Goal: Task Accomplishment & Management: Manage account settings

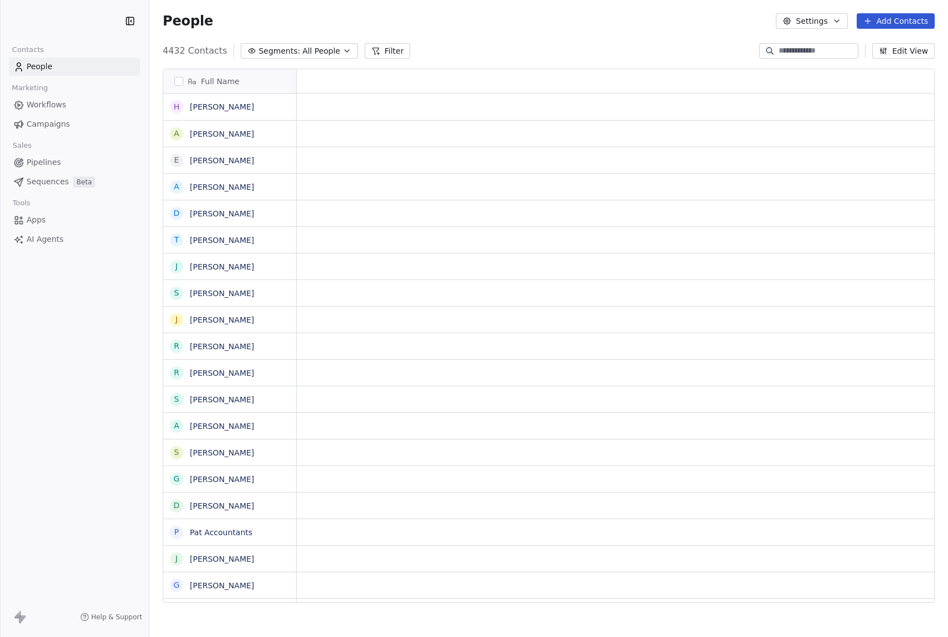
scroll to position [561, 799]
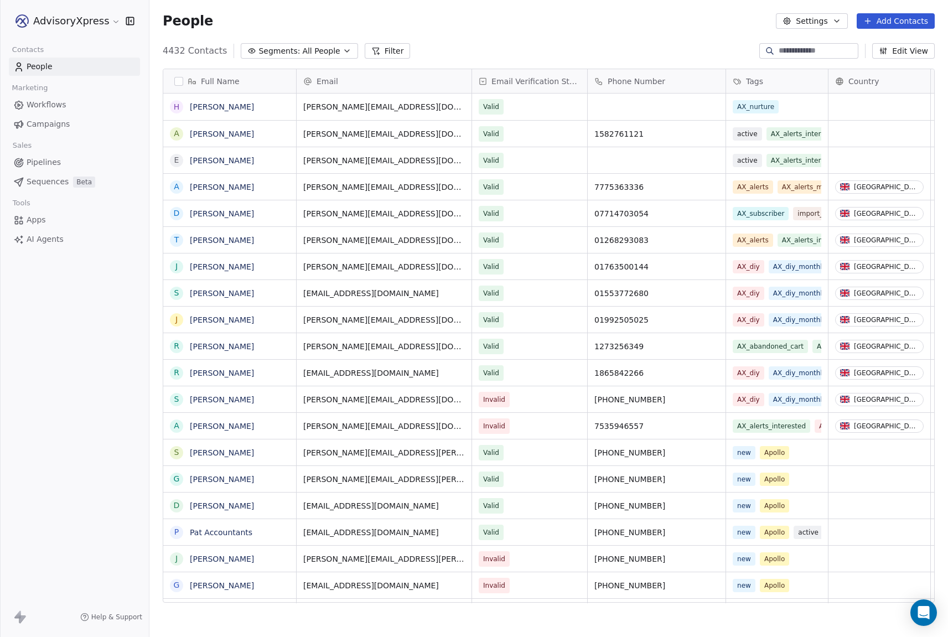
click at [41, 101] on span "Workflows" at bounding box center [47, 105] width 40 height 12
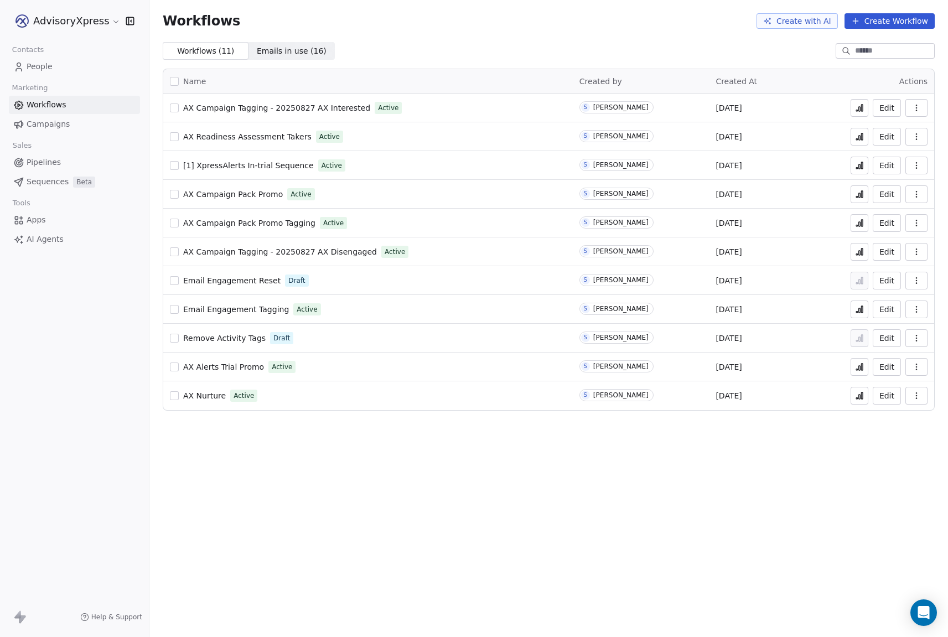
click at [206, 395] on span "AX Nurture" at bounding box center [204, 395] width 43 height 9
click at [924, 609] on icon "Open Intercom Messenger" at bounding box center [923, 612] width 13 height 14
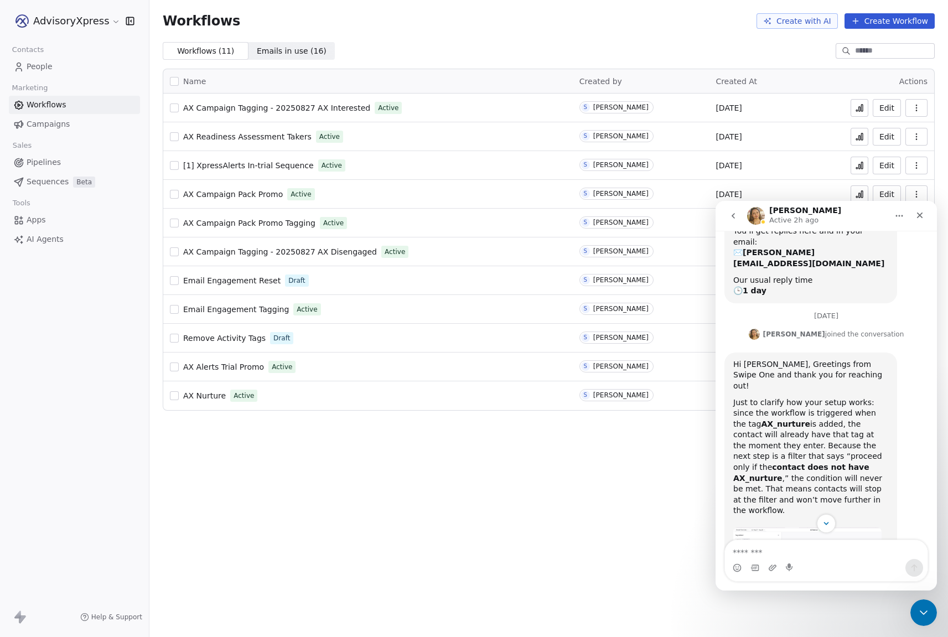
scroll to position [153, 0]
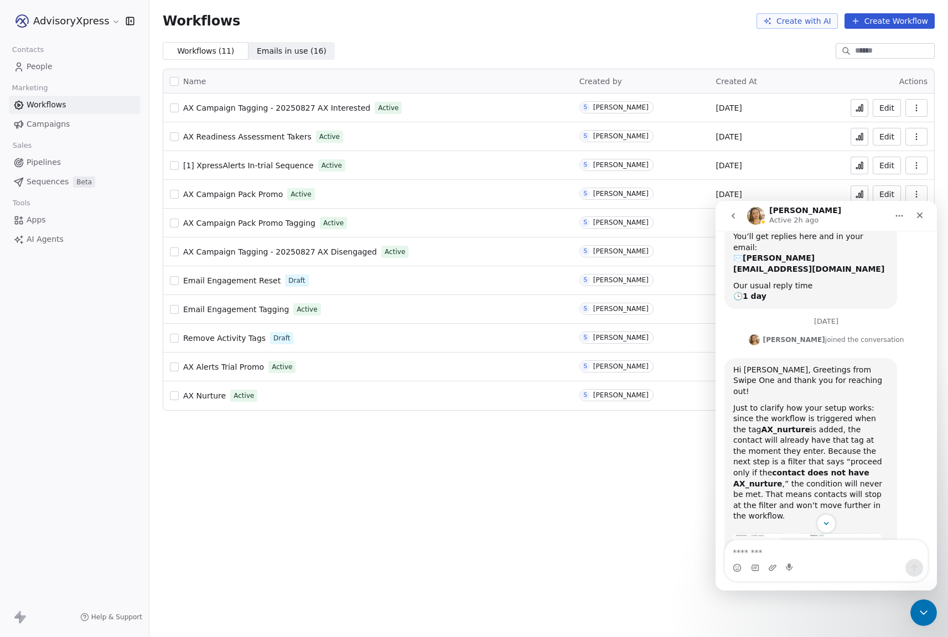
drag, startPoint x: 287, startPoint y: 416, endPoint x: 257, endPoint y: 411, distance: 30.2
click at [287, 416] on div "Name Created by Created At Actions AX Campaign Tagging - 20250827 AX Interested…" at bounding box center [548, 240] width 799 height 360
click at [213, 399] on span "AX Nurture" at bounding box center [204, 395] width 43 height 9
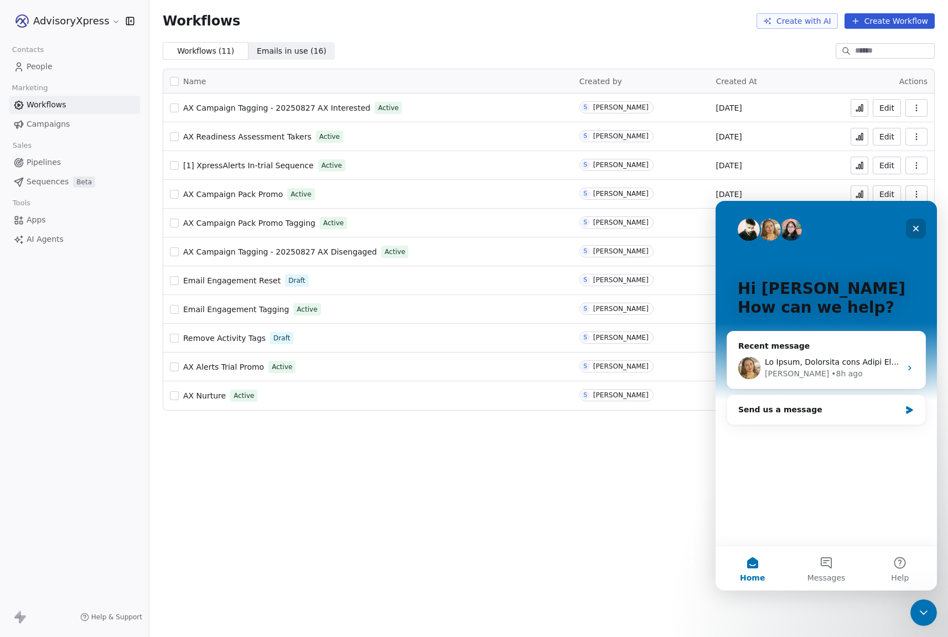
click at [914, 227] on icon "Close" at bounding box center [916, 229] width 6 height 6
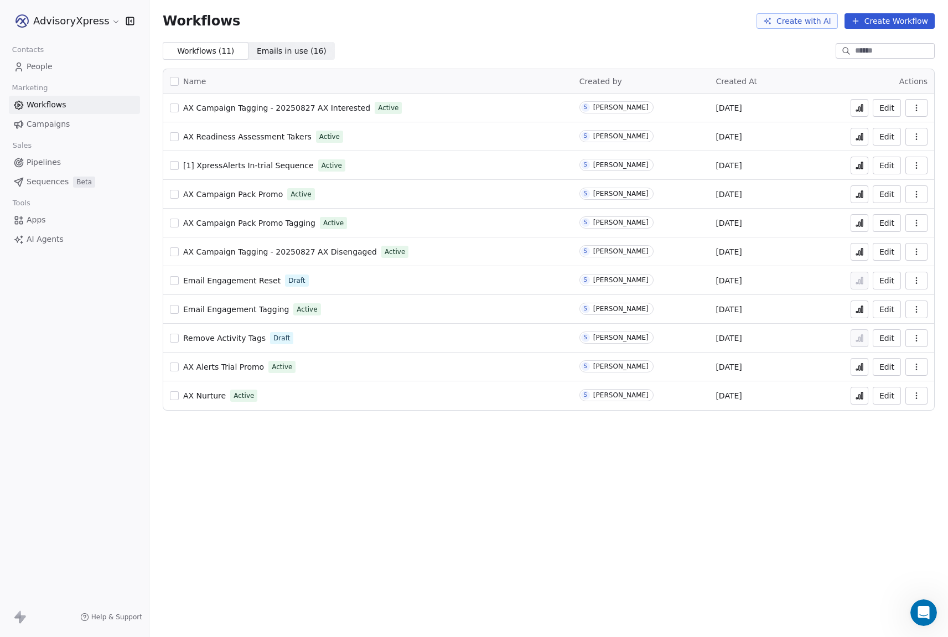
click at [915, 394] on icon "button" at bounding box center [916, 395] width 9 height 9
click at [888, 437] on span "Duplicate" at bounding box center [888, 439] width 37 height 11
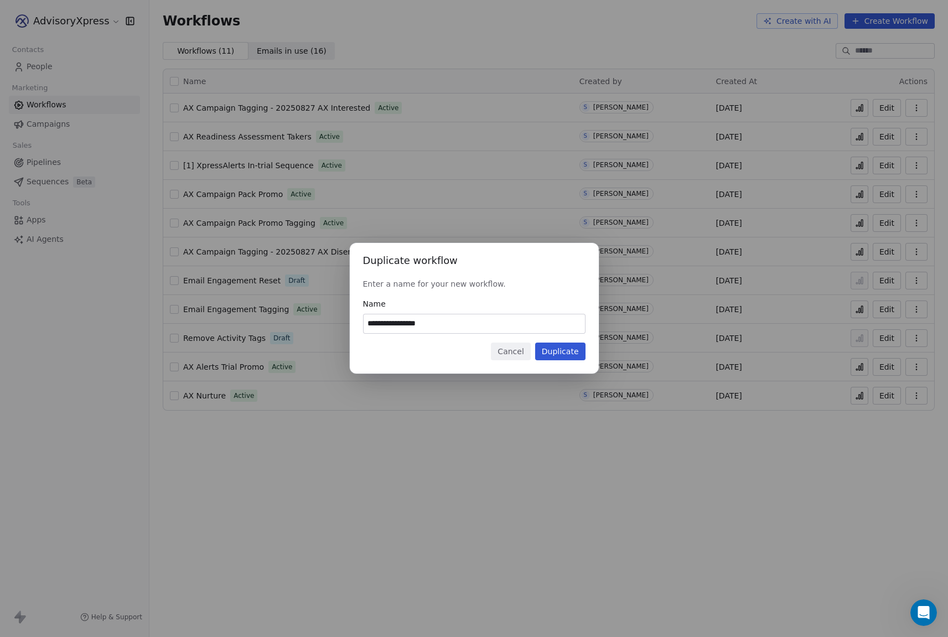
click at [563, 349] on button "Duplicate" at bounding box center [560, 352] width 50 height 18
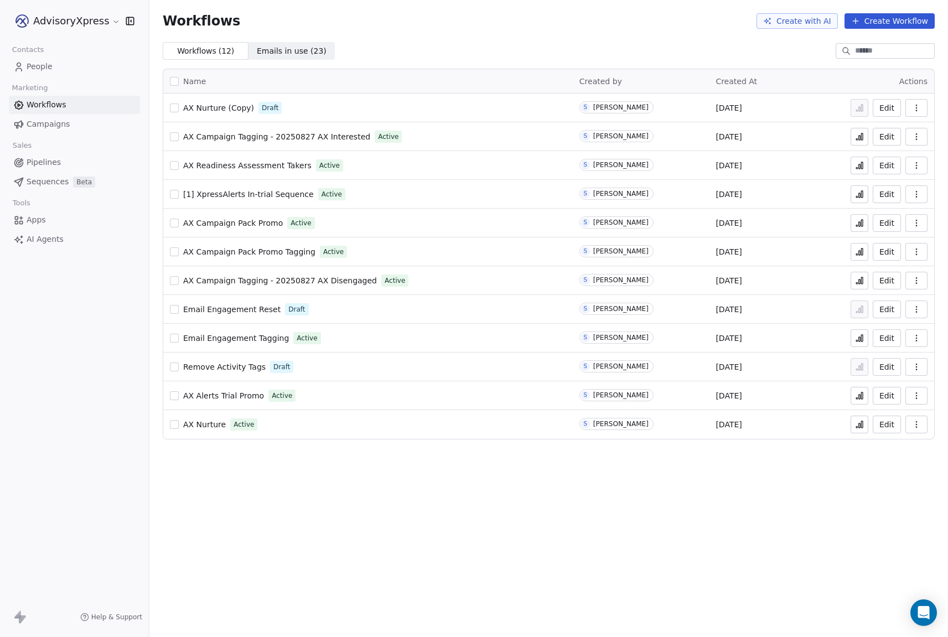
click at [45, 67] on span "People" at bounding box center [40, 67] width 26 height 12
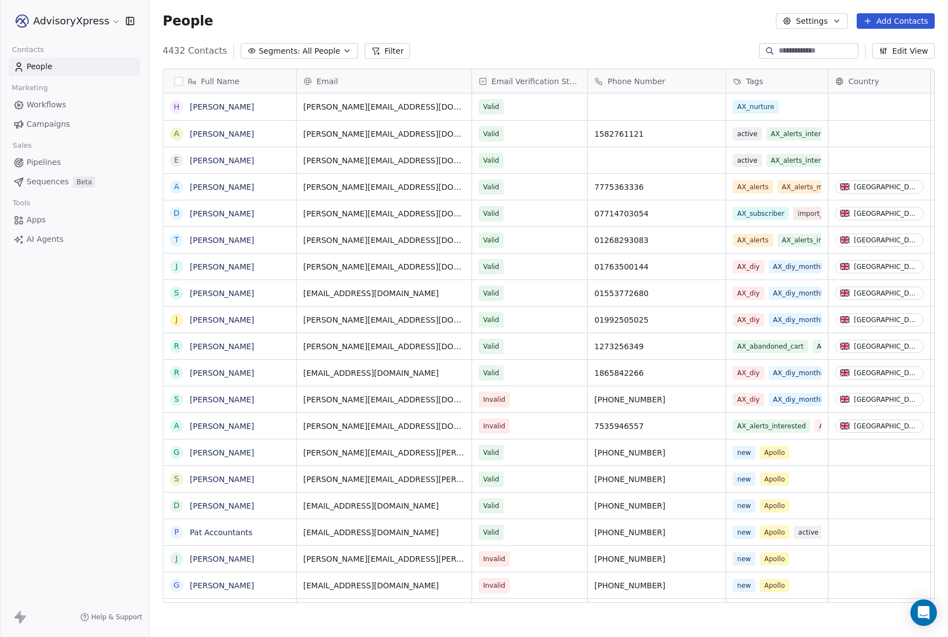
scroll to position [561, 799]
click at [827, 23] on button "Settings" at bounding box center [811, 20] width 71 height 15
click at [806, 65] on span "Tags" at bounding box center [812, 63] width 17 height 12
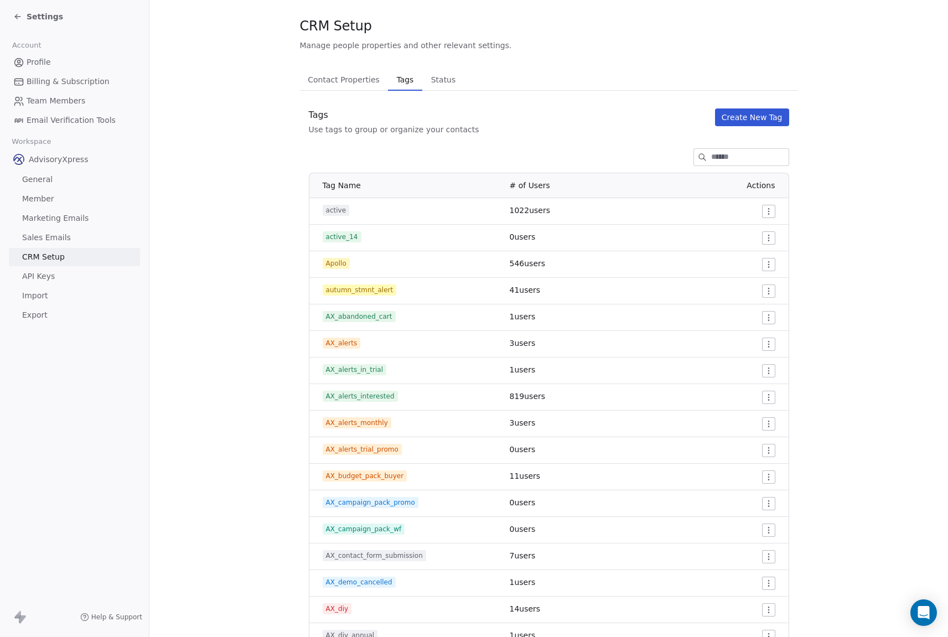
scroll to position [19, 0]
click at [729, 158] on input at bounding box center [749, 156] width 77 height 17
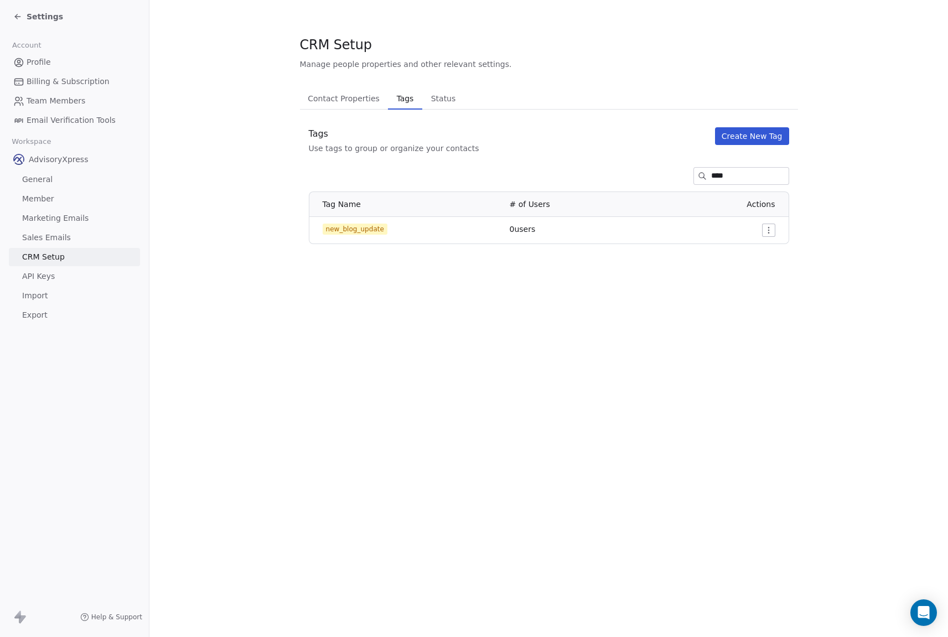
scroll to position [0, 0]
type input "****"
click at [764, 136] on button "Create New Tag" at bounding box center [752, 136] width 74 height 18
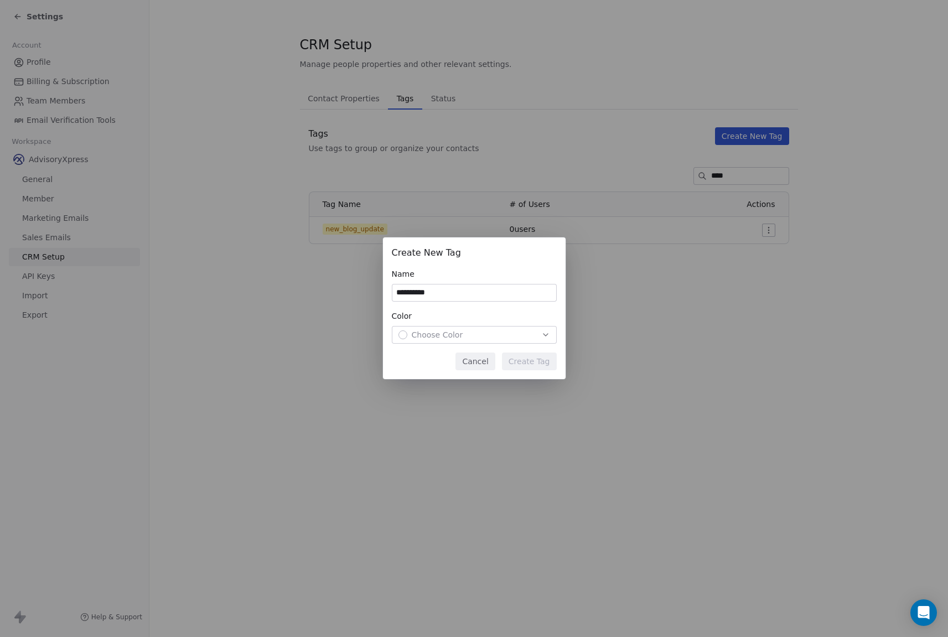
type input "**********"
click at [455, 332] on span "Choose Color" at bounding box center [437, 334] width 51 height 11
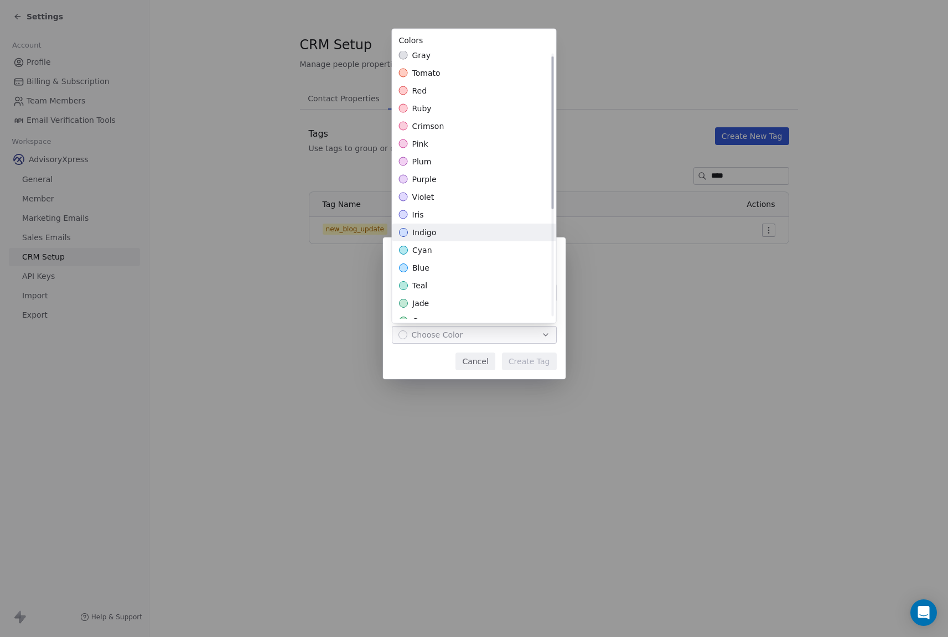
scroll to position [6, 0]
click at [424, 141] on span "pink" at bounding box center [420, 143] width 16 height 11
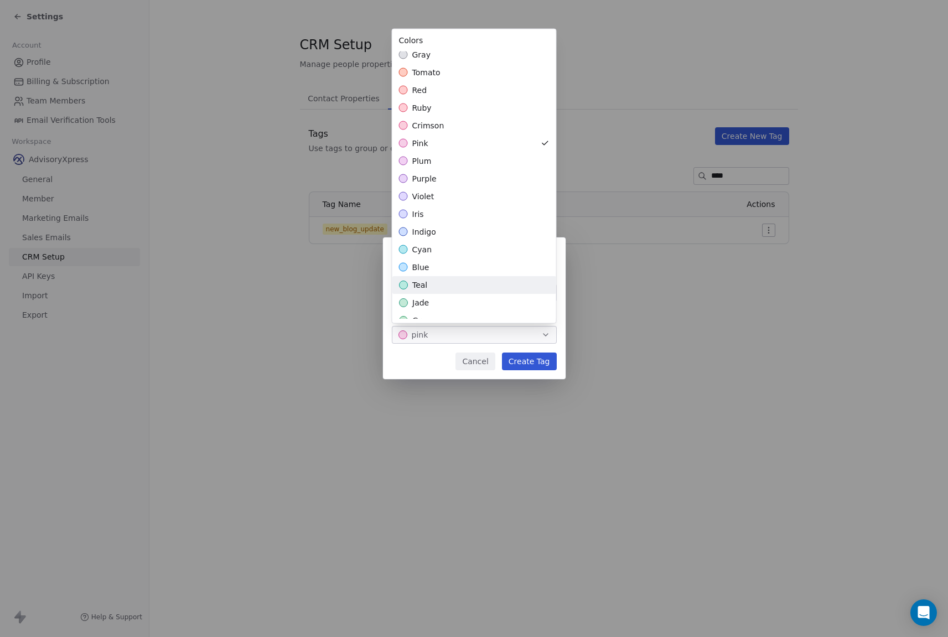
scroll to position [8, 0]
click at [429, 358] on div "**********" at bounding box center [474, 319] width 948 height 198
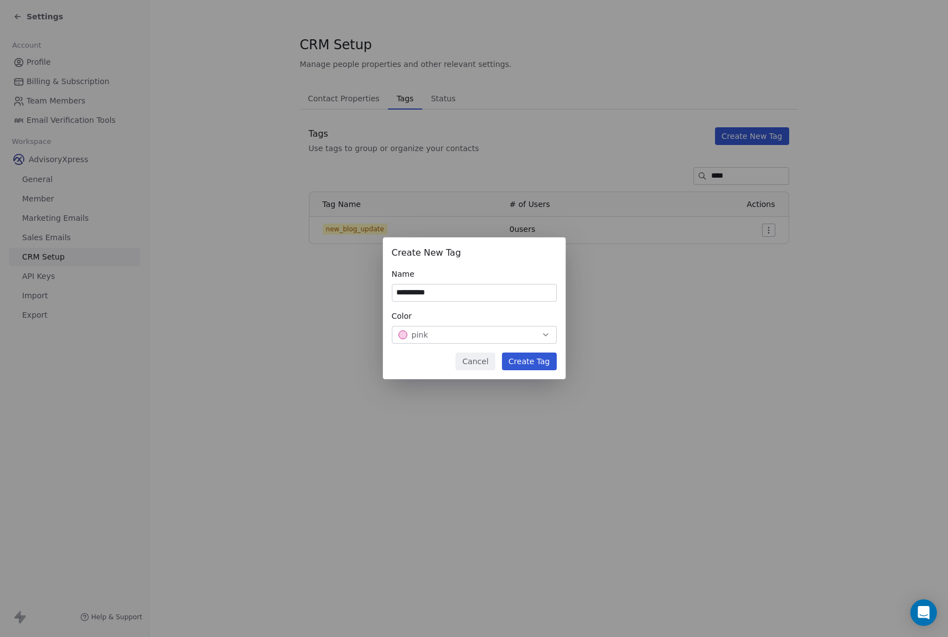
click at [534, 361] on button "Create Tag" at bounding box center [529, 362] width 55 height 18
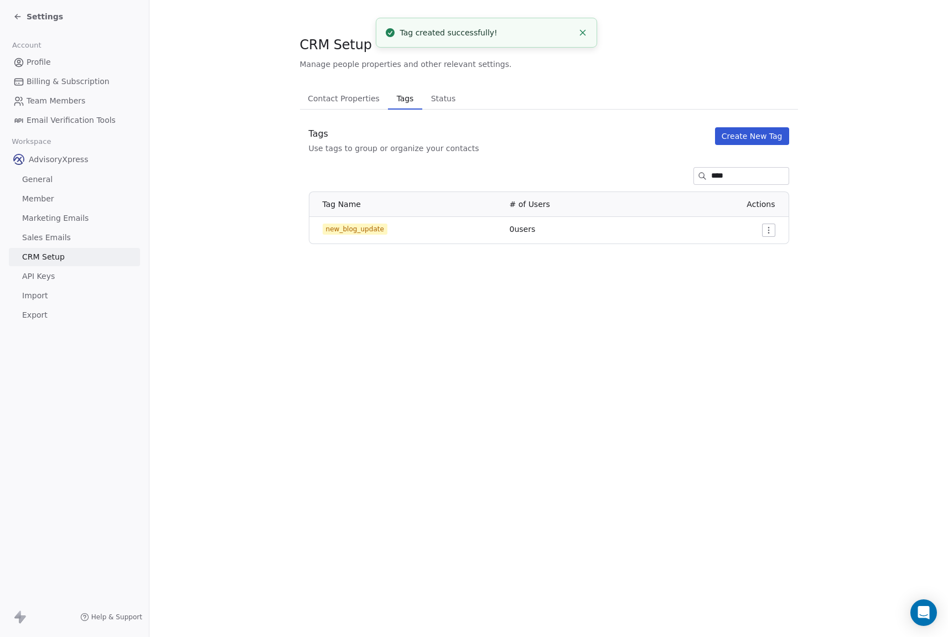
click at [49, 16] on span "Settings" at bounding box center [45, 16] width 37 height 11
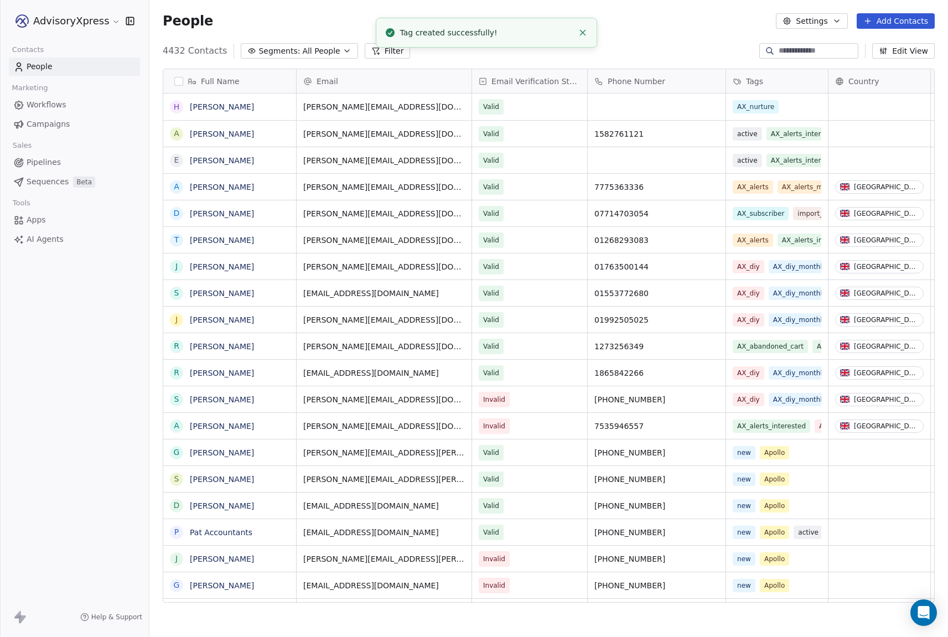
scroll to position [561, 799]
click at [46, 99] on span "Workflows" at bounding box center [47, 105] width 40 height 12
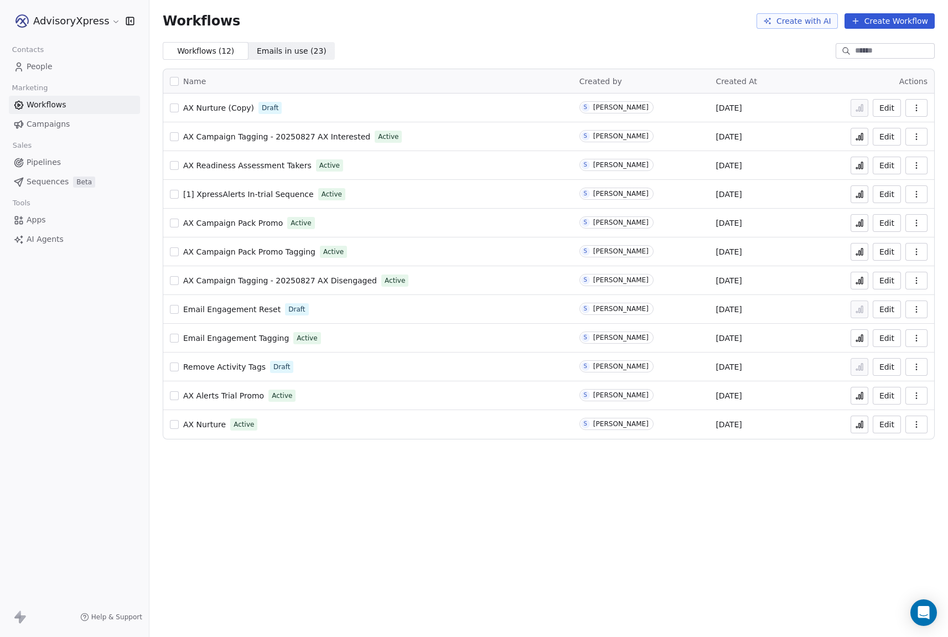
click at [221, 108] on span "AX Nurture (Copy)" at bounding box center [218, 107] width 71 height 9
click at [200, 423] on span "AX Nurture" at bounding box center [204, 424] width 43 height 9
click at [32, 68] on span "People" at bounding box center [40, 67] width 26 height 12
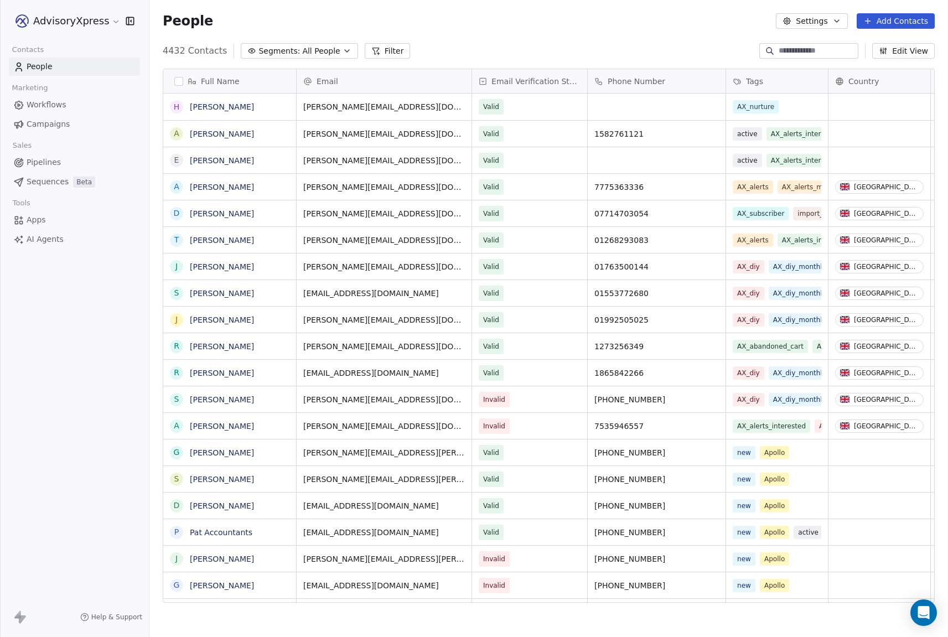
scroll to position [561, 799]
click at [779, 49] on input at bounding box center [817, 50] width 77 height 11
click at [307, 49] on span "All People" at bounding box center [321, 51] width 38 height 12
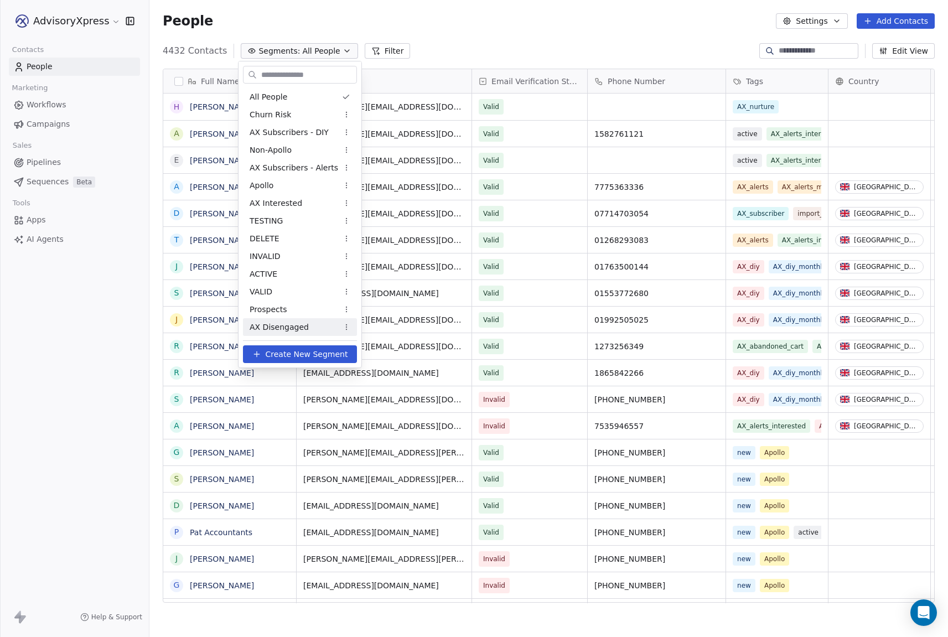
click at [286, 356] on span "Create New Segment" at bounding box center [307, 355] width 82 height 12
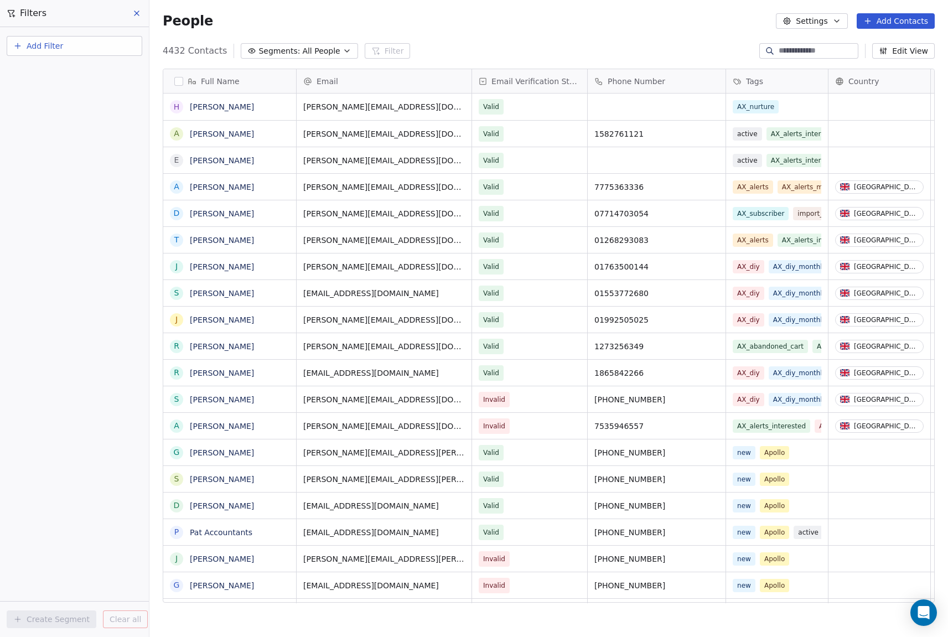
click at [57, 49] on span "Add Filter" at bounding box center [45, 46] width 37 height 12
click at [53, 71] on span "Contact properties" at bounding box center [54, 72] width 72 height 12
type input "****"
click at [39, 106] on div "Tags" at bounding box center [74, 111] width 112 height 11
click at [53, 121] on div "Includes" at bounding box center [75, 118] width 116 height 18
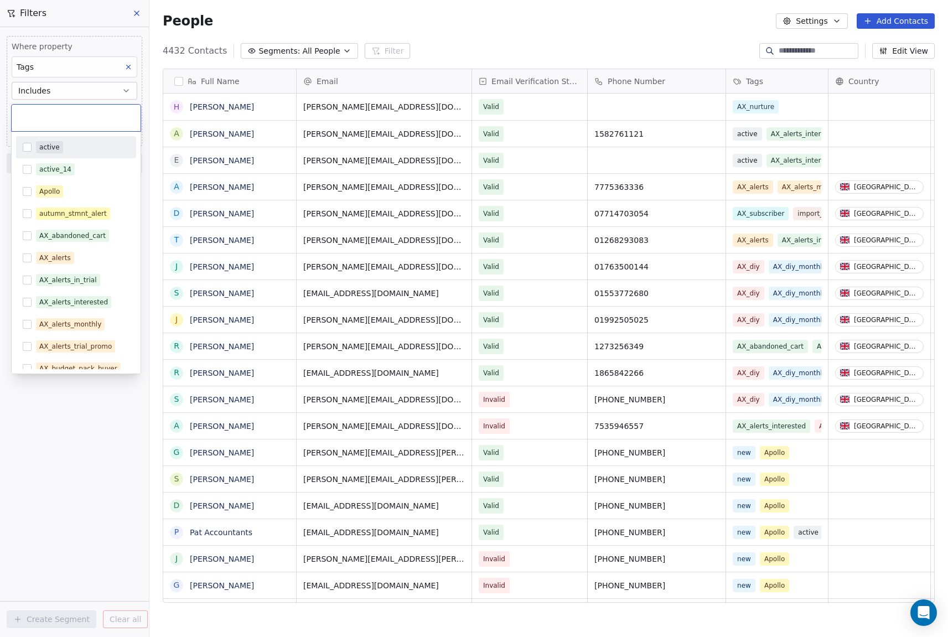
click at [49, 112] on body "AdvisoryXpress Contacts People Marketing Workflows Campaigns Sales Pipelines Se…" at bounding box center [474, 318] width 948 height 637
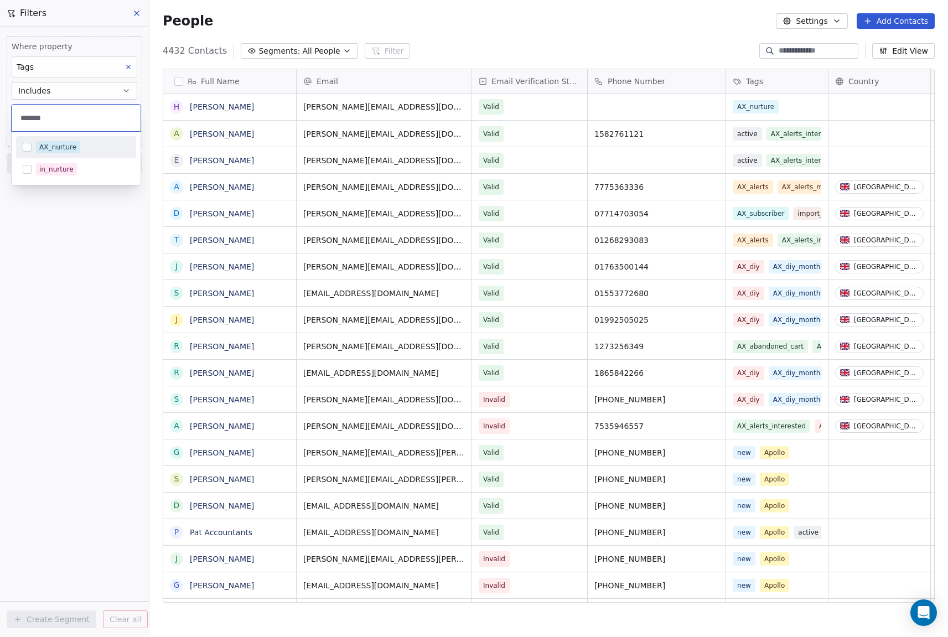
type input "*******"
click at [25, 149] on button "Suggestions" at bounding box center [27, 147] width 9 height 9
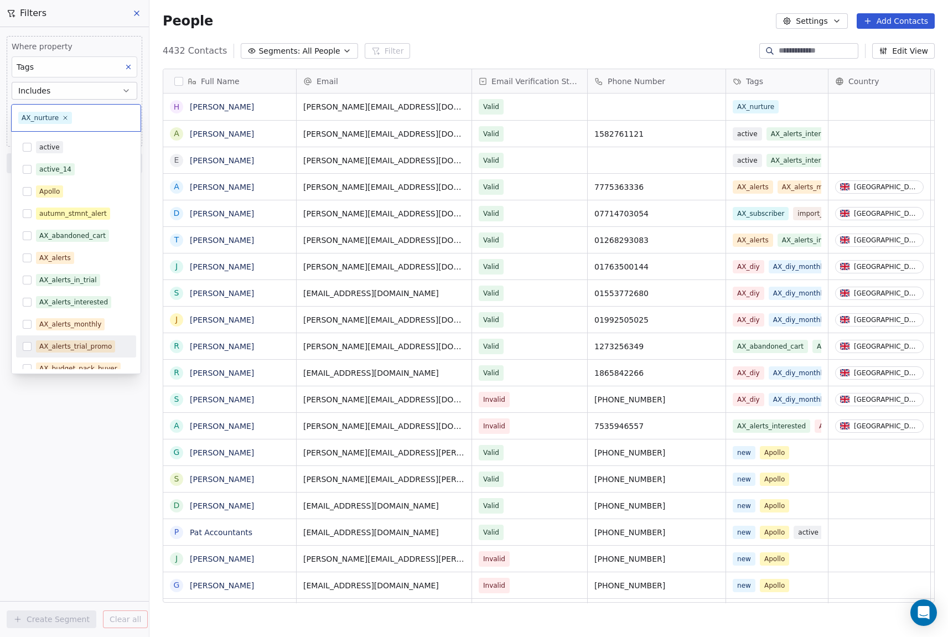
click at [89, 477] on html "AdvisoryXpress Contacts People Marketing Workflows Campaigns Sales Pipelines Se…" at bounding box center [474, 318] width 948 height 637
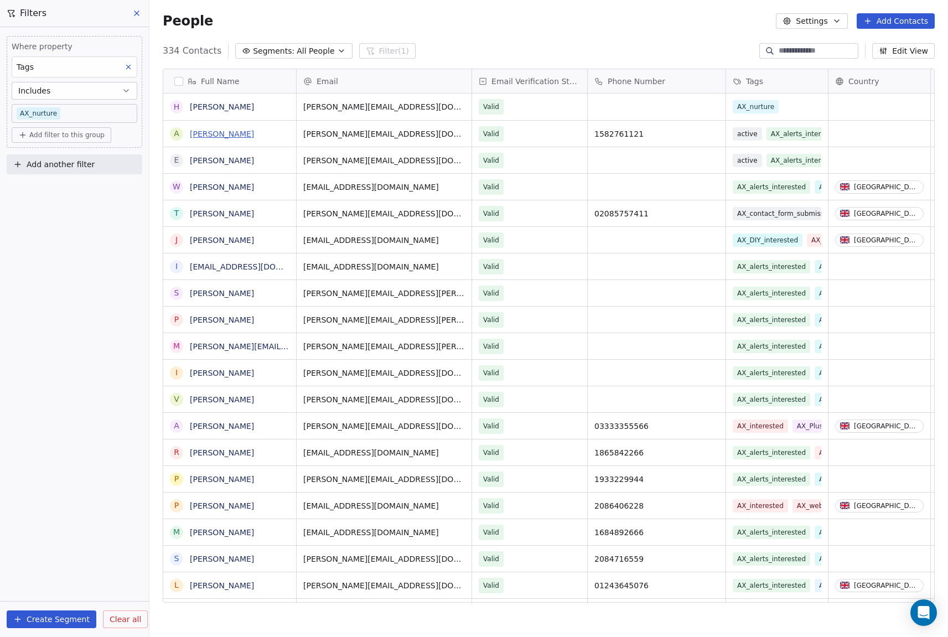
click at [204, 132] on link "[PERSON_NAME]" at bounding box center [222, 134] width 64 height 9
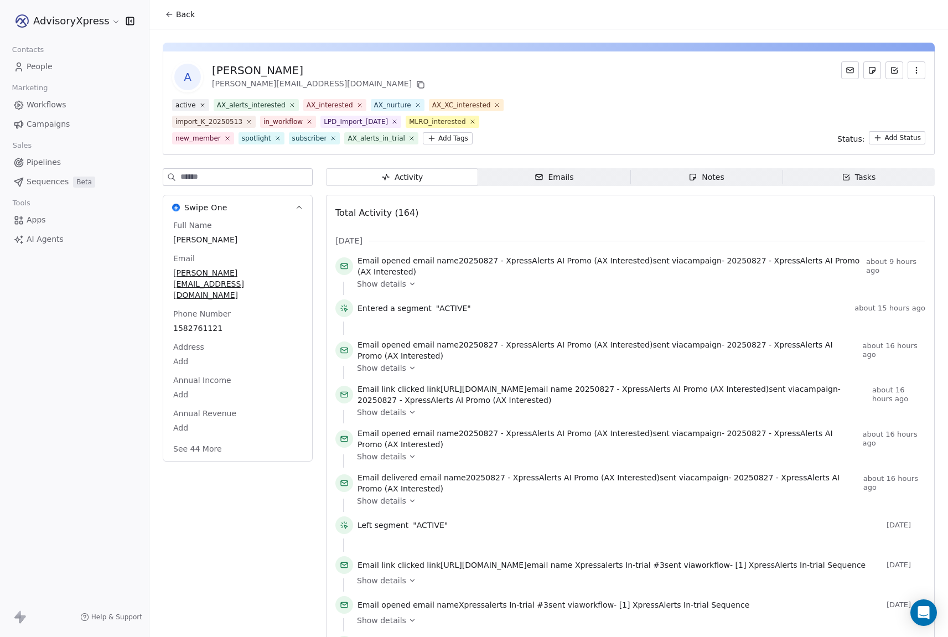
click at [167, 9] on button "Back" at bounding box center [179, 14] width 43 height 20
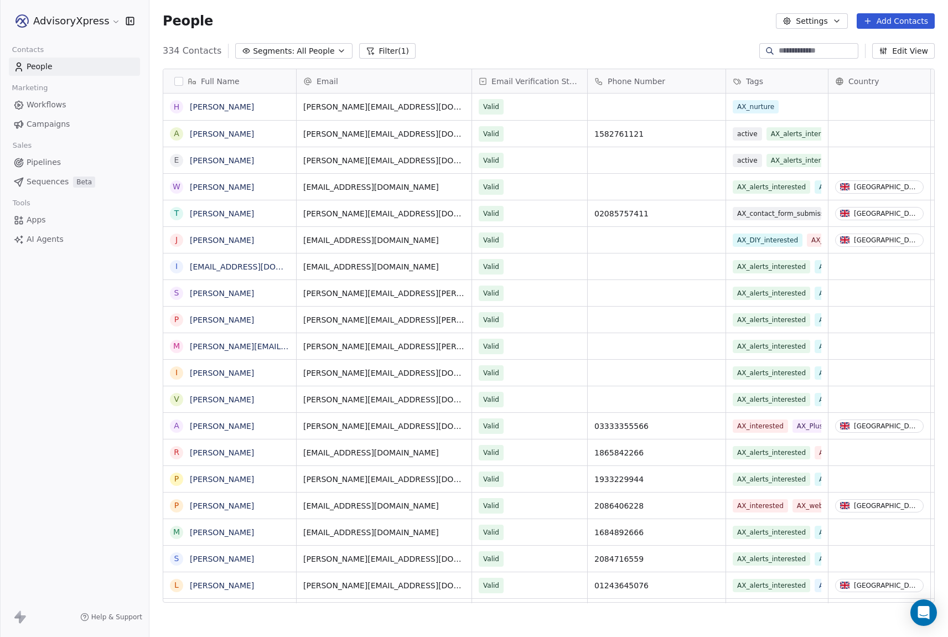
scroll to position [561, 799]
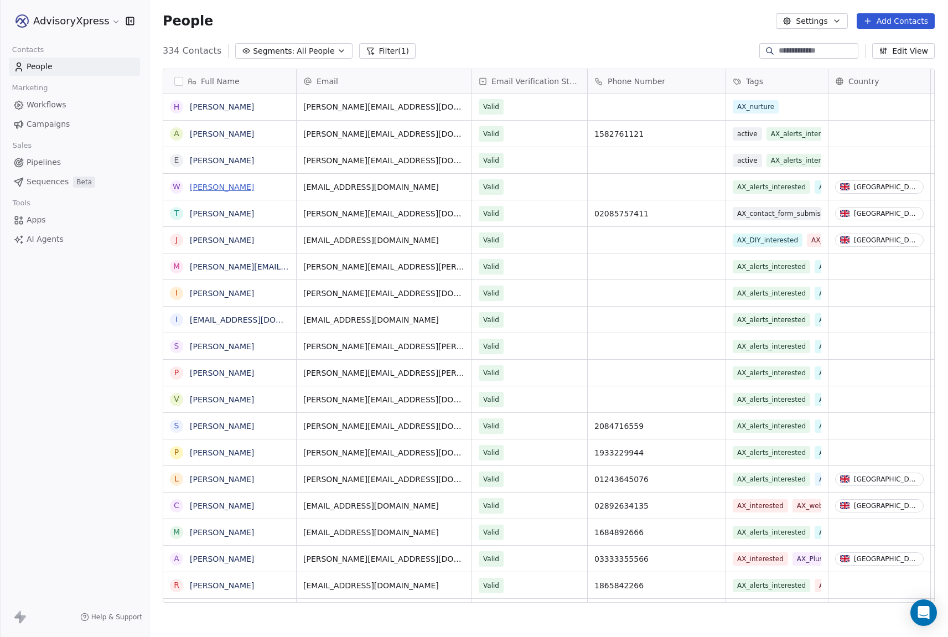
click at [210, 185] on link "Warren Francis" at bounding box center [222, 187] width 64 height 9
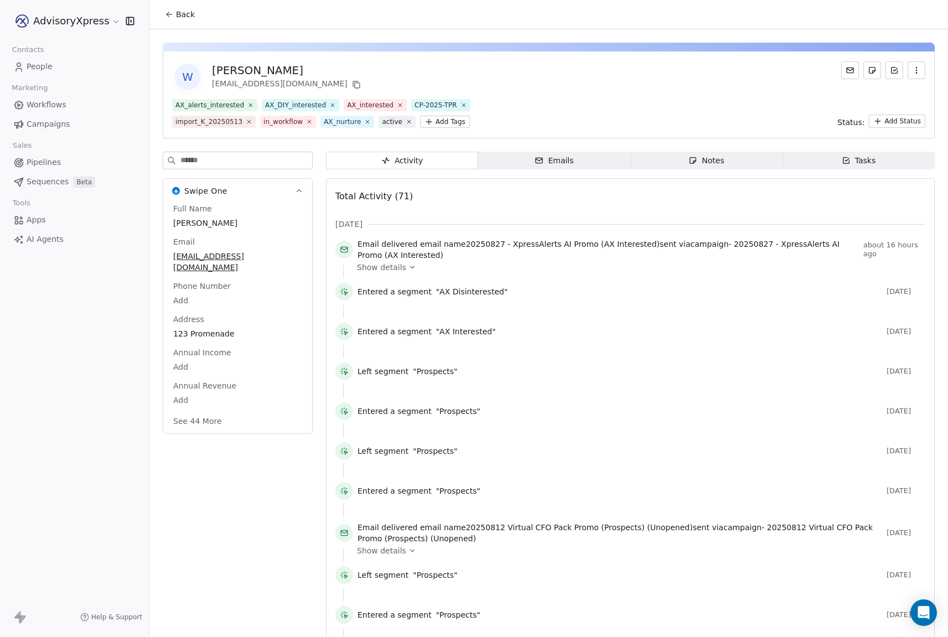
drag, startPoint x: 284, startPoint y: 68, endPoint x: 214, endPoint y: 71, distance: 70.4
click at [214, 71] on div "Warren Francis" at bounding box center [287, 70] width 151 height 15
click at [224, 161] on input at bounding box center [246, 160] width 132 height 17
drag, startPoint x: 286, startPoint y: 70, endPoint x: 215, endPoint y: 70, distance: 70.8
click at [215, 70] on div "Warren Francis" at bounding box center [287, 70] width 151 height 15
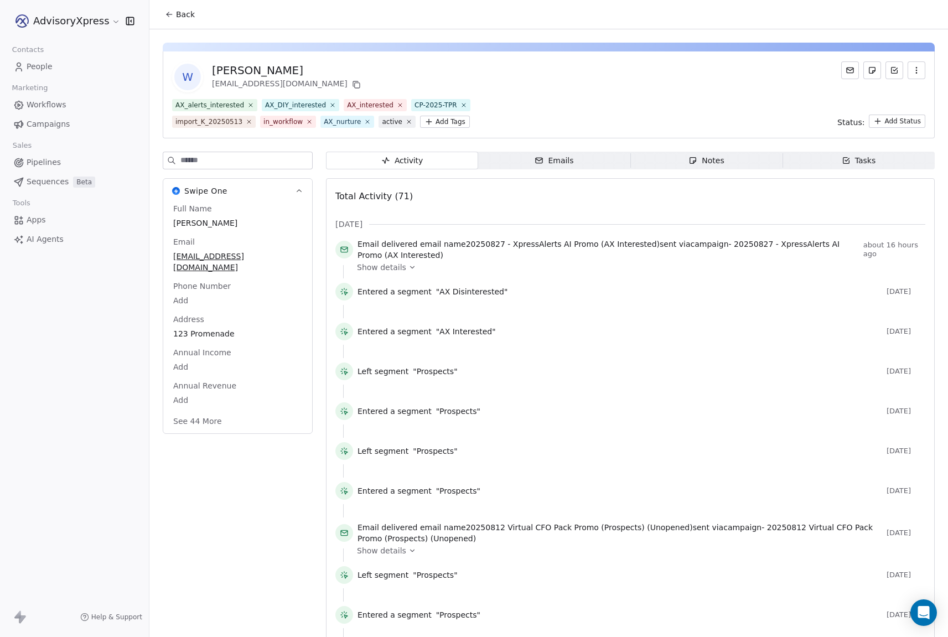
copy div "Warren Francis"
click at [185, 13] on span "Back" at bounding box center [185, 14] width 19 height 11
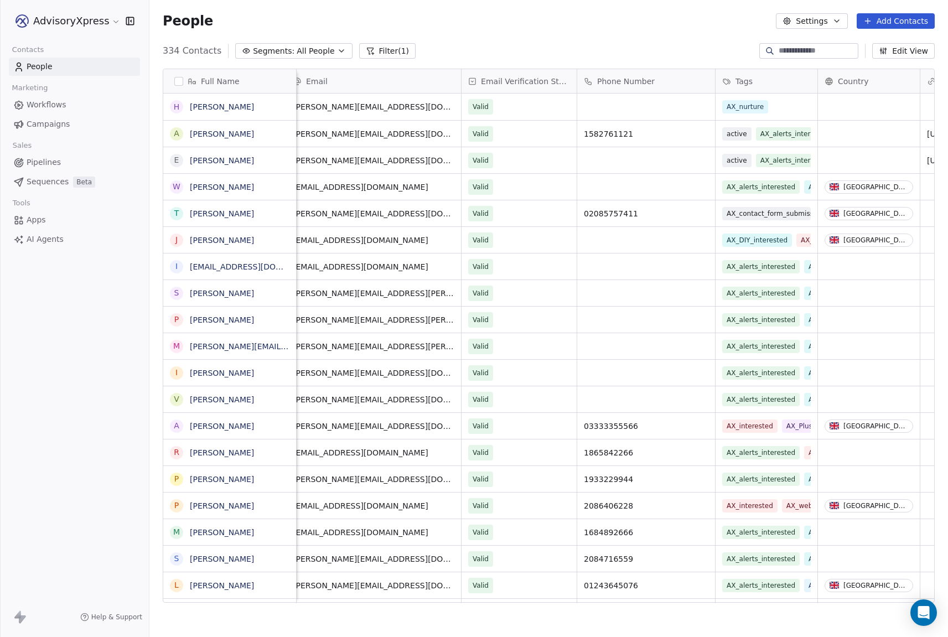
scroll to position [0, 8]
click at [306, 47] on span "All People" at bounding box center [316, 51] width 38 height 12
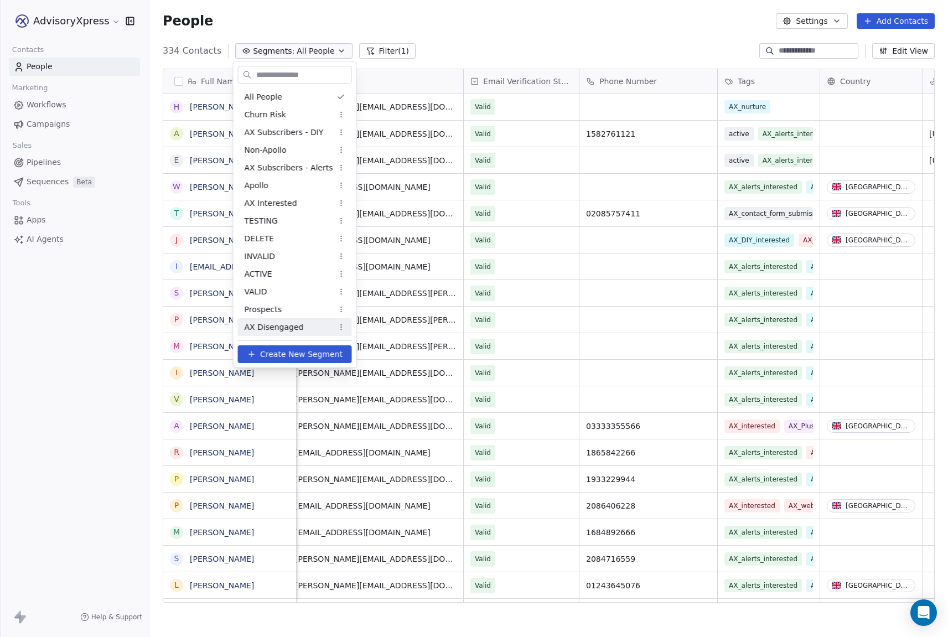
click at [275, 355] on span "Create New Segment" at bounding box center [301, 355] width 82 height 12
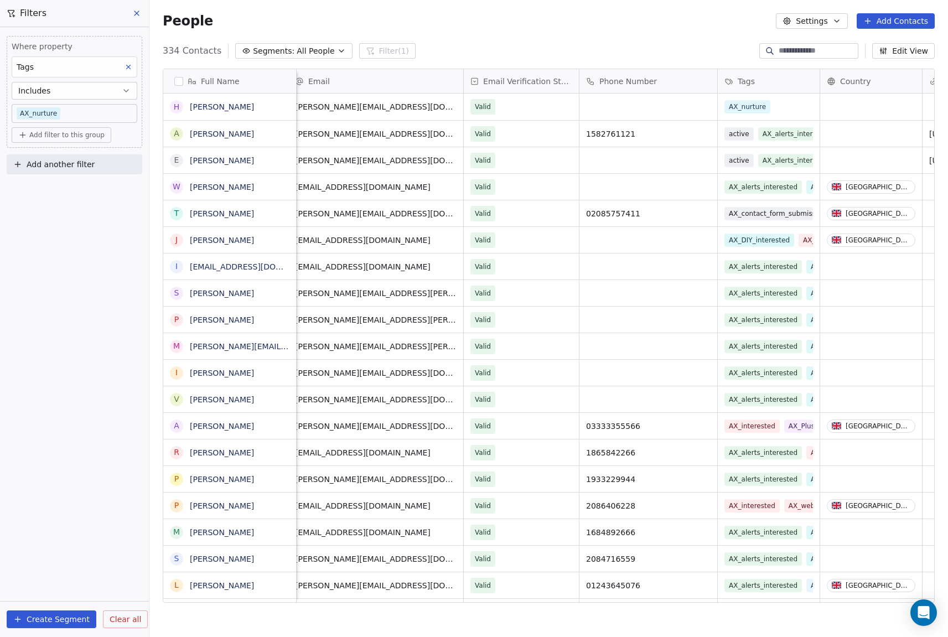
scroll to position [0, 17]
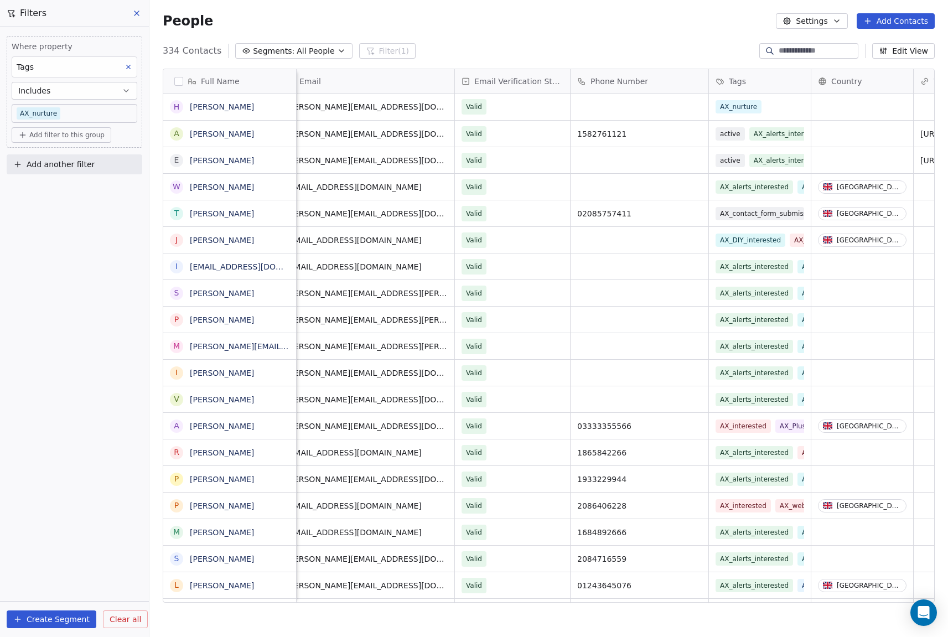
click at [59, 616] on button "Create Segment" at bounding box center [52, 619] width 90 height 18
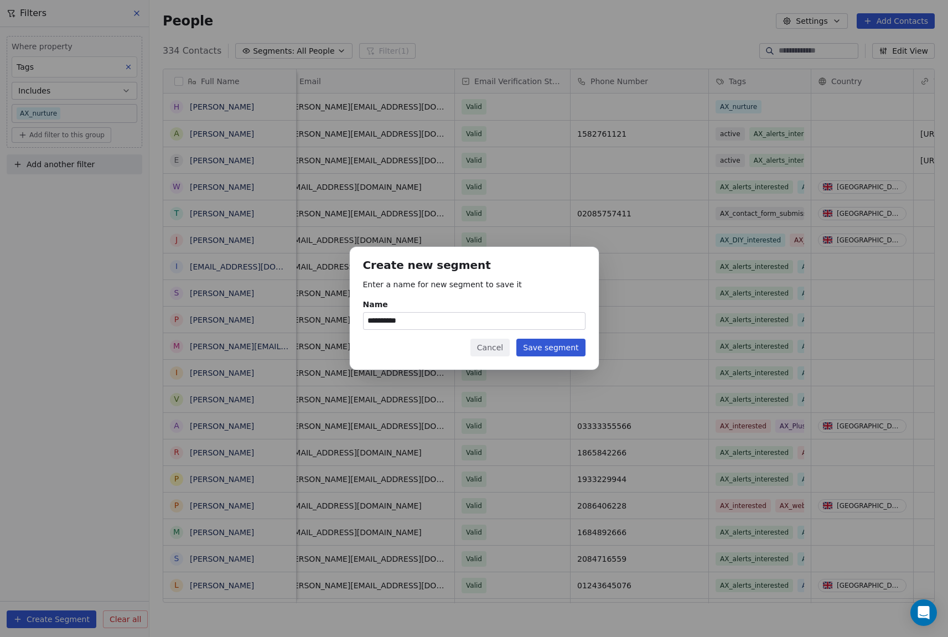
type input "**********"
click at [541, 343] on button "Save segment" at bounding box center [550, 348] width 69 height 18
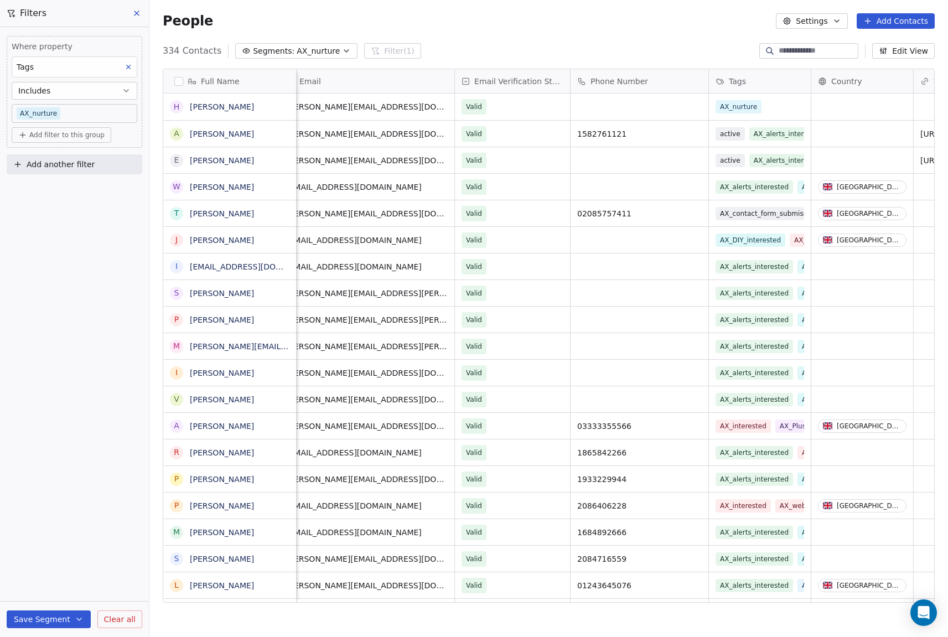
scroll to position [0, 20]
click at [298, 24] on div "People Settings Add Contacts" at bounding box center [549, 20] width 772 height 15
click at [578, 39] on div "People Settings Add Contacts" at bounding box center [548, 21] width 799 height 42
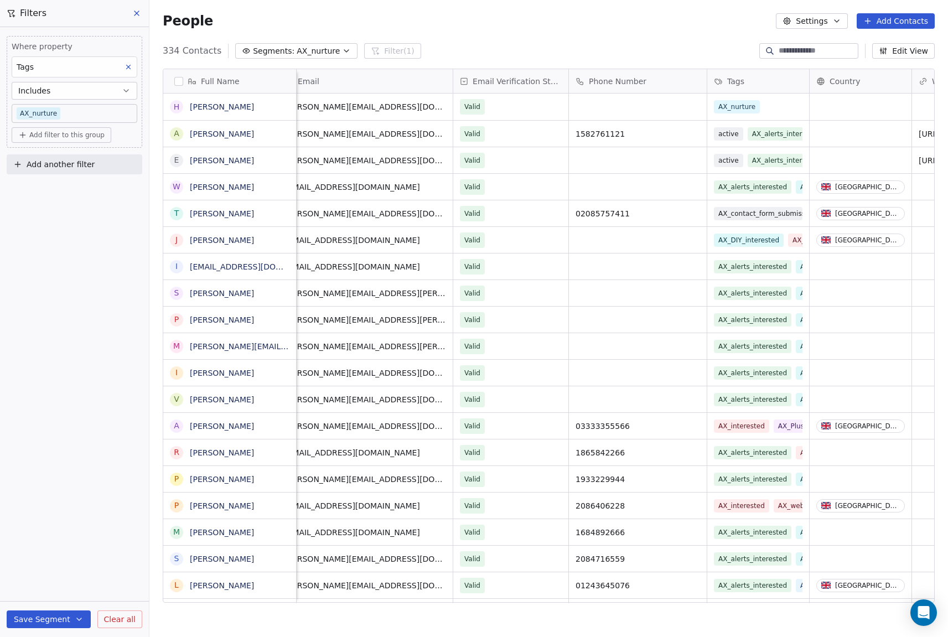
click at [75, 615] on icon "button" at bounding box center [79, 619] width 9 height 9
click at [70, 589] on span "Update existing segment" at bounding box center [80, 591] width 97 height 11
click at [135, 8] on button at bounding box center [137, 13] width 17 height 15
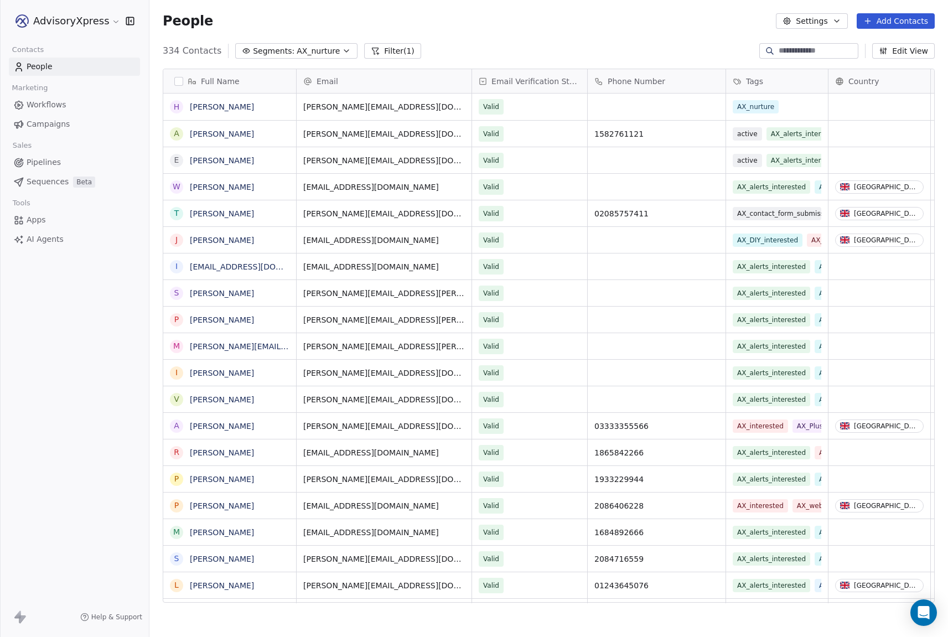
click at [178, 78] on button "button" at bounding box center [178, 81] width 9 height 9
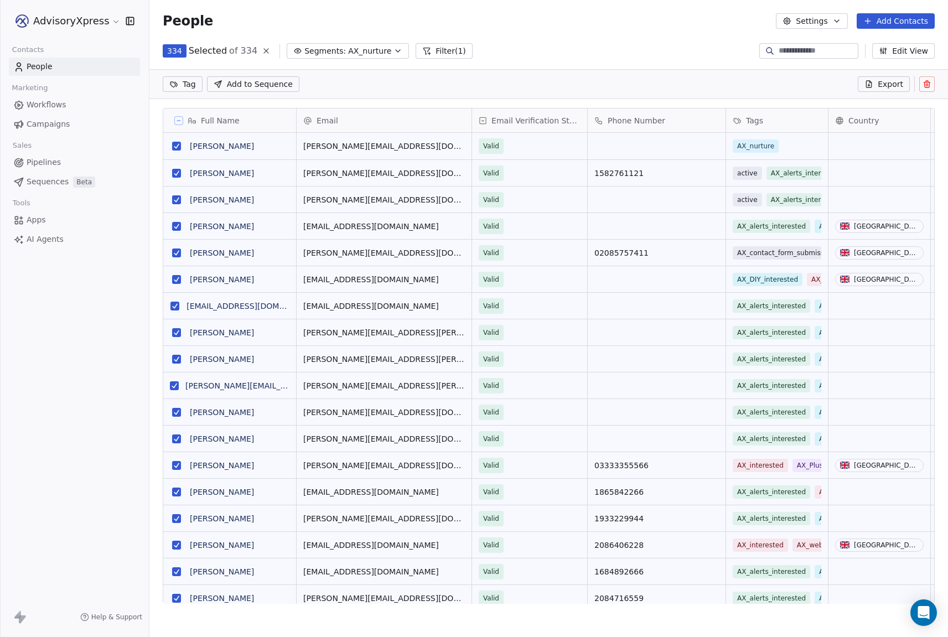
scroll to position [522, 799]
click at [878, 83] on button "Export" at bounding box center [884, 83] width 52 height 15
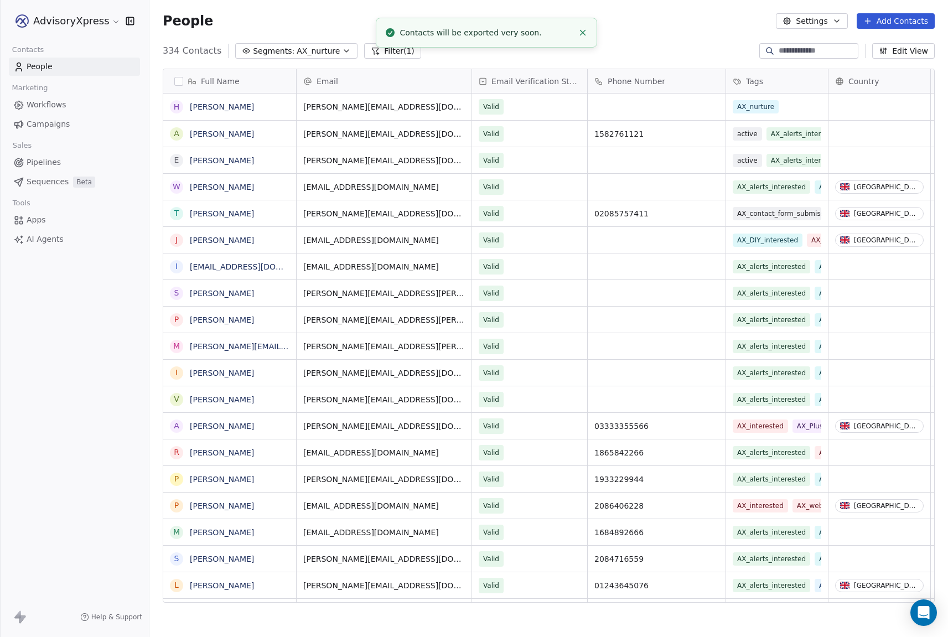
scroll to position [561, 799]
click at [517, 31] on link "here" at bounding box center [525, 27] width 16 height 8
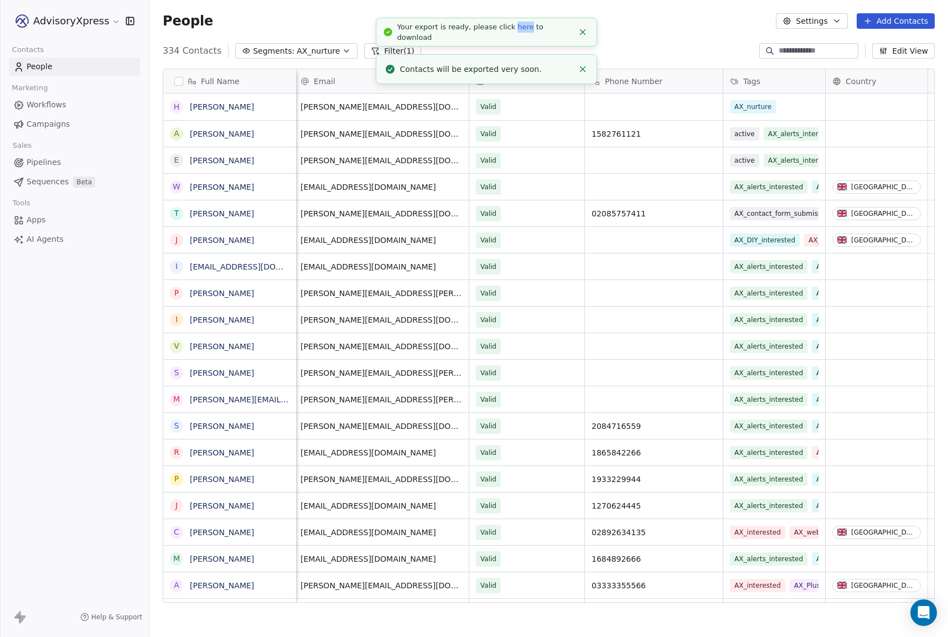
scroll to position [0, 0]
click at [923, 617] on icon "Open Intercom Messenger" at bounding box center [924, 612] width 12 height 13
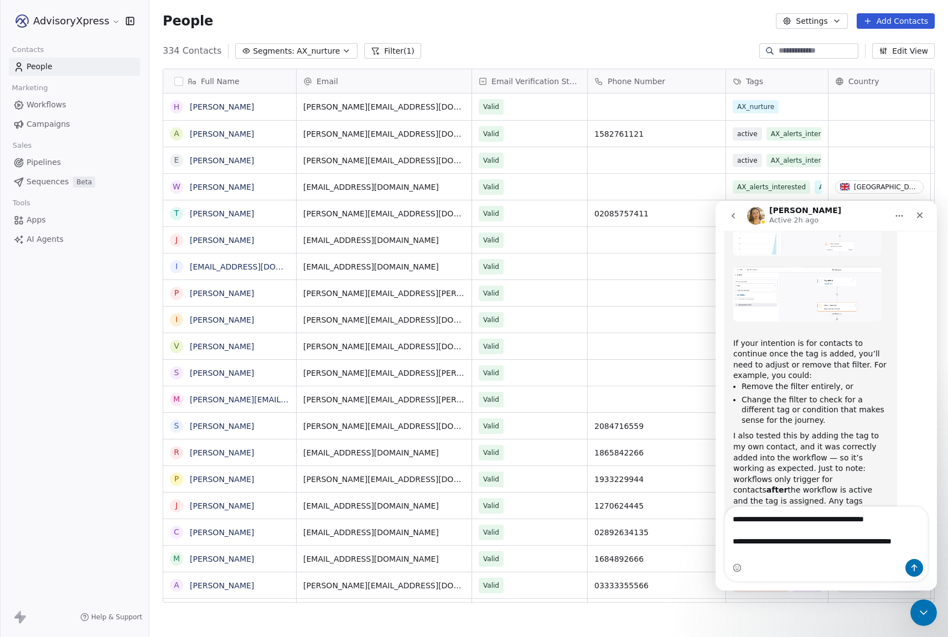
scroll to position [494, 0]
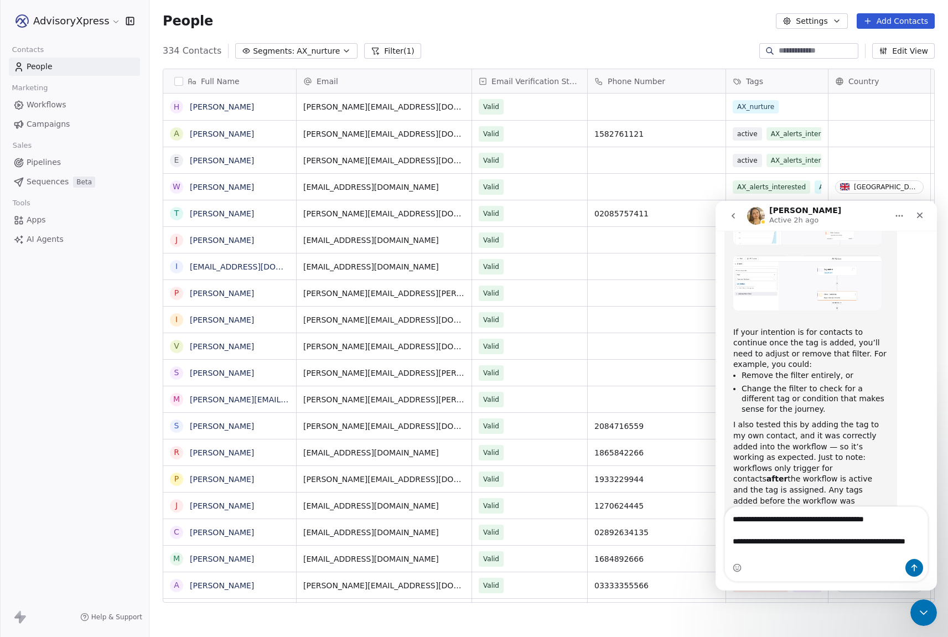
type textarea "**********"
click at [206, 26] on div "People Settings Add Contacts" at bounding box center [549, 20] width 772 height 15
click at [49, 105] on span "Workflows" at bounding box center [47, 105] width 40 height 12
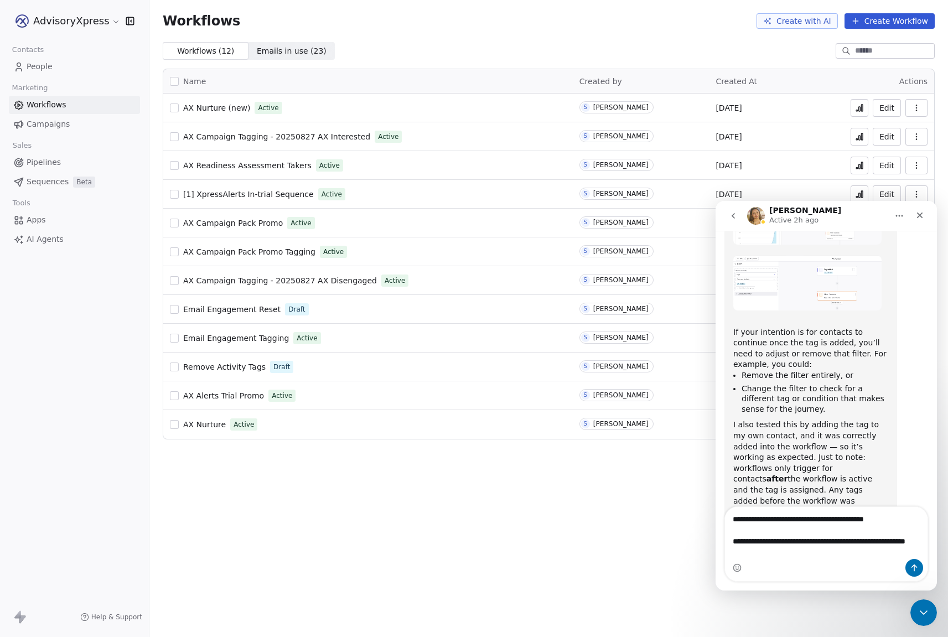
click at [200, 422] on span "AX Nurture" at bounding box center [204, 424] width 43 height 9
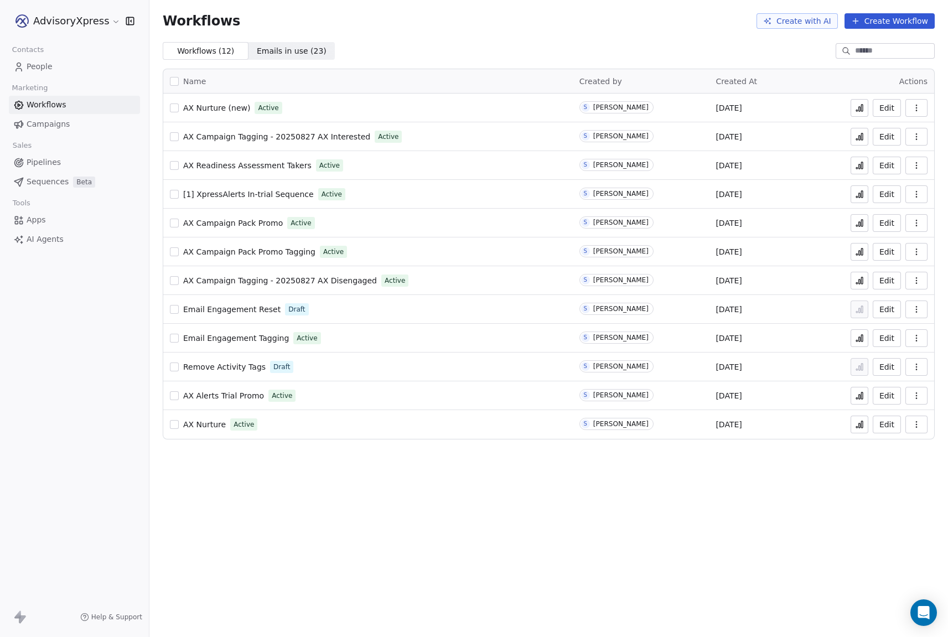
scroll to position [1, 1]
click at [858, 423] on icon at bounding box center [859, 424] width 9 height 9
click at [204, 424] on span "AX Nurture" at bounding box center [204, 424] width 43 height 9
click at [218, 107] on span "AX Nurture (new)" at bounding box center [216, 107] width 67 height 9
click at [210, 103] on span "AX Nurture (new)" at bounding box center [216, 107] width 67 height 9
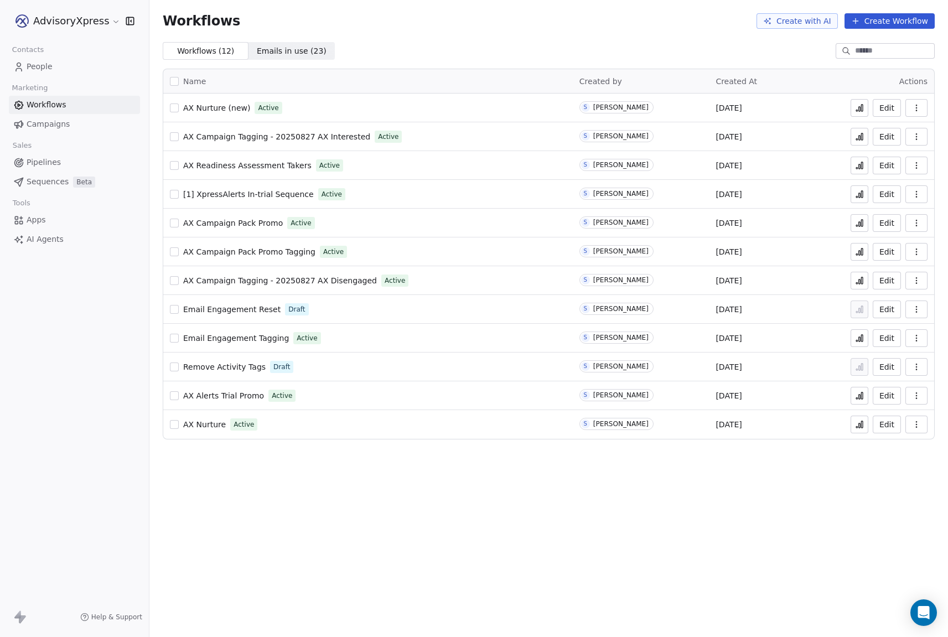
click at [48, 65] on span "People" at bounding box center [40, 67] width 26 height 12
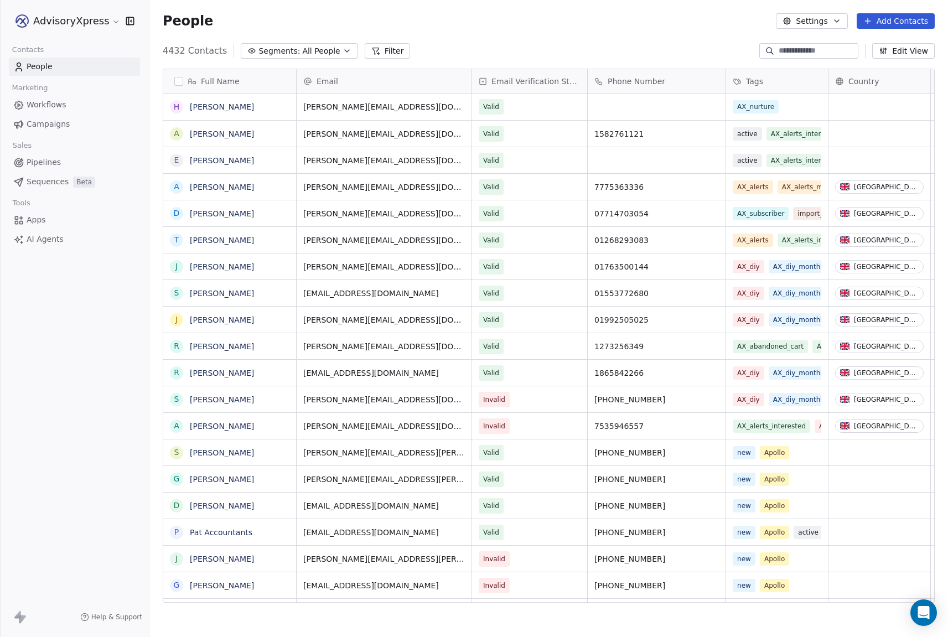
scroll to position [561, 799]
click at [803, 22] on button "Settings" at bounding box center [811, 20] width 71 height 15
click at [800, 61] on div "Tags" at bounding box center [806, 63] width 44 height 18
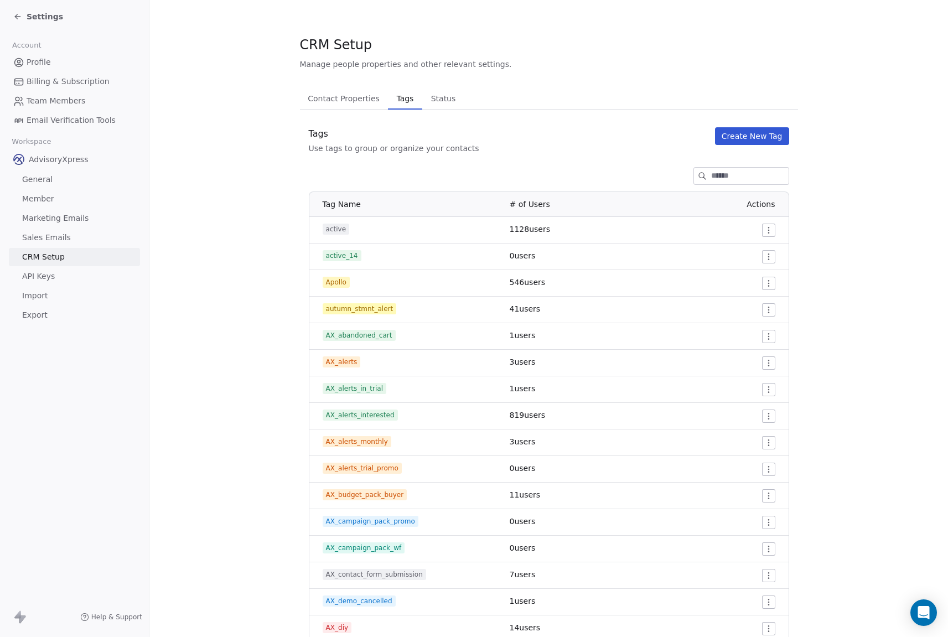
click at [22, 18] on div "Settings" at bounding box center [38, 16] width 50 height 11
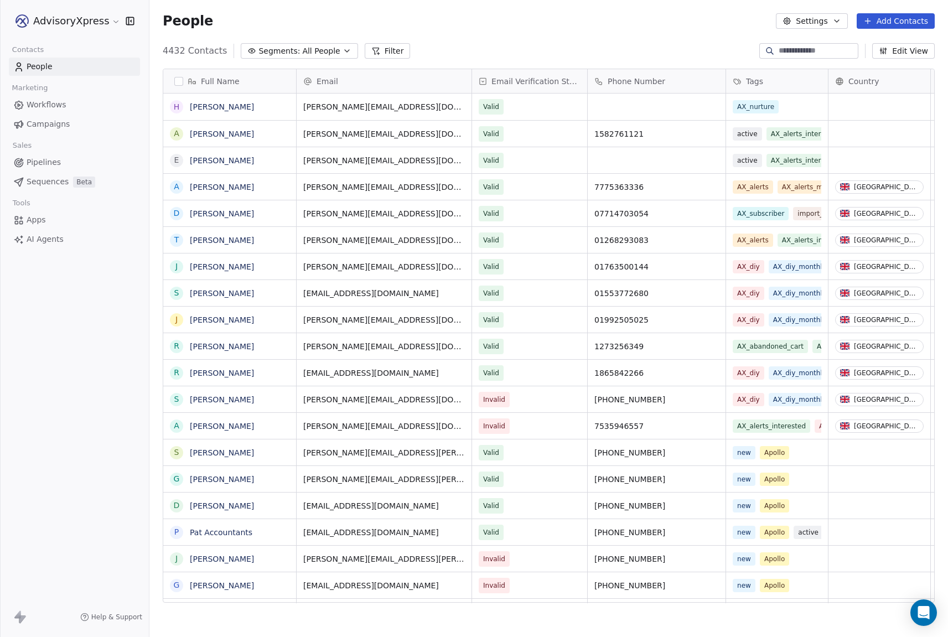
scroll to position [561, 799]
click at [279, 50] on span "Segments:" at bounding box center [279, 51] width 42 height 12
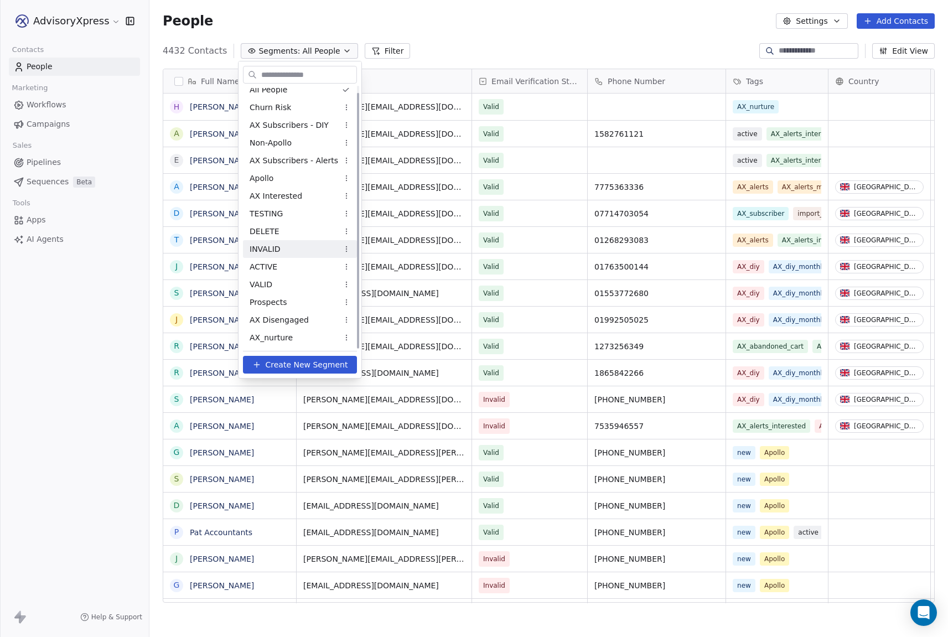
scroll to position [7, 0]
click at [279, 335] on span "AX_nurture" at bounding box center [271, 338] width 43 height 12
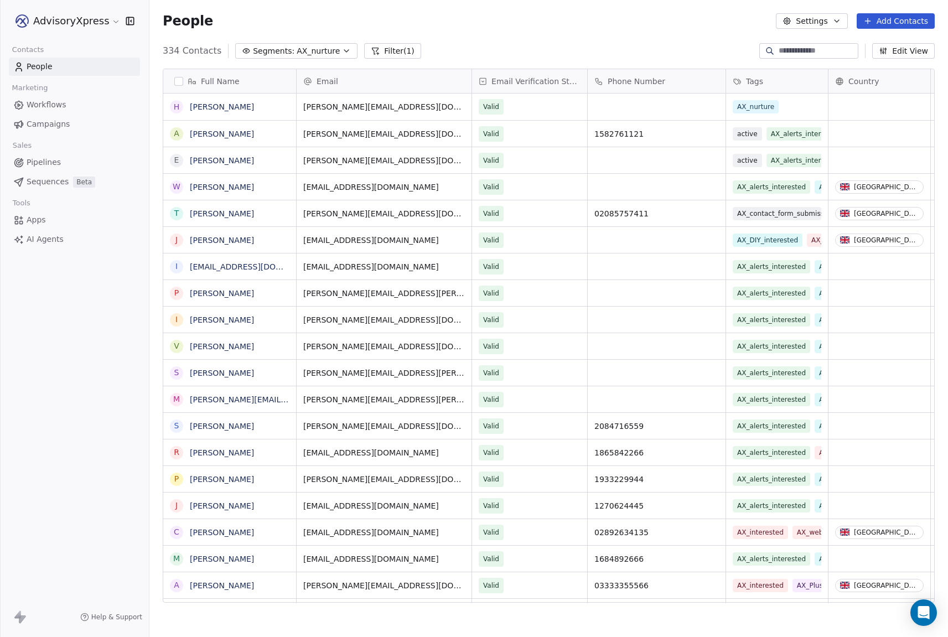
scroll to position [561, 799]
click at [175, 103] on button "grid" at bounding box center [176, 106] width 9 height 9
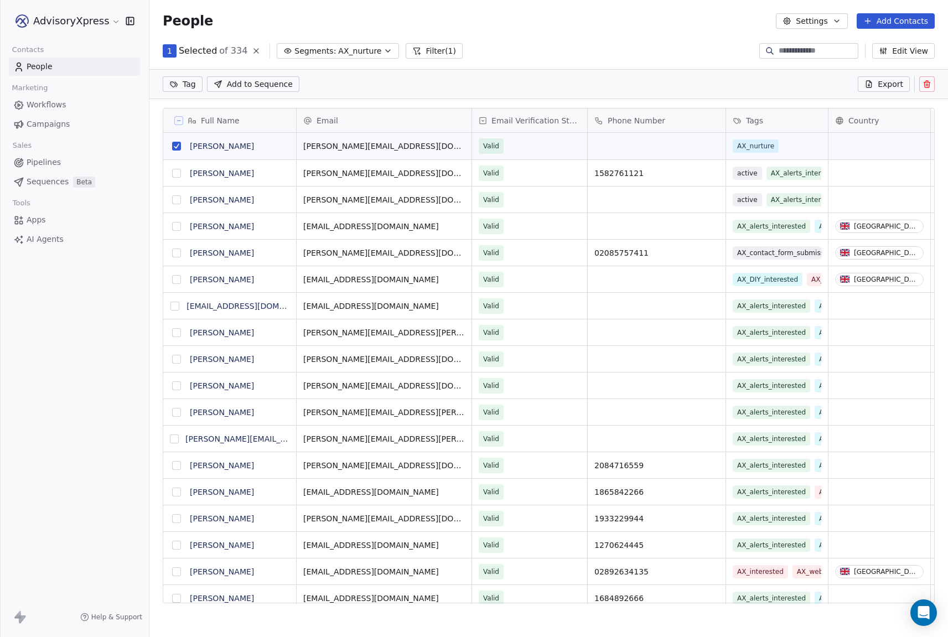
scroll to position [522, 799]
click at [931, 80] on button at bounding box center [926, 83] width 15 height 15
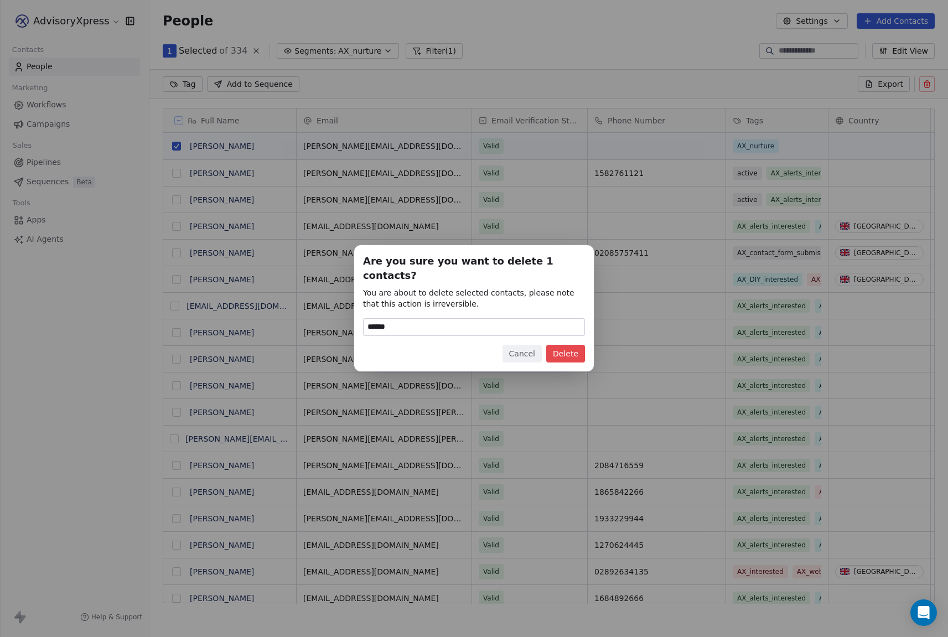
type input "******"
click at [566, 345] on button "Delete" at bounding box center [565, 354] width 39 height 18
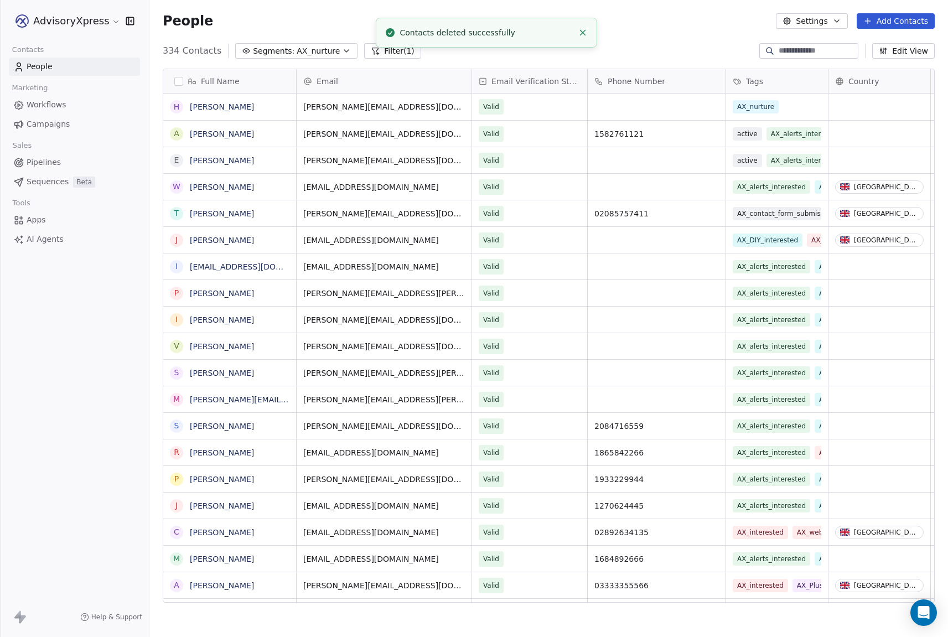
scroll to position [561, 799]
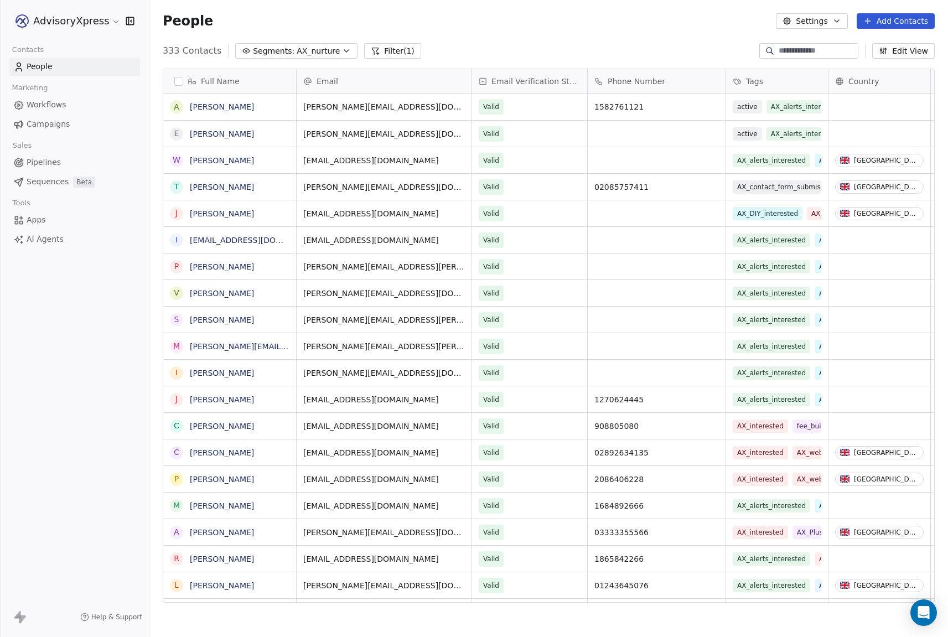
click at [179, 80] on button "button" at bounding box center [178, 81] width 9 height 9
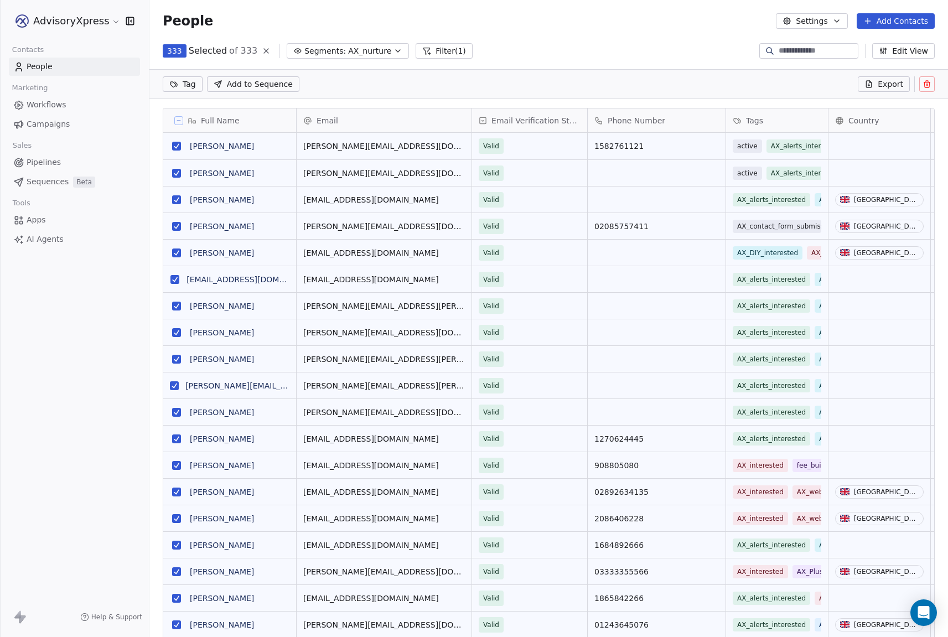
scroll to position [522, 799]
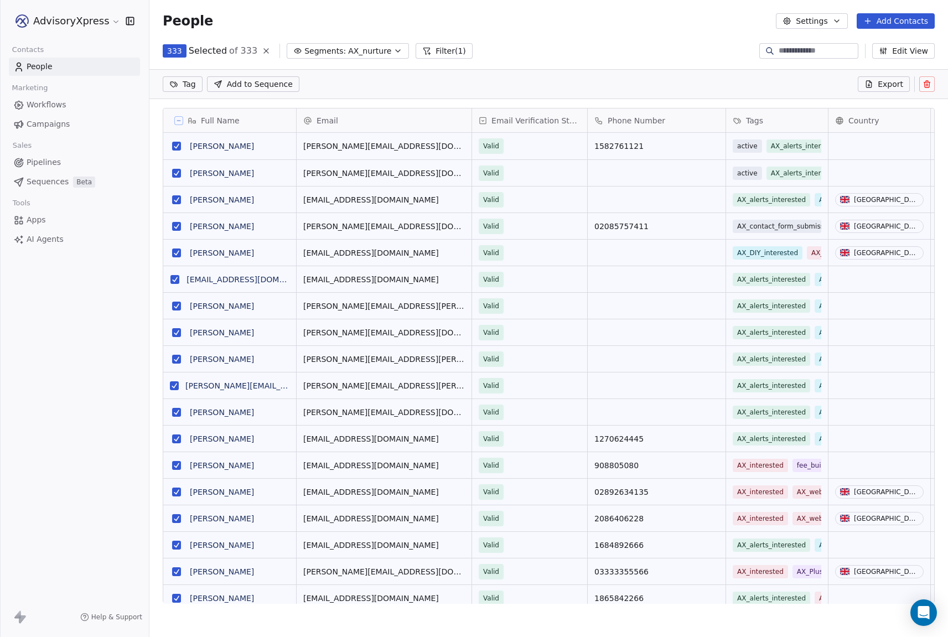
click at [183, 85] on html "AdvisoryXpress Contacts People Marketing Workflows Campaigns Sales Pipelines Se…" at bounding box center [474, 318] width 948 height 637
type input "**********"
click at [238, 142] on span "nurture_old" at bounding box center [247, 143] width 40 height 12
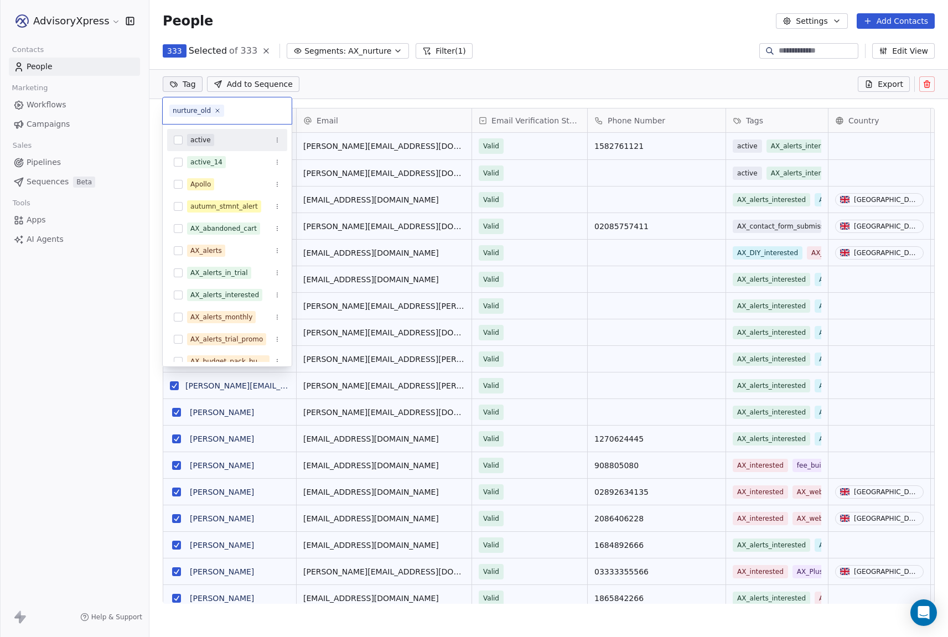
click at [333, 88] on html "AdvisoryXpress Contacts People Marketing Workflows Campaigns Sales Pipelines Se…" at bounding box center [474, 318] width 948 height 637
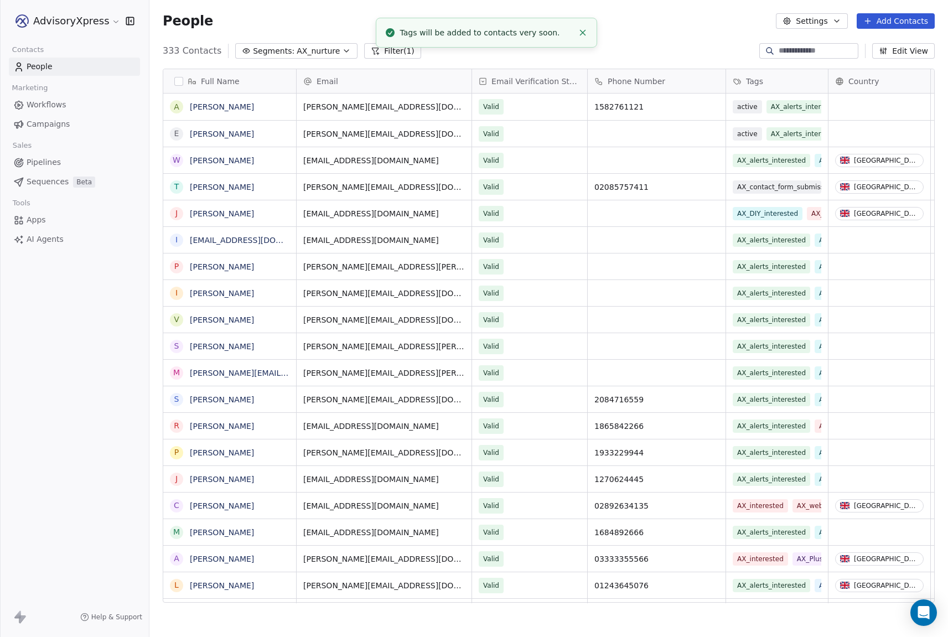
scroll to position [15, 0]
click at [42, 106] on span "Workflows" at bounding box center [47, 105] width 40 height 12
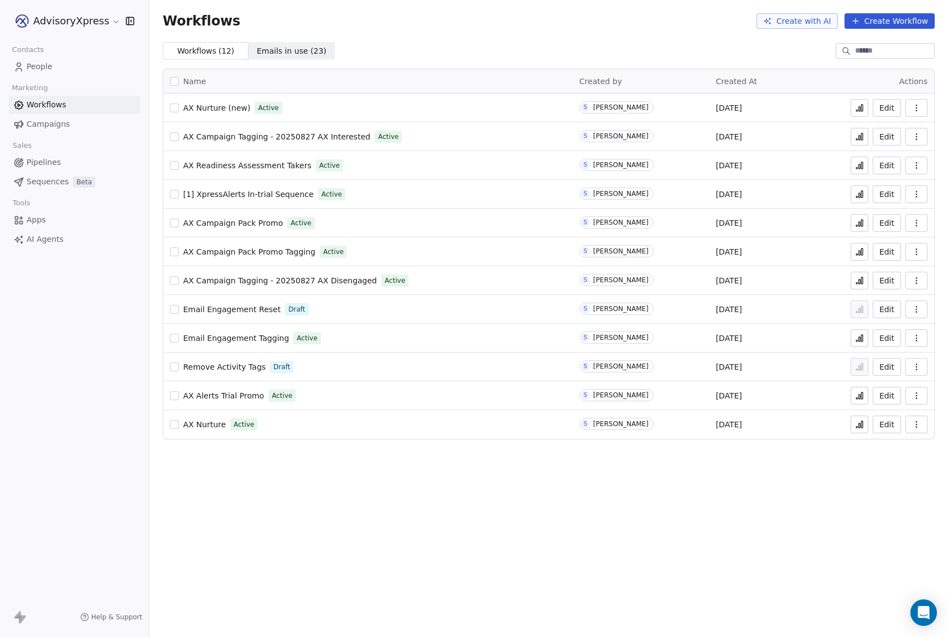
click at [213, 110] on span "AX Nurture (new)" at bounding box center [216, 107] width 67 height 9
click at [205, 108] on span "AX Nurture (new)" at bounding box center [216, 107] width 67 height 9
click at [861, 423] on icon at bounding box center [859, 424] width 9 height 9
click at [203, 421] on span "AX Nurture" at bounding box center [204, 424] width 43 height 9
click at [858, 423] on icon at bounding box center [859, 424] width 9 height 9
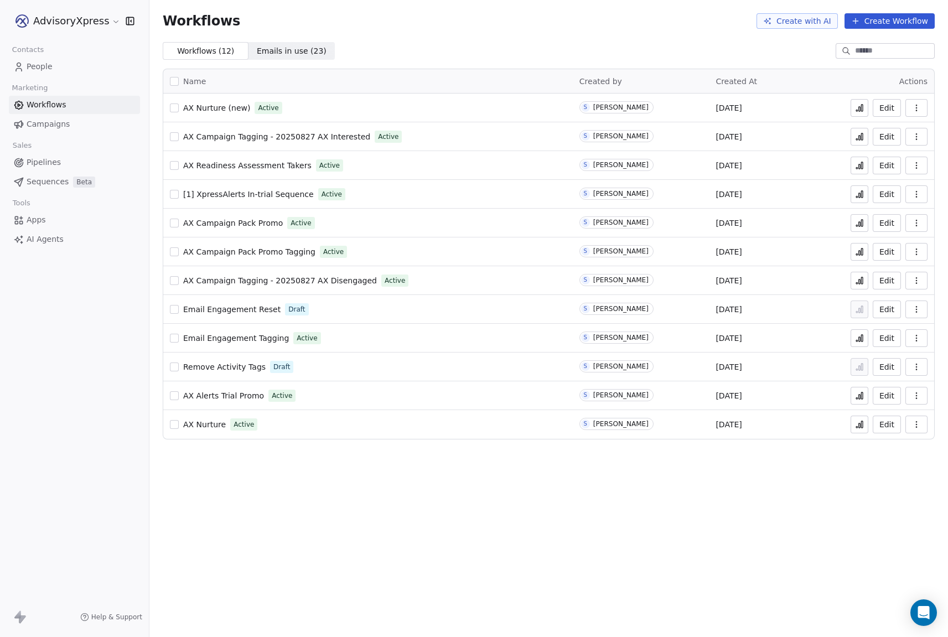
click at [209, 106] on span "AX Nurture (new)" at bounding box center [216, 107] width 67 height 9
click at [914, 427] on icon "button" at bounding box center [916, 424] width 9 height 9
click at [889, 426] on button "Edit" at bounding box center [887, 425] width 28 height 18
click at [859, 423] on icon at bounding box center [859, 424] width 9 height 9
click at [885, 105] on button "Edit" at bounding box center [887, 108] width 28 height 18
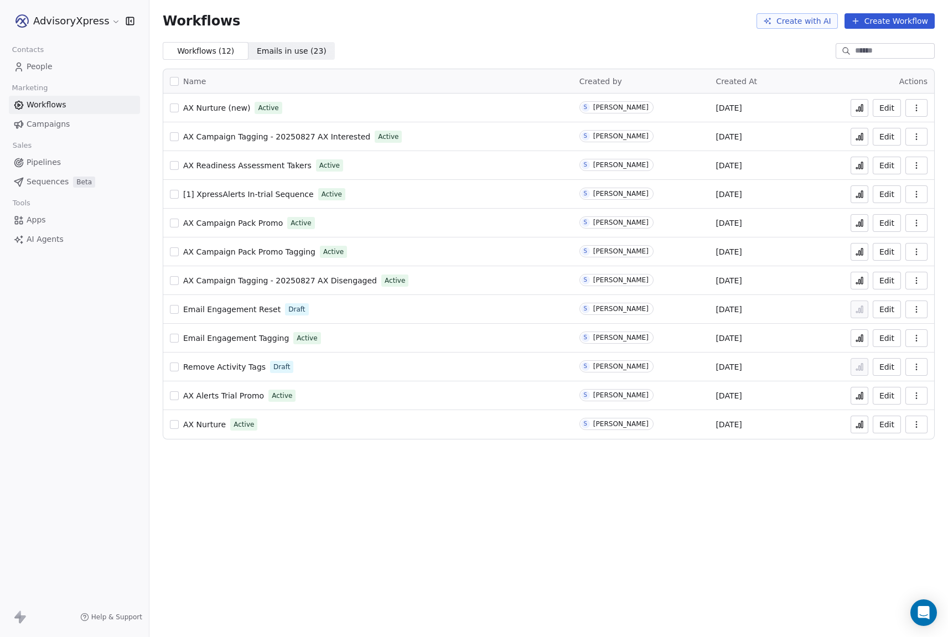
click at [42, 65] on span "People" at bounding box center [40, 67] width 26 height 12
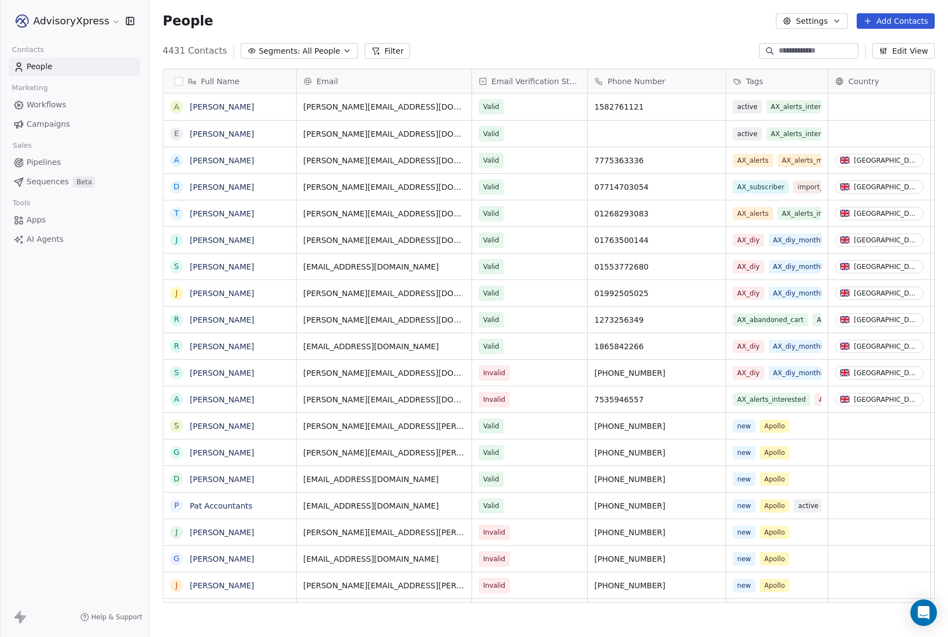
scroll to position [561, 799]
click at [810, 19] on button "Settings" at bounding box center [811, 20] width 71 height 15
click at [814, 62] on span "Tags" at bounding box center [812, 63] width 17 height 12
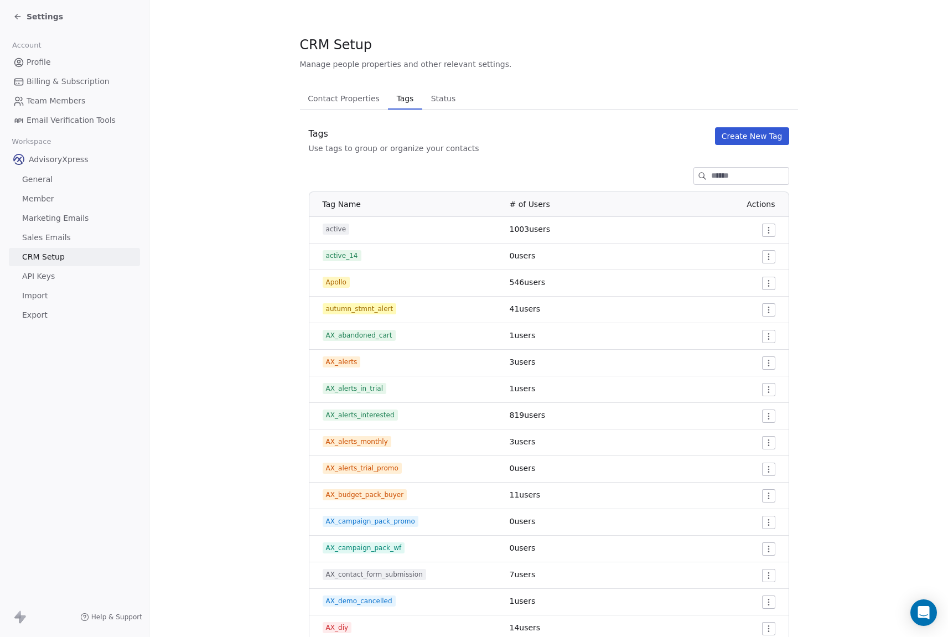
click at [23, 13] on div "Settings" at bounding box center [38, 16] width 50 height 11
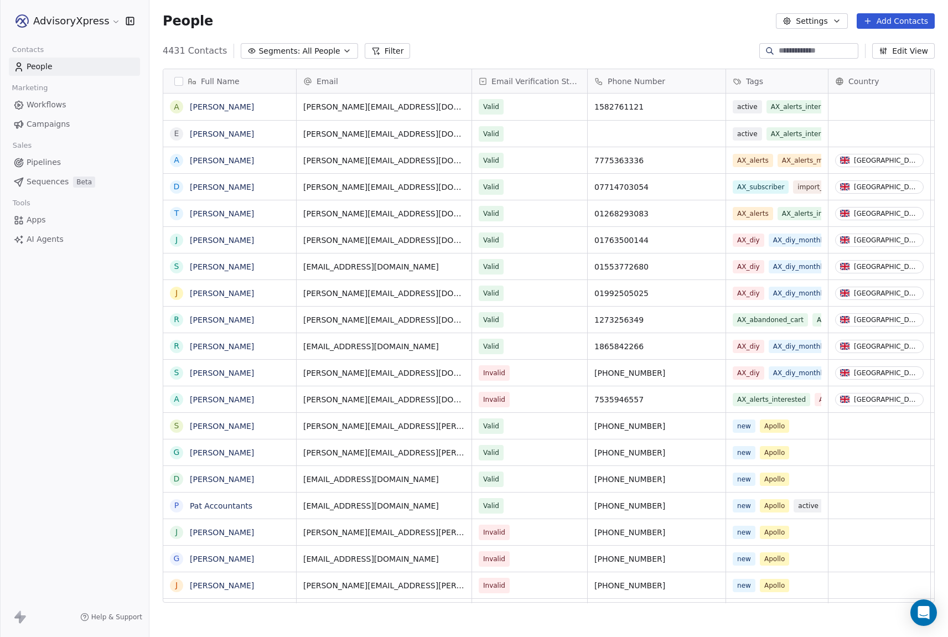
scroll to position [561, 799]
click at [46, 106] on span "Workflows" at bounding box center [47, 105] width 40 height 12
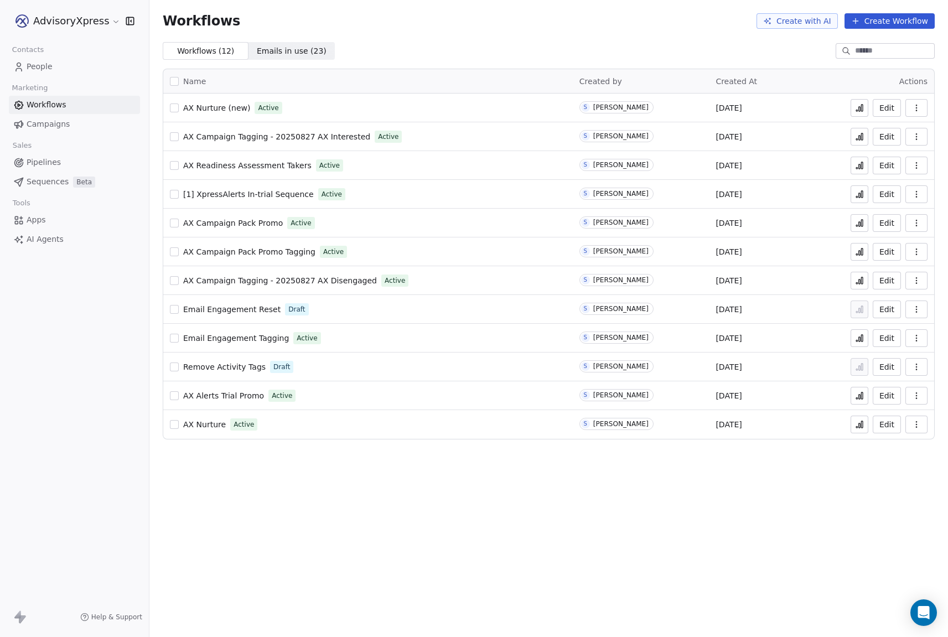
click at [860, 424] on icon at bounding box center [859, 424] width 9 height 9
click at [888, 106] on button "Edit" at bounding box center [887, 108] width 28 height 18
click at [31, 71] on span "People" at bounding box center [40, 67] width 26 height 12
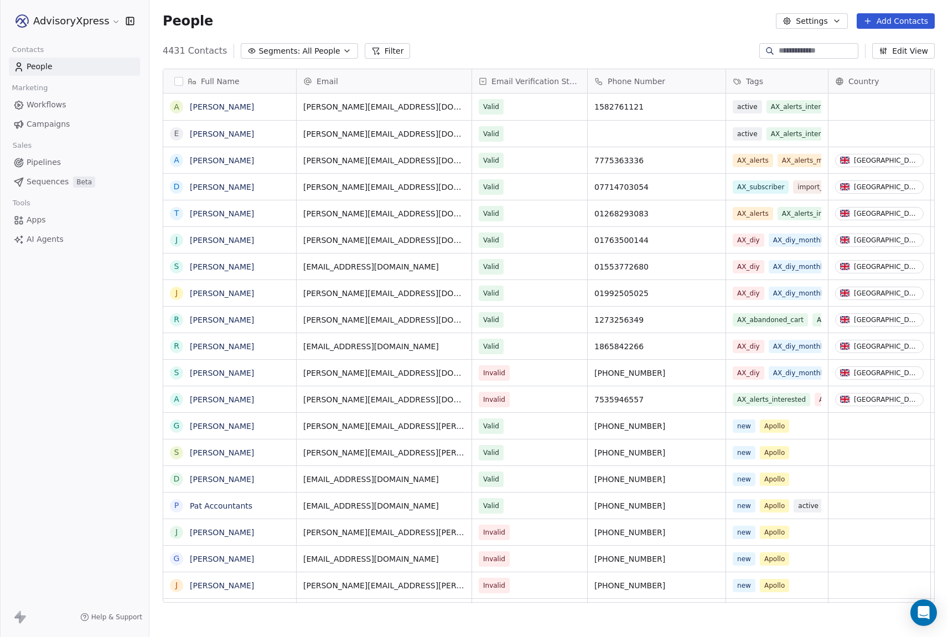
scroll to position [561, 799]
click at [177, 74] on div "Full Name" at bounding box center [229, 81] width 133 height 24
click at [175, 81] on html "AdvisoryXpress Contacts People Marketing Workflows Campaigns Sales Pipelines Se…" at bounding box center [474, 318] width 948 height 637
click at [178, 81] on button "button" at bounding box center [178, 81] width 9 height 9
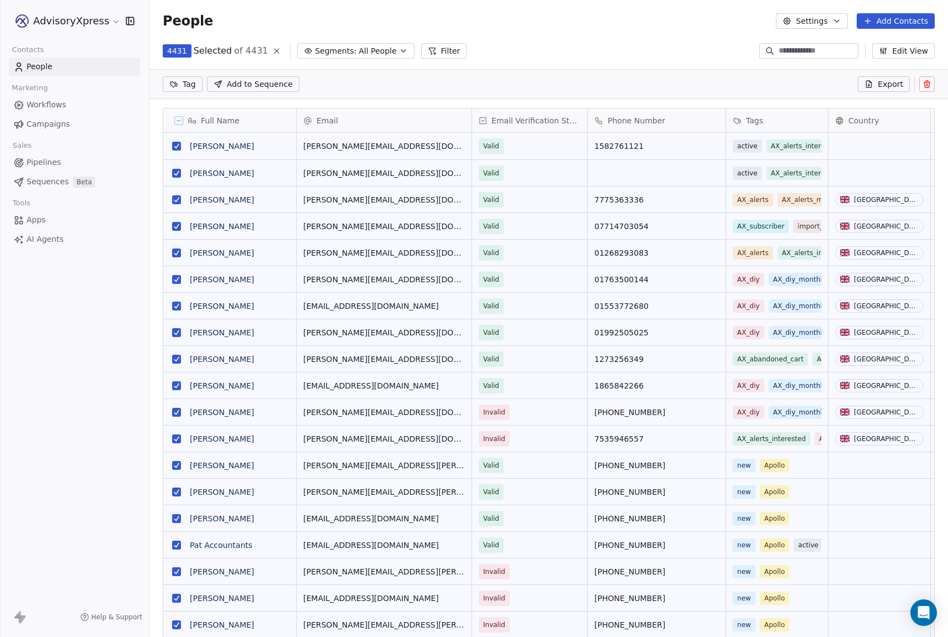
scroll to position [522, 799]
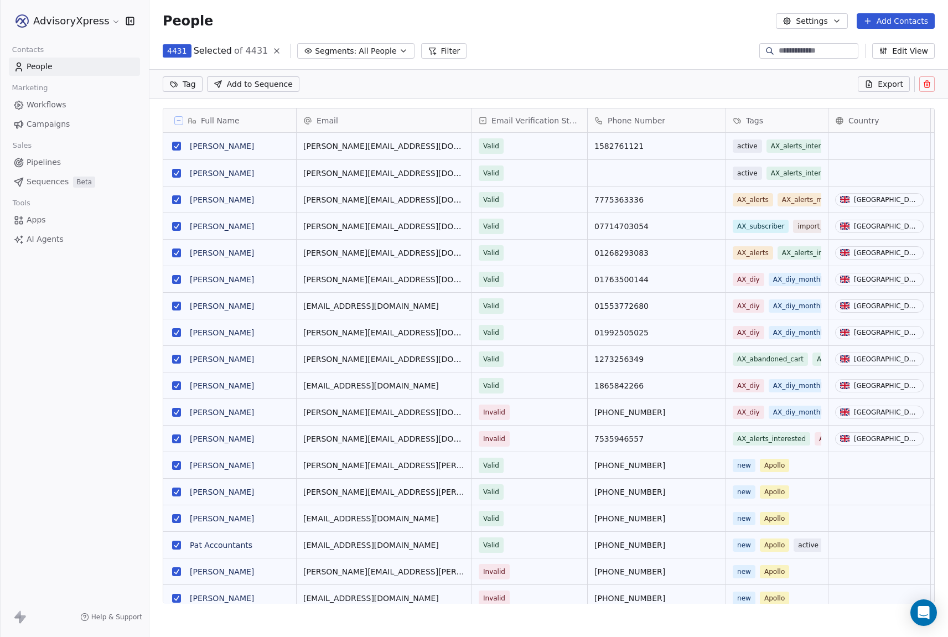
click at [180, 84] on html "AdvisoryXpress Contacts People Marketing Workflows Campaigns Sales Pipelines Se…" at bounding box center [474, 318] width 948 height 637
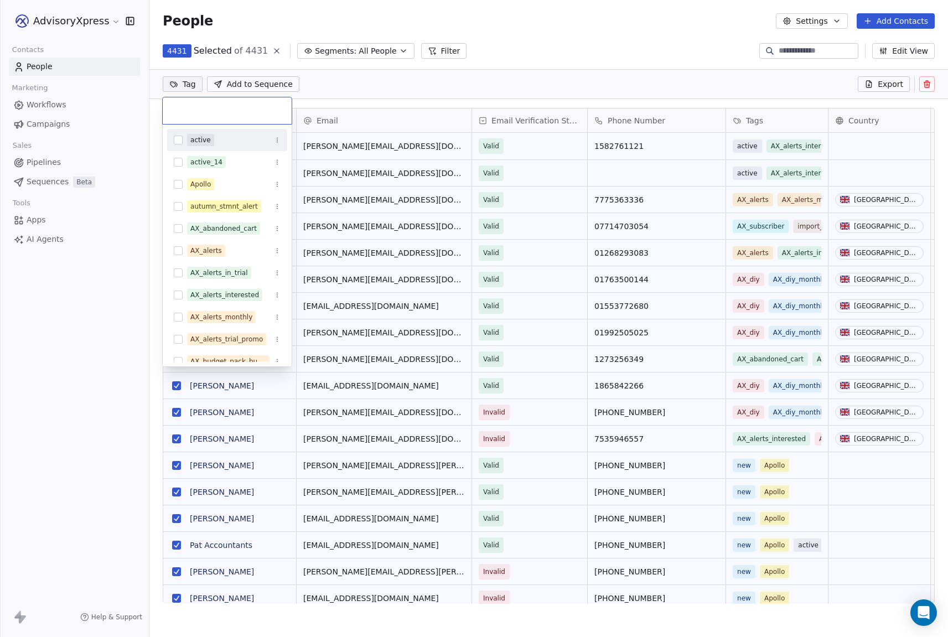
click at [317, 84] on html "AdvisoryXpress Contacts People Marketing Workflows Campaigns Sales Pipelines Se…" at bounding box center [474, 318] width 948 height 637
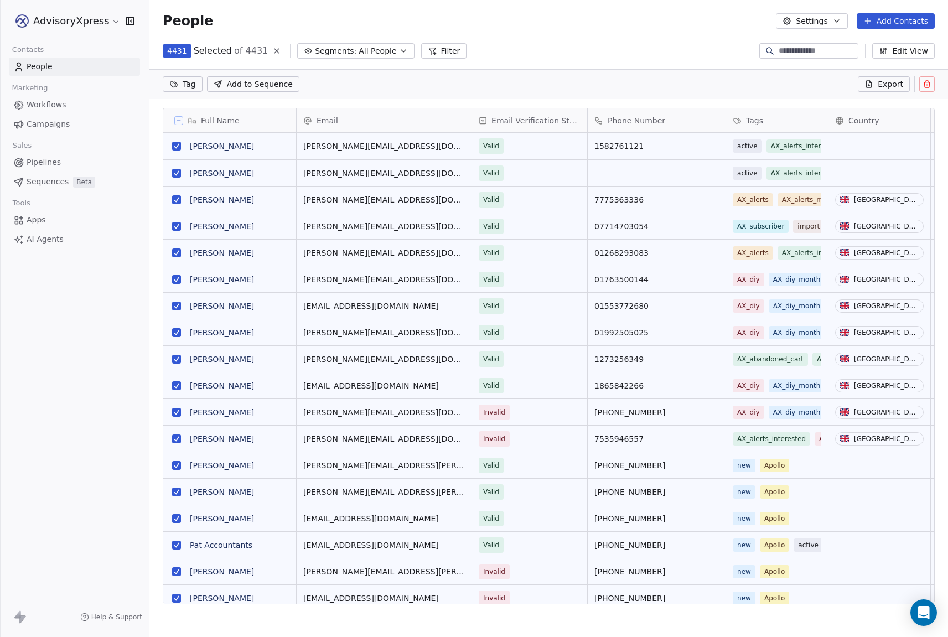
scroll to position [0, 0]
click at [922, 614] on icon "Open Intercom Messenger" at bounding box center [923, 612] width 13 height 14
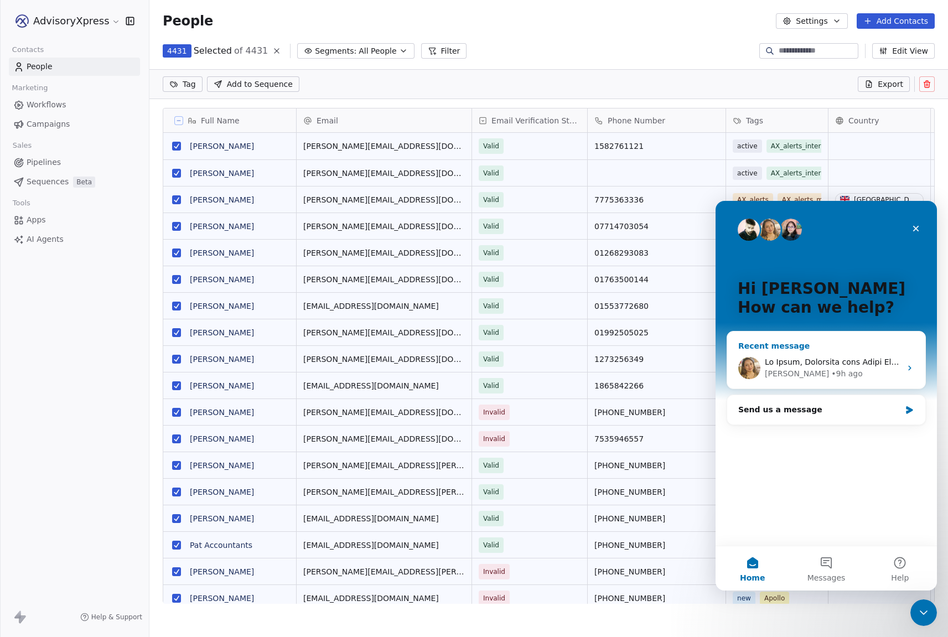
click at [815, 356] on div "Harinder • 9h ago" at bounding box center [826, 368] width 198 height 41
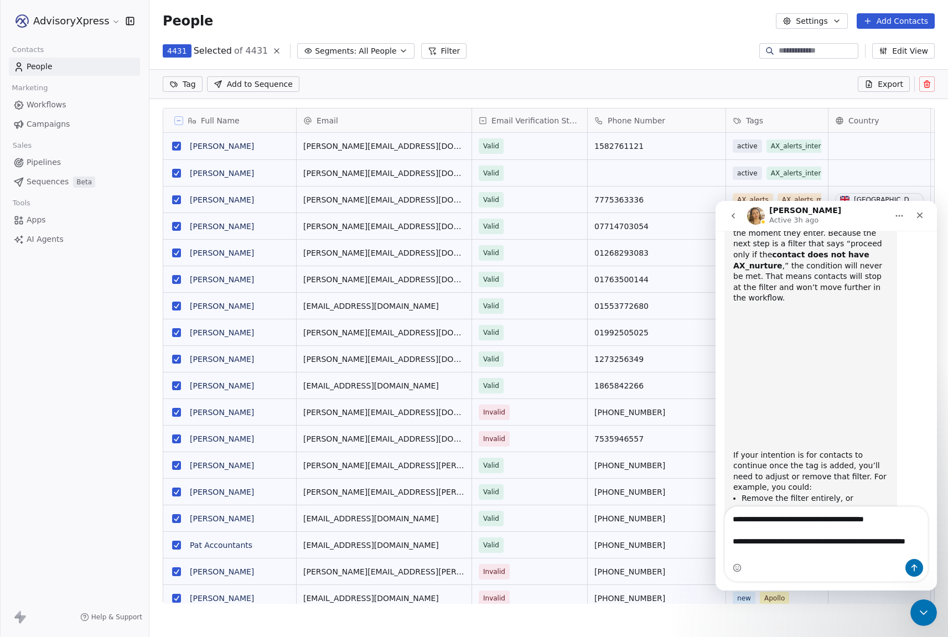
scroll to position [494, 0]
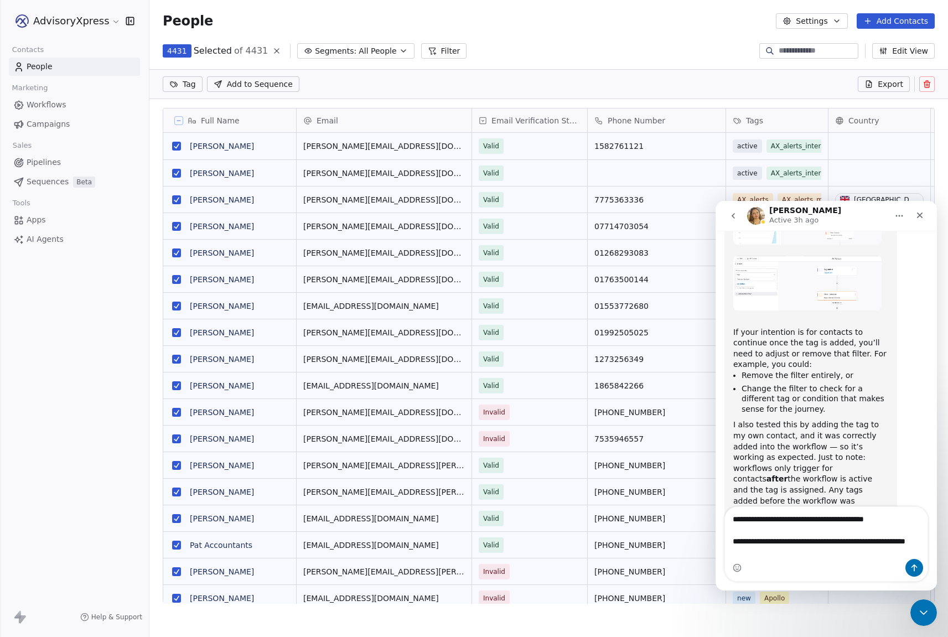
drag, startPoint x: 788, startPoint y: 556, endPoint x: 729, endPoint y: 540, distance: 61.0
click at [729, 540] on textarea "**********" at bounding box center [826, 533] width 203 height 52
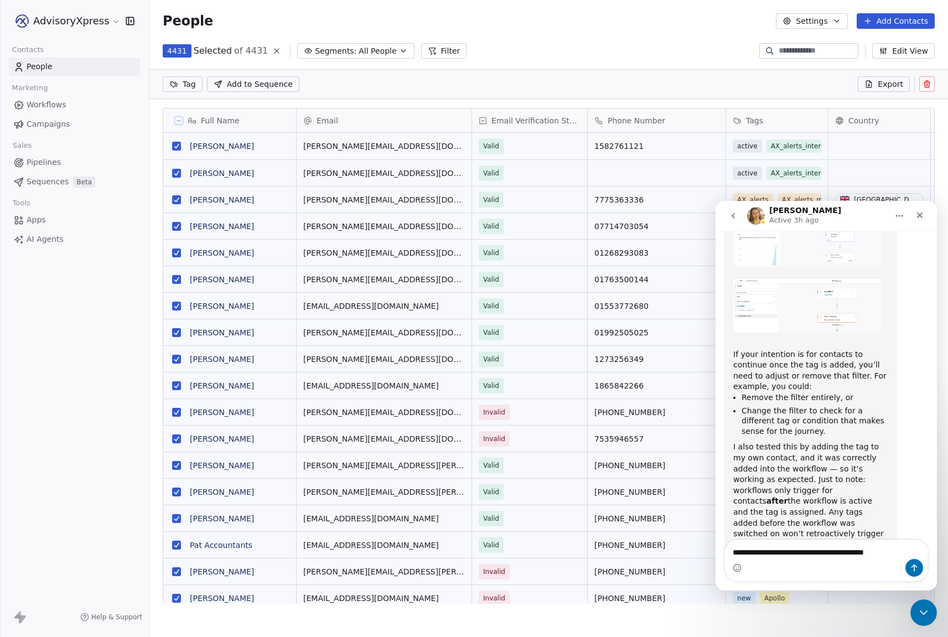
scroll to position [460, 0]
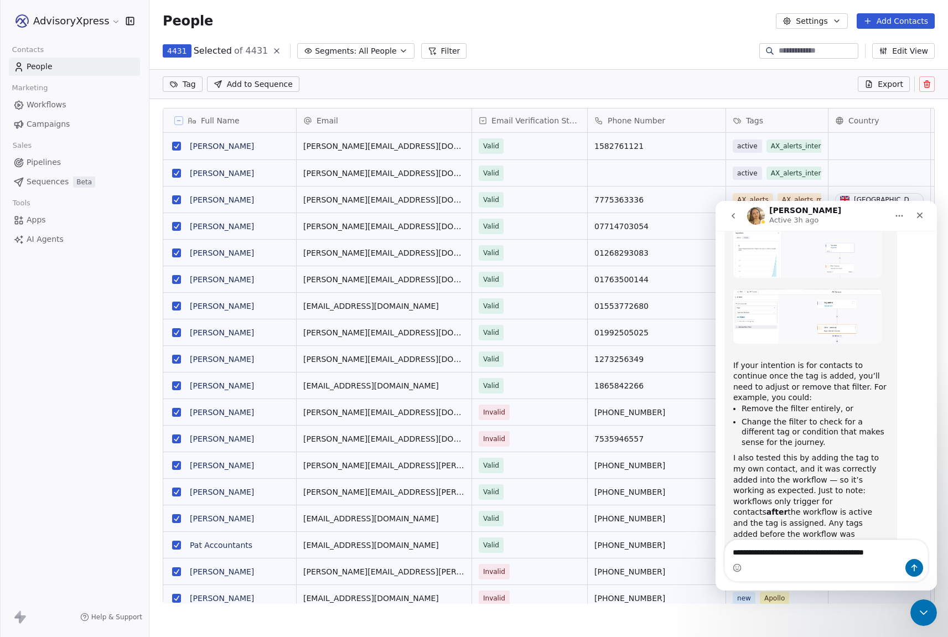
type textarea "**********"
click at [912, 563] on button "Send a message…" at bounding box center [914, 568] width 18 height 18
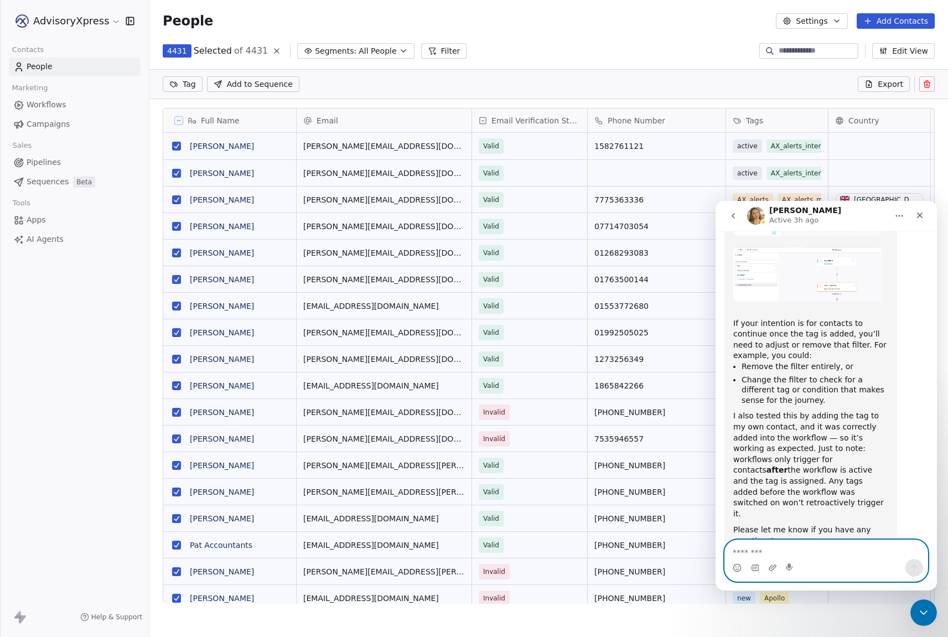
scroll to position [504, 0]
click at [919, 607] on icon "Close Intercom Messenger" at bounding box center [921, 610] width 13 height 13
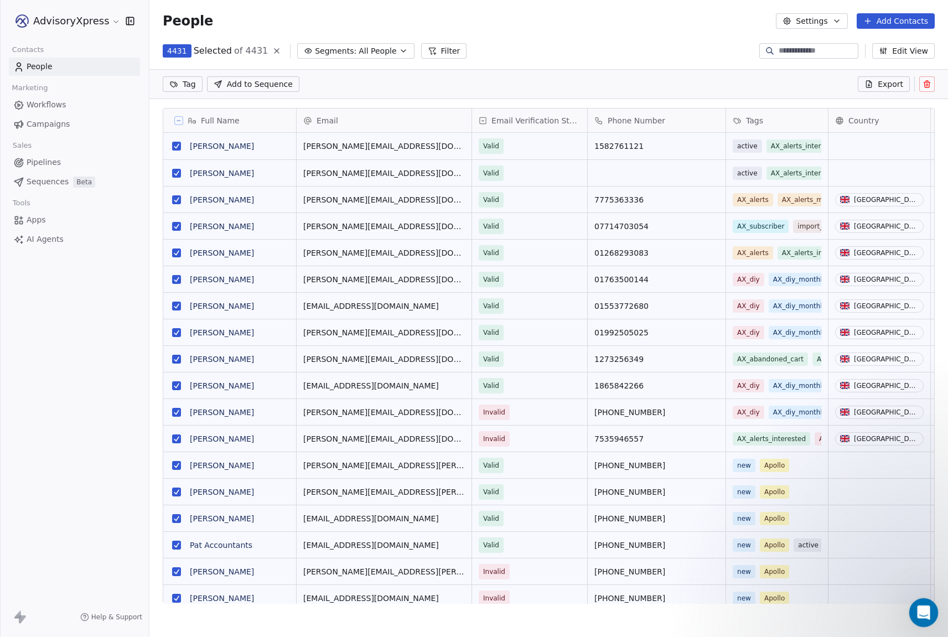
scroll to position [0, 0]
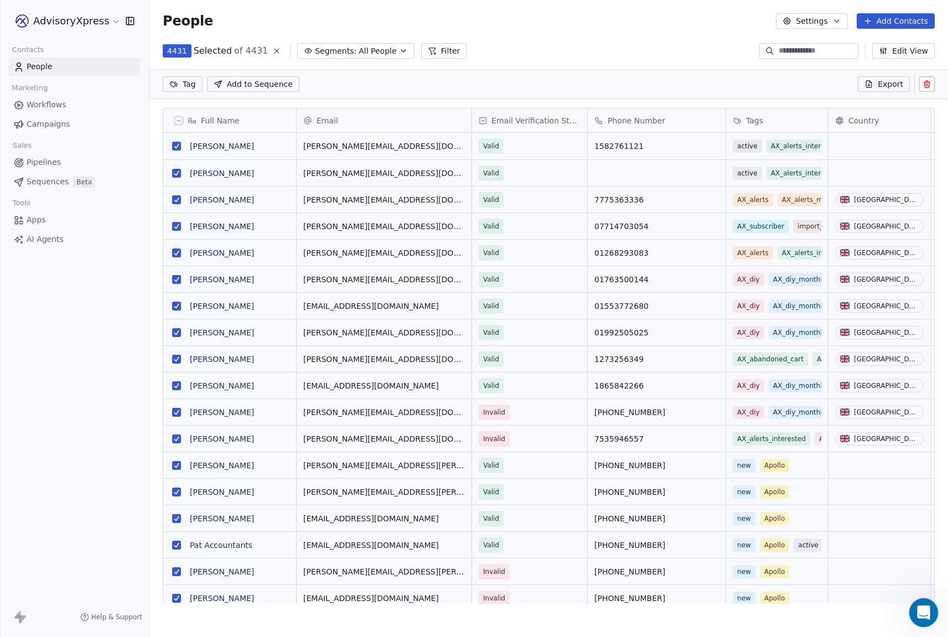
click at [921, 607] on icon "Open Intercom Messenger" at bounding box center [922, 611] width 18 height 18
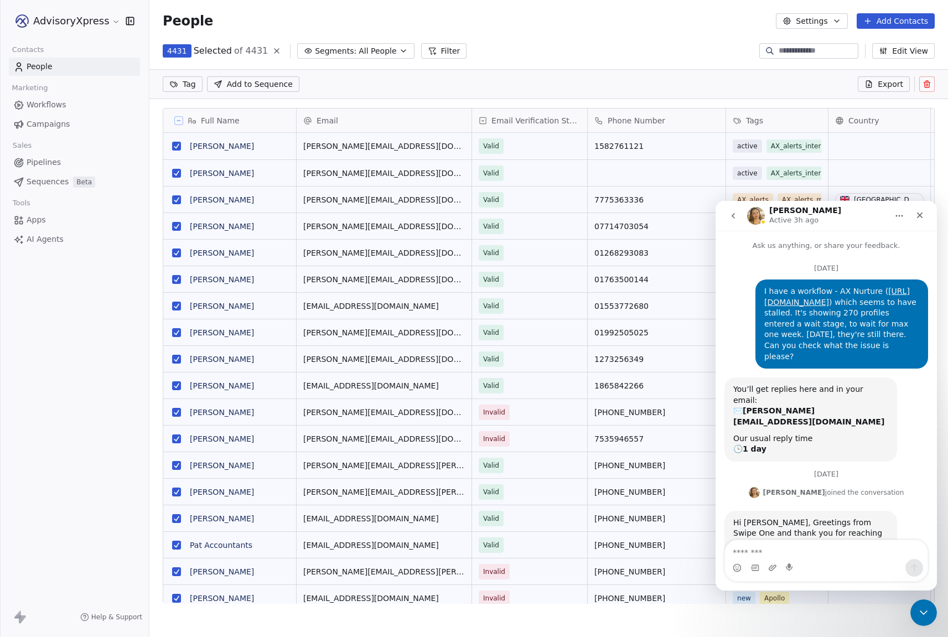
scroll to position [504, 0]
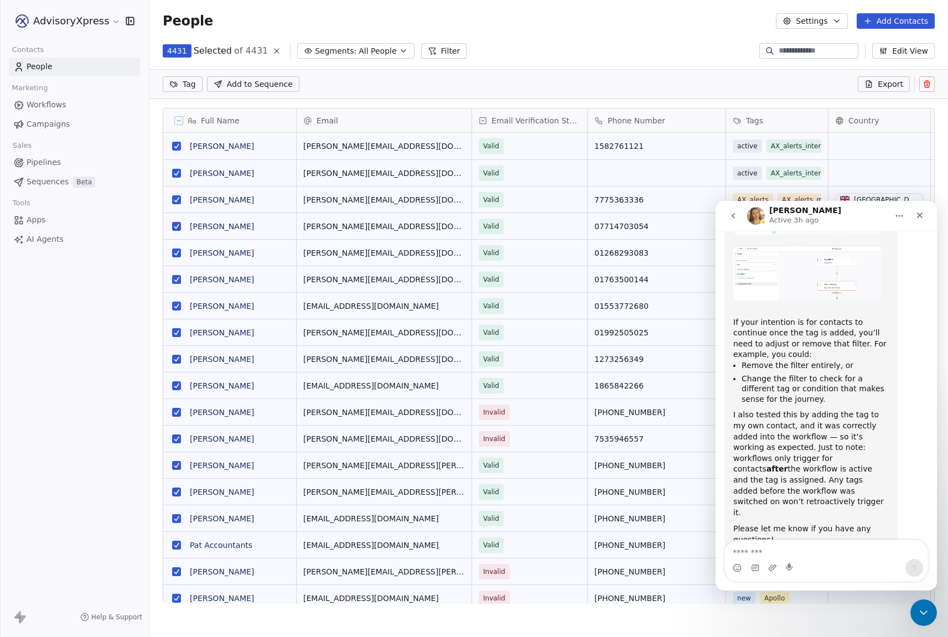
click at [731, 213] on icon "go back" at bounding box center [733, 215] width 9 height 9
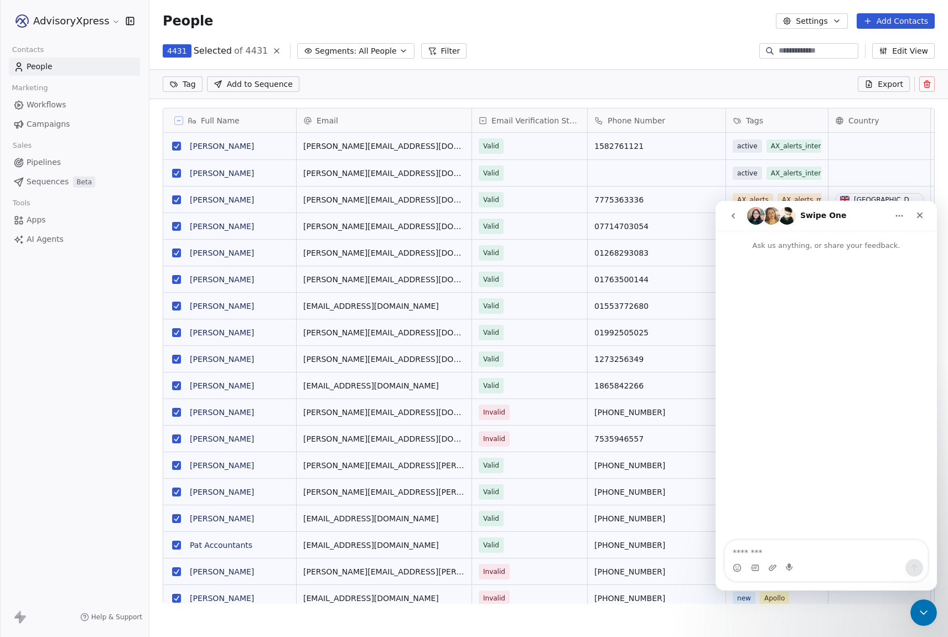
scroll to position [0, 0]
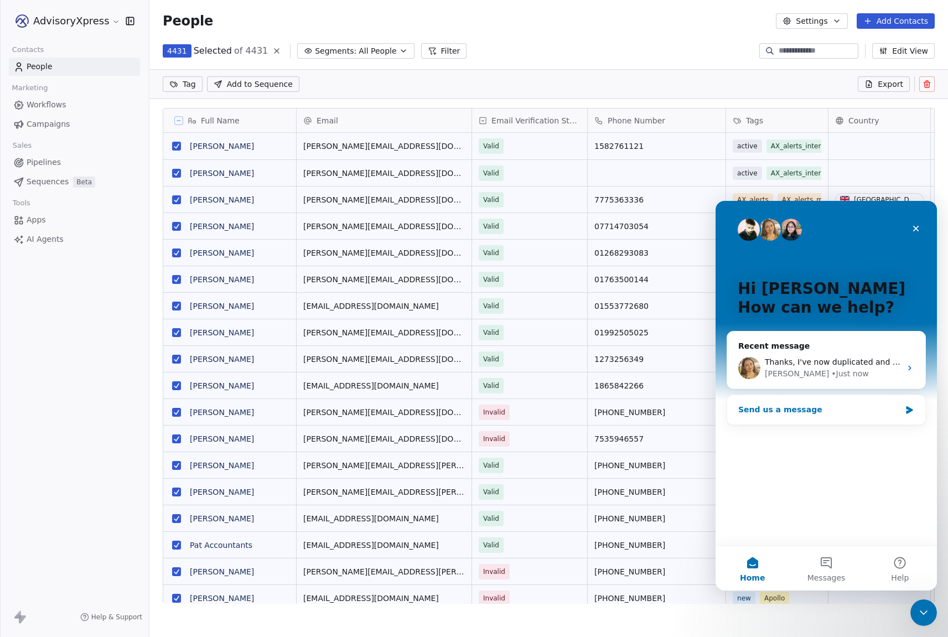
click at [802, 408] on div "Send us a message" at bounding box center [819, 410] width 162 height 12
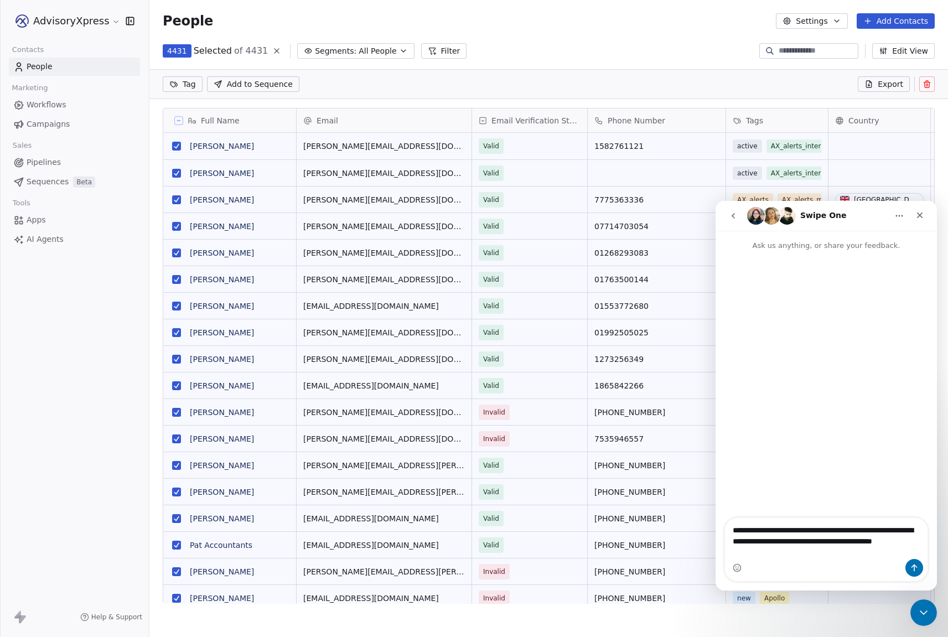
type textarea "**********"
click at [913, 565] on icon "Send a message…" at bounding box center [914, 567] width 9 height 9
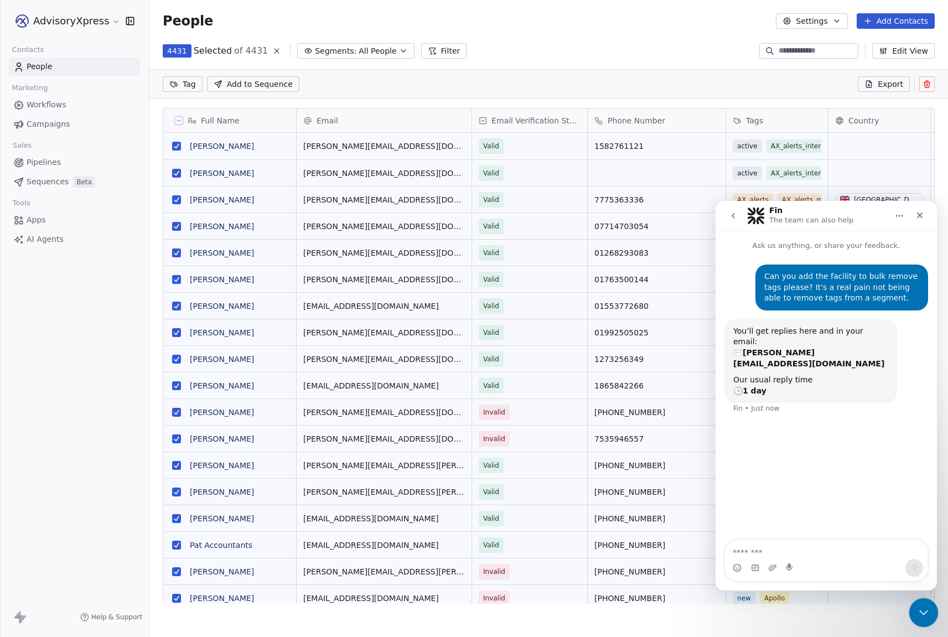
click at [920, 608] on icon "Close Intercom Messenger" at bounding box center [921, 610] width 13 height 13
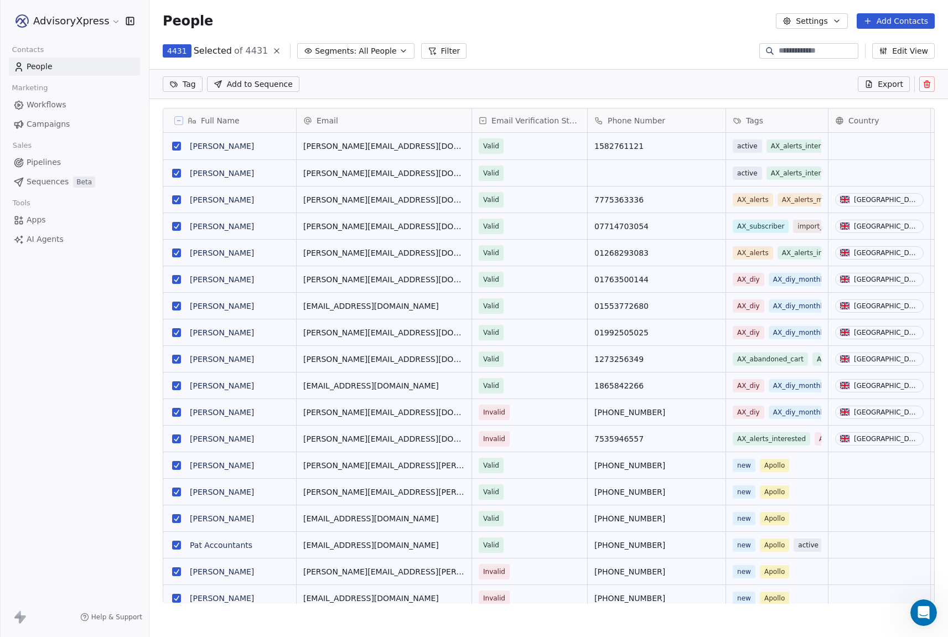
click at [37, 103] on span "Workflows" at bounding box center [47, 105] width 40 height 12
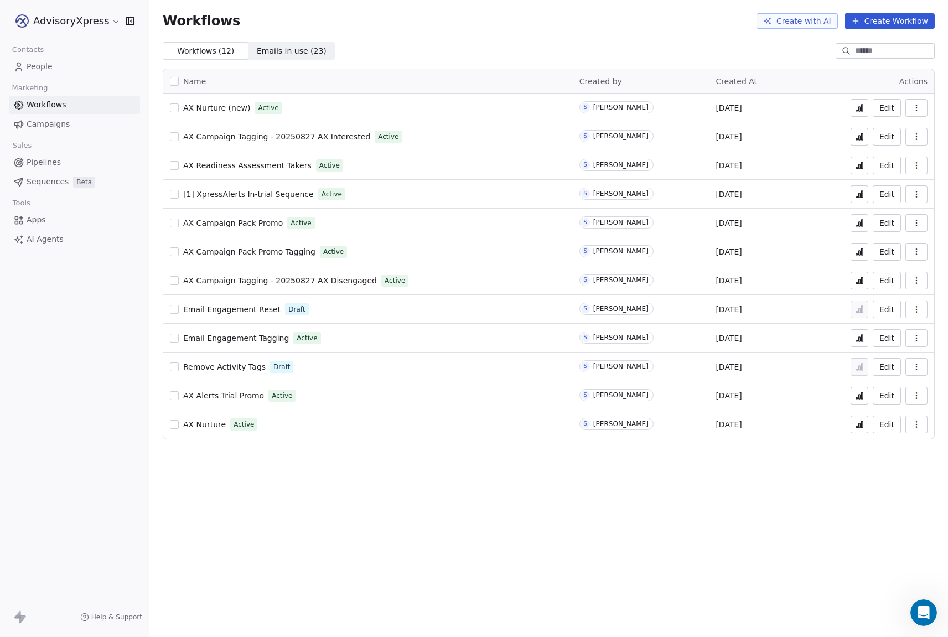
click at [872, 20] on button "Create Workflow" at bounding box center [890, 20] width 90 height 15
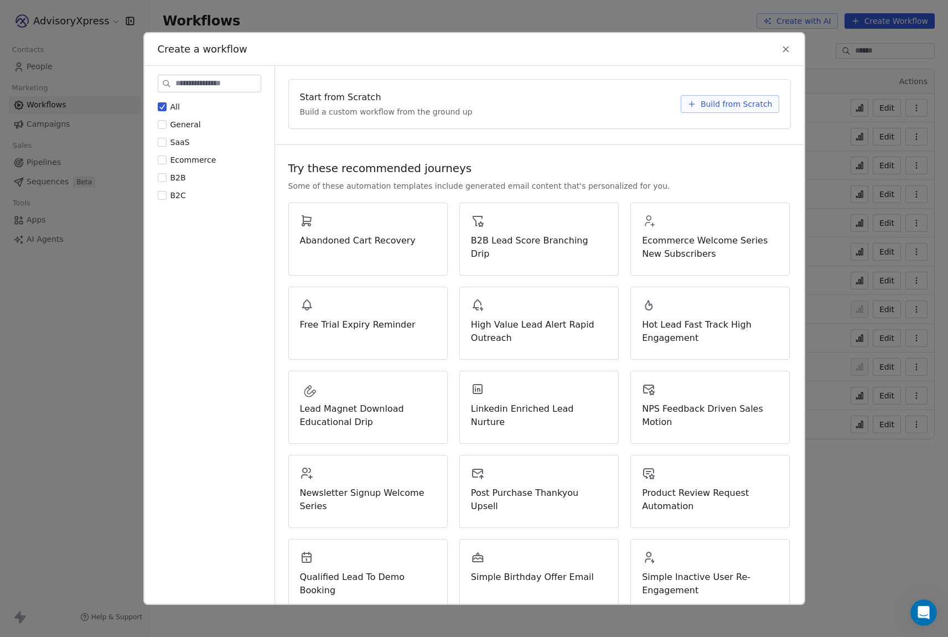
click at [709, 103] on span "Build from Scratch" at bounding box center [737, 104] width 72 height 11
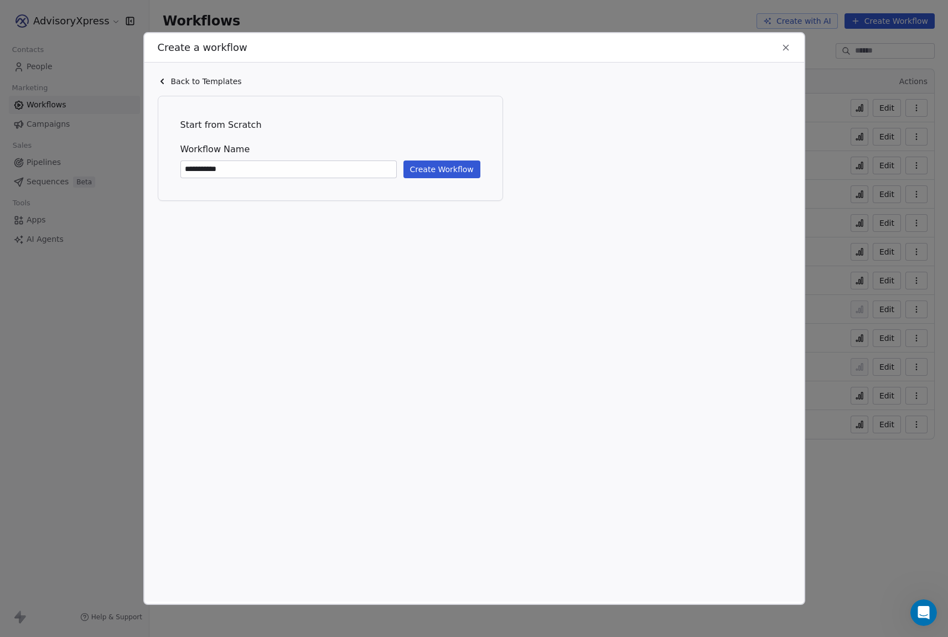
scroll to position [1, 0]
type input "**********"
click at [424, 167] on button "Create Workflow" at bounding box center [441, 169] width 77 height 18
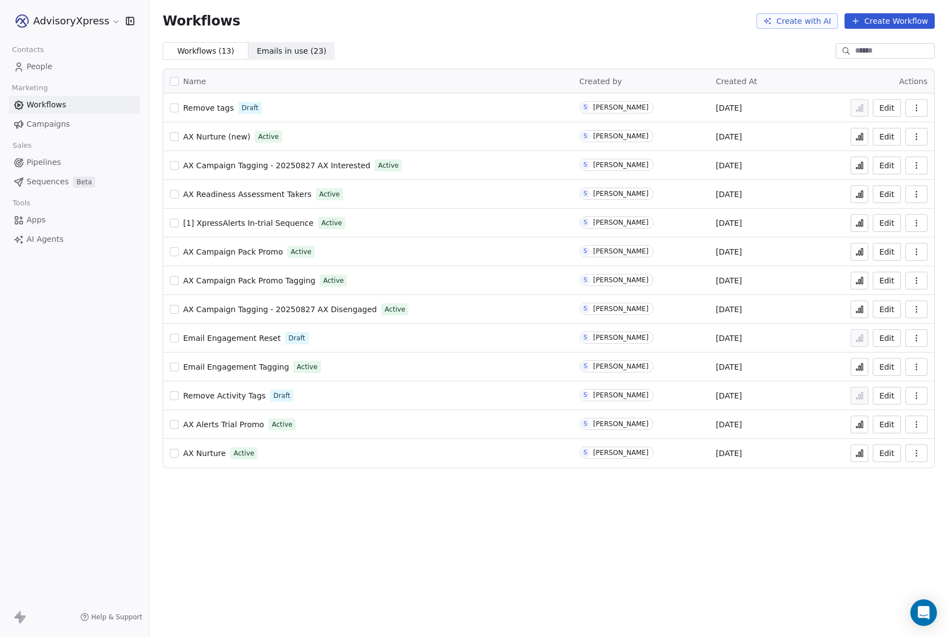
click at [44, 66] on span "People" at bounding box center [40, 67] width 26 height 12
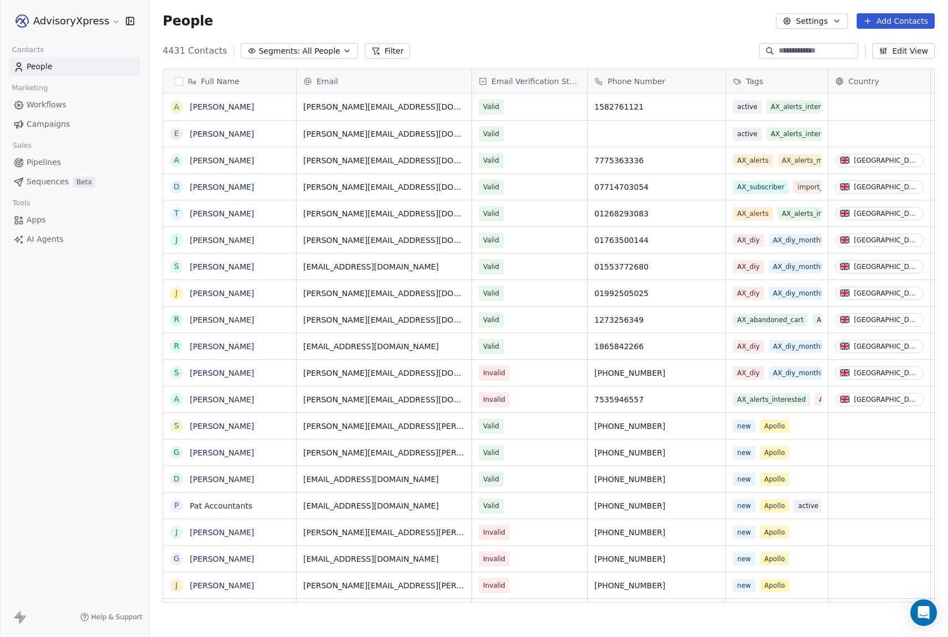
scroll to position [561, 799]
click at [807, 22] on button "Settings" at bounding box center [811, 20] width 71 height 15
click at [806, 64] on span "Tags" at bounding box center [812, 63] width 17 height 12
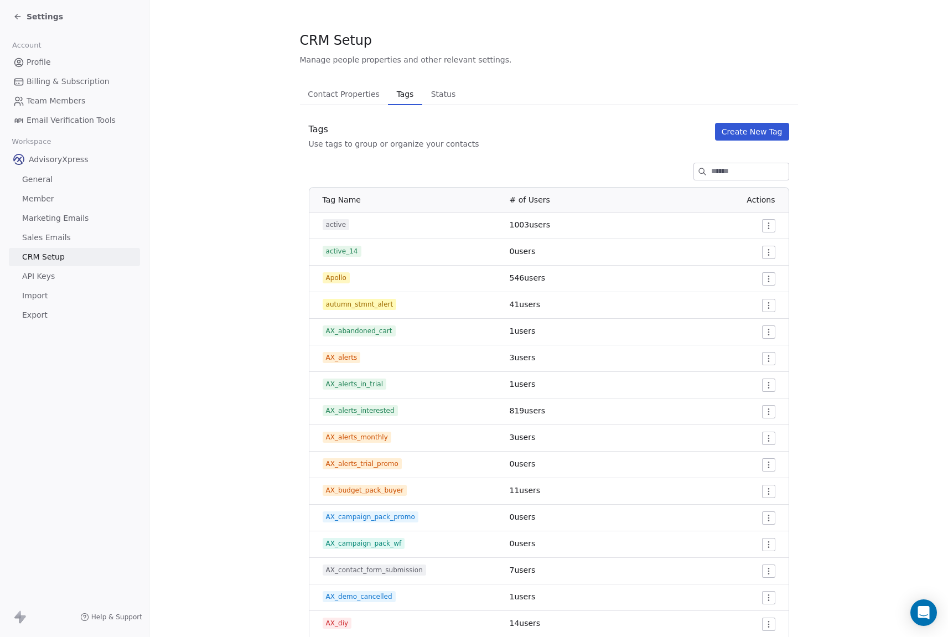
scroll to position [7, 0]
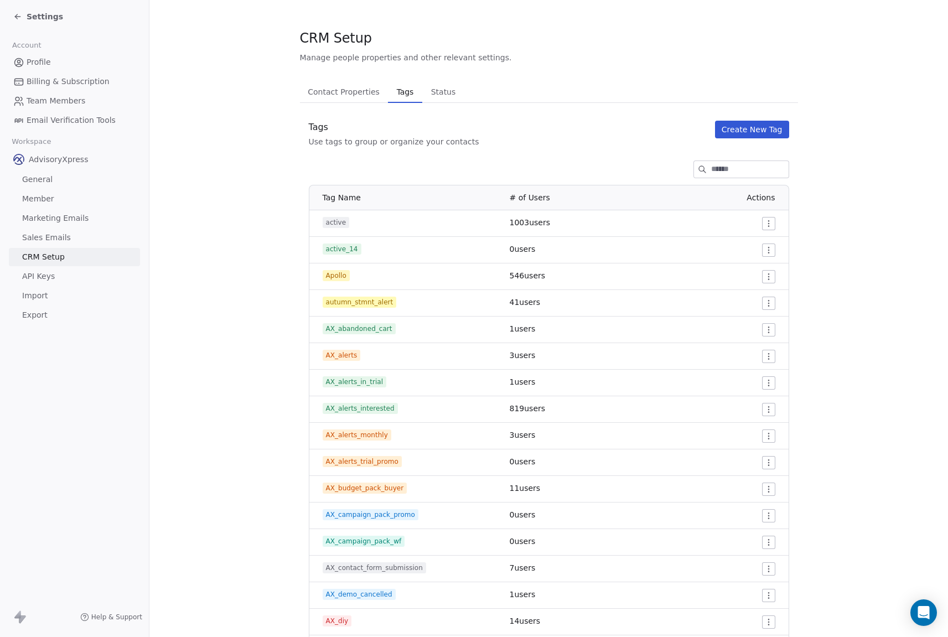
click at [741, 132] on button "Create New Tag" at bounding box center [752, 130] width 74 height 18
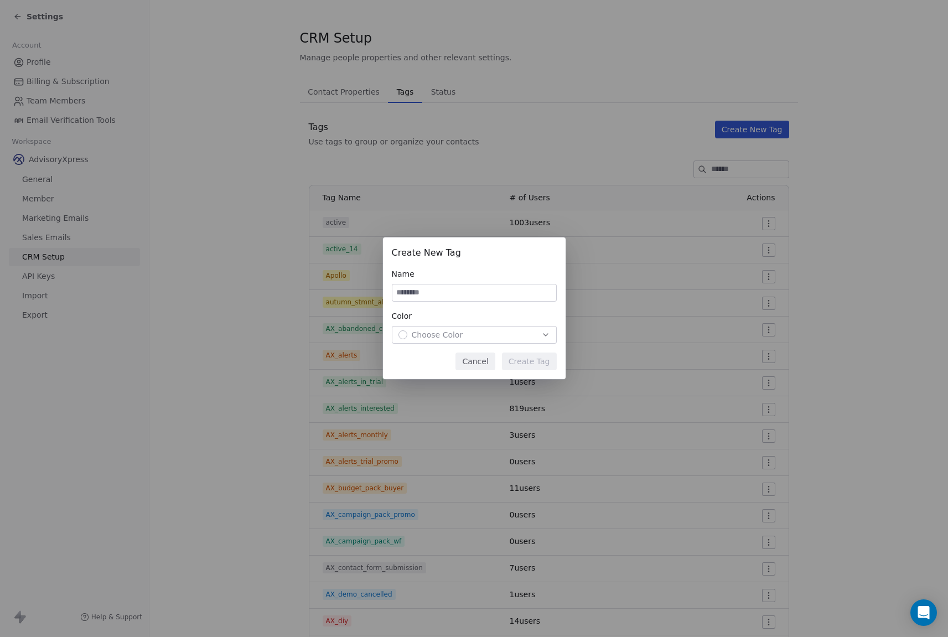
click at [452, 293] on input at bounding box center [474, 292] width 164 height 17
type input "**********"
click at [432, 333] on span "Choose Color" at bounding box center [437, 334] width 51 height 11
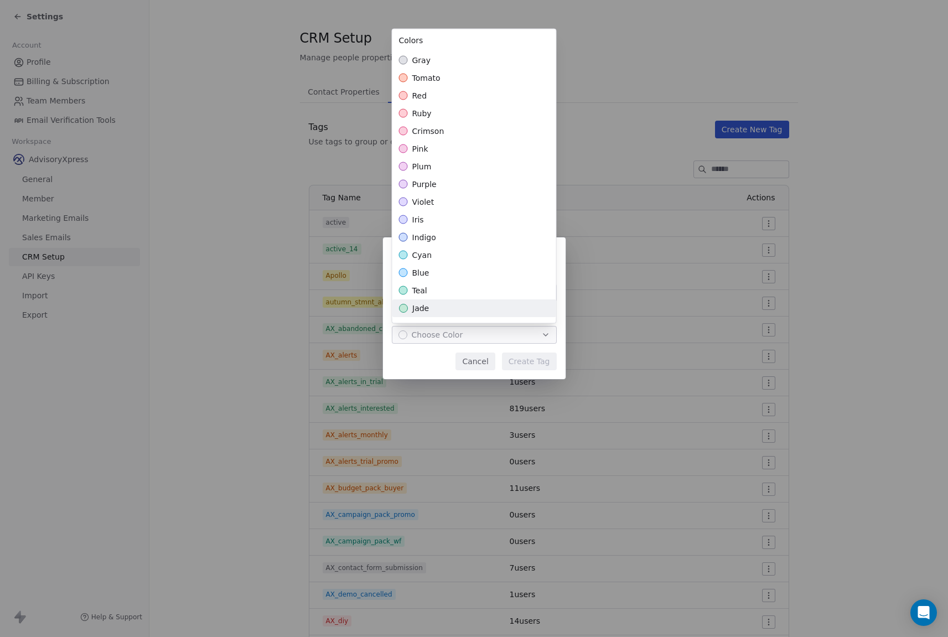
click at [427, 305] on span "jade" at bounding box center [420, 308] width 17 height 11
click at [536, 366] on div "**********" at bounding box center [474, 319] width 948 height 198
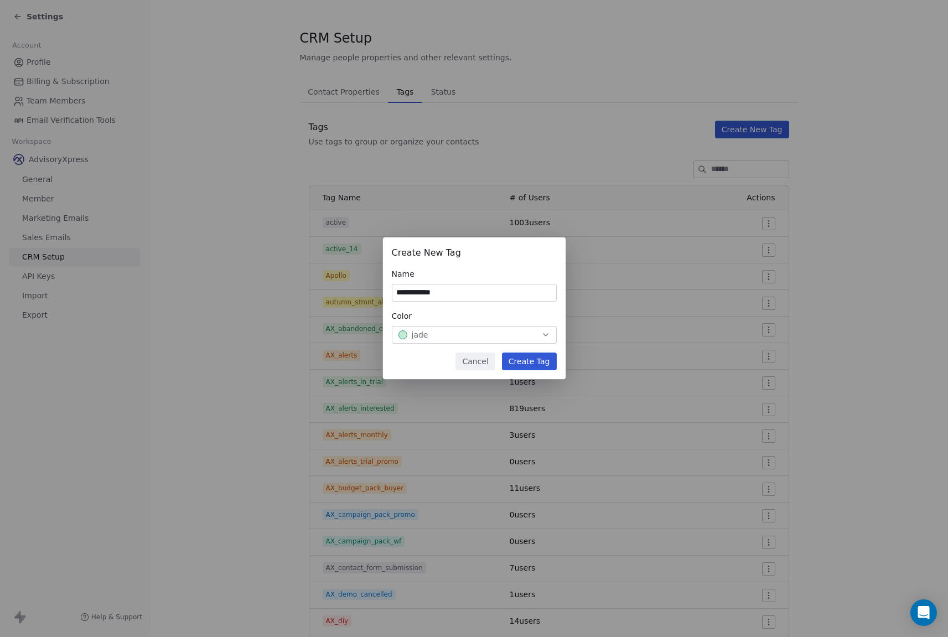
click at [536, 358] on button "Create Tag" at bounding box center [529, 362] width 55 height 18
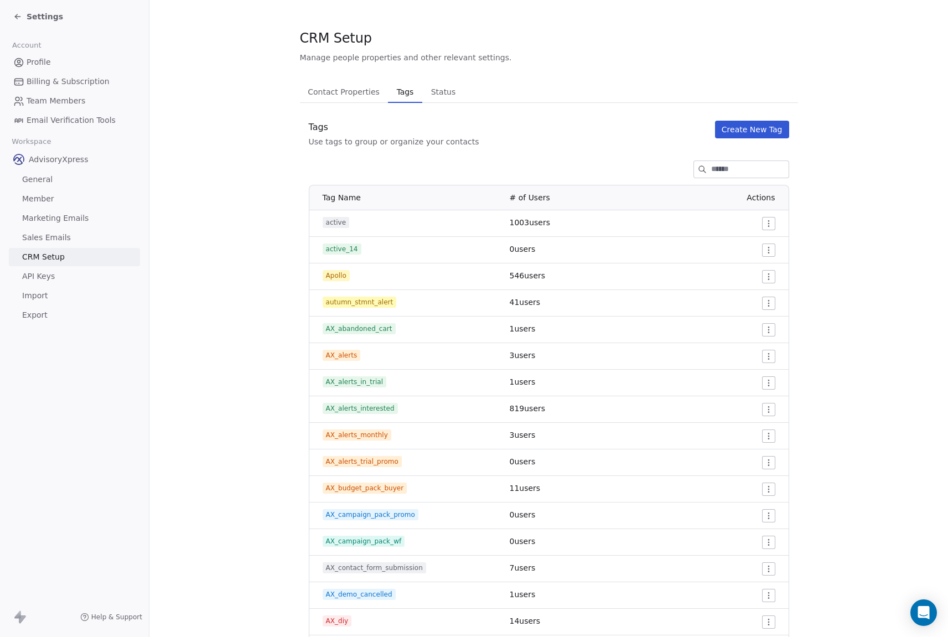
click at [17, 12] on div "Settings" at bounding box center [38, 16] width 50 height 11
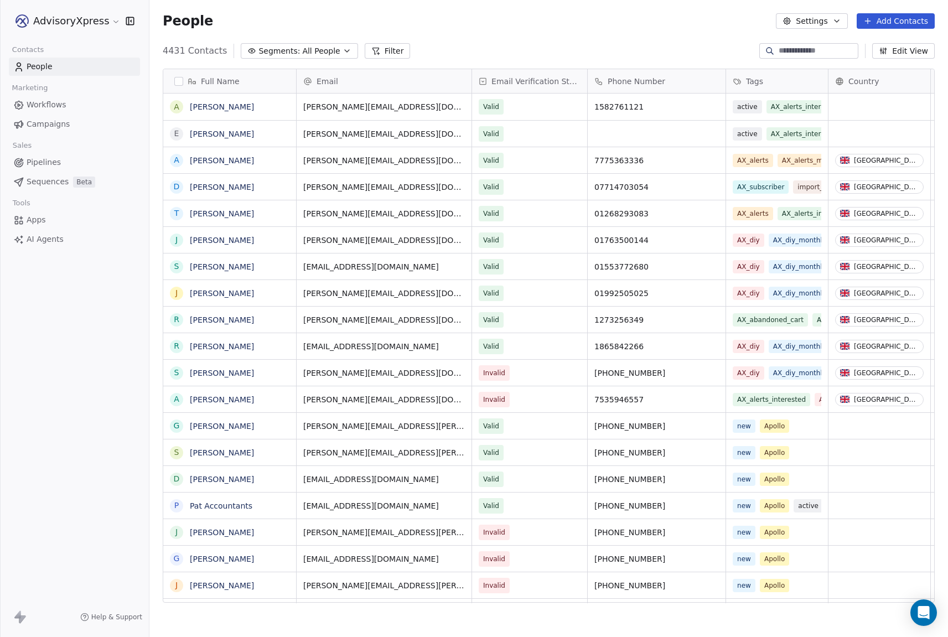
scroll to position [561, 799]
click at [26, 106] on link "Workflows" at bounding box center [74, 105] width 131 height 18
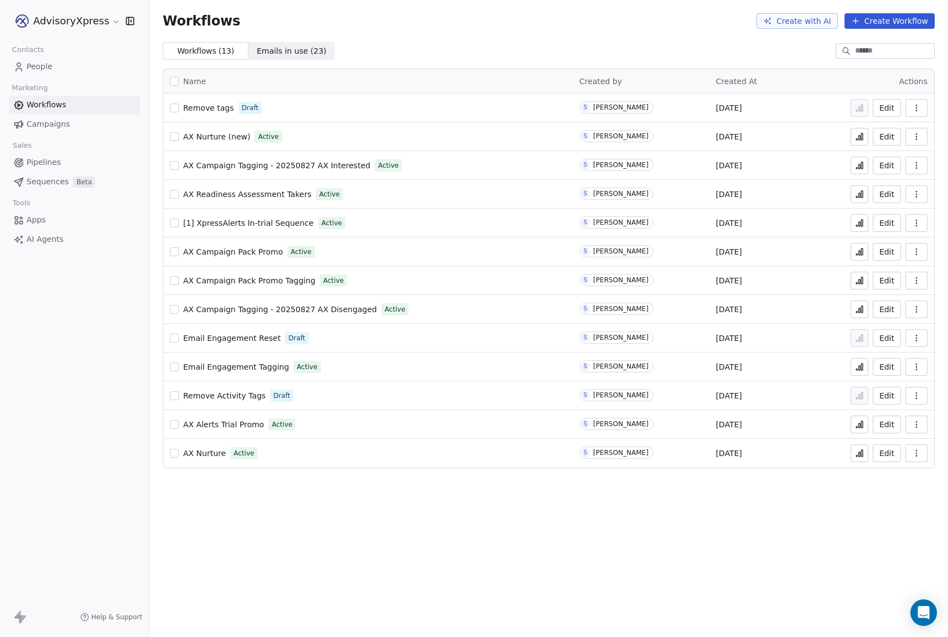
click at [219, 109] on span "Remove tags" at bounding box center [208, 107] width 51 height 9
click at [918, 105] on icon "button" at bounding box center [916, 107] width 9 height 9
click at [874, 184] on span "Delete" at bounding box center [882, 187] width 25 height 11
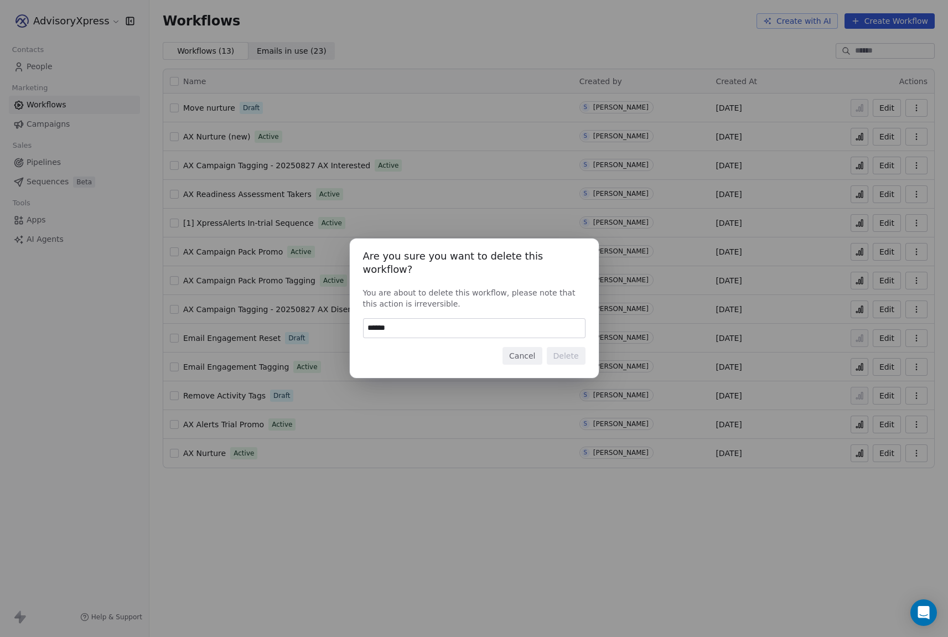
click at [373, 323] on input "******" at bounding box center [474, 328] width 221 height 19
type input "******"
click at [576, 348] on button "Delete" at bounding box center [566, 356] width 39 height 18
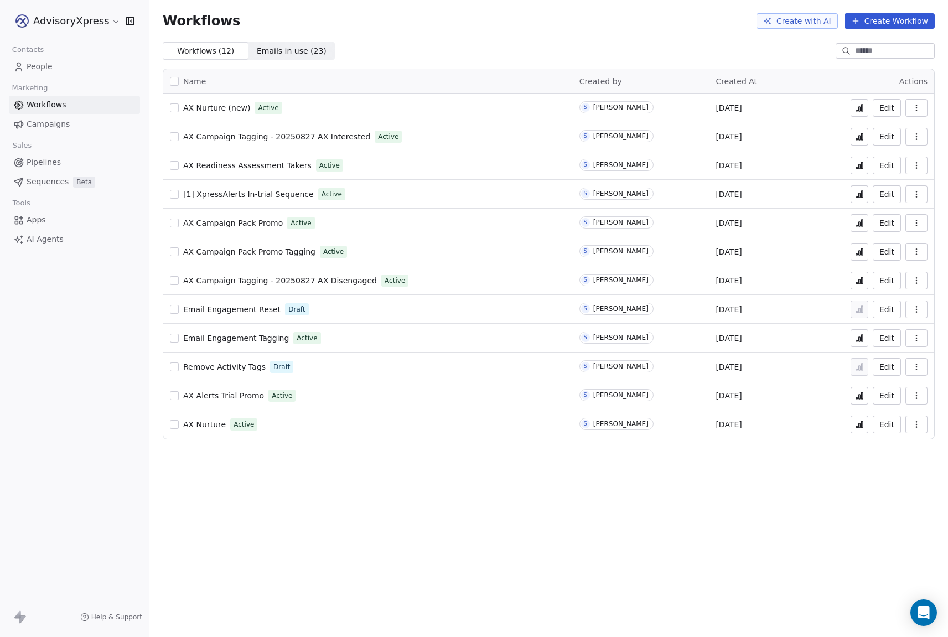
click at [210, 106] on span "AX Nurture (new)" at bounding box center [216, 107] width 67 height 9
click at [46, 64] on span "People" at bounding box center [40, 67] width 26 height 12
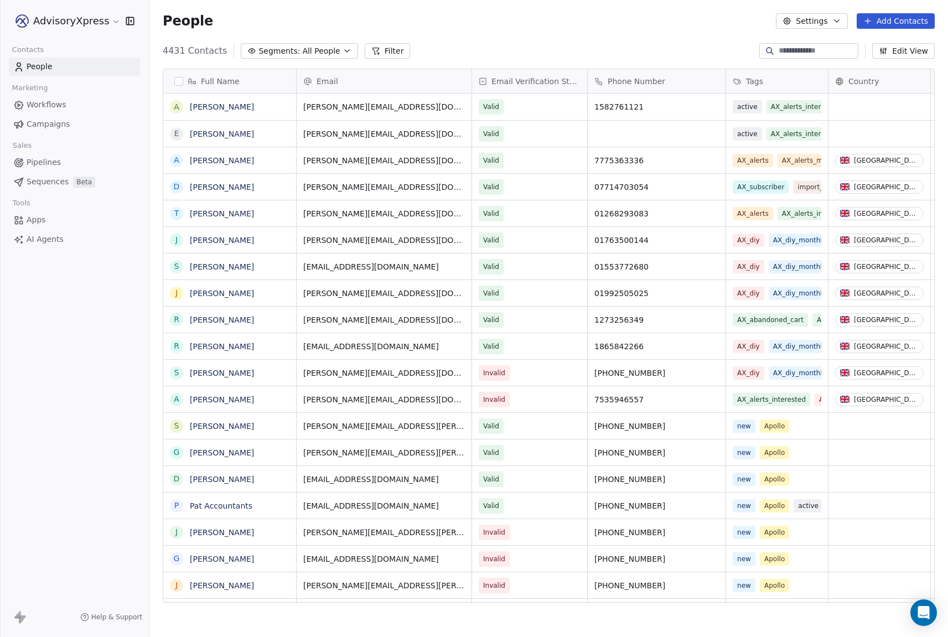
scroll to position [561, 799]
click at [292, 50] on span "Segments:" at bounding box center [279, 51] width 42 height 12
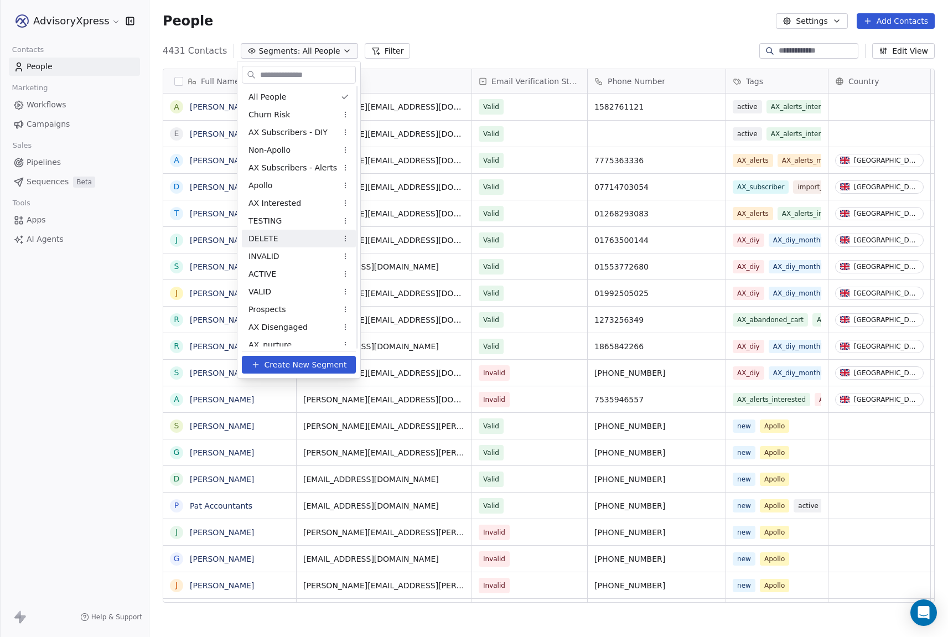
scroll to position [7, 0]
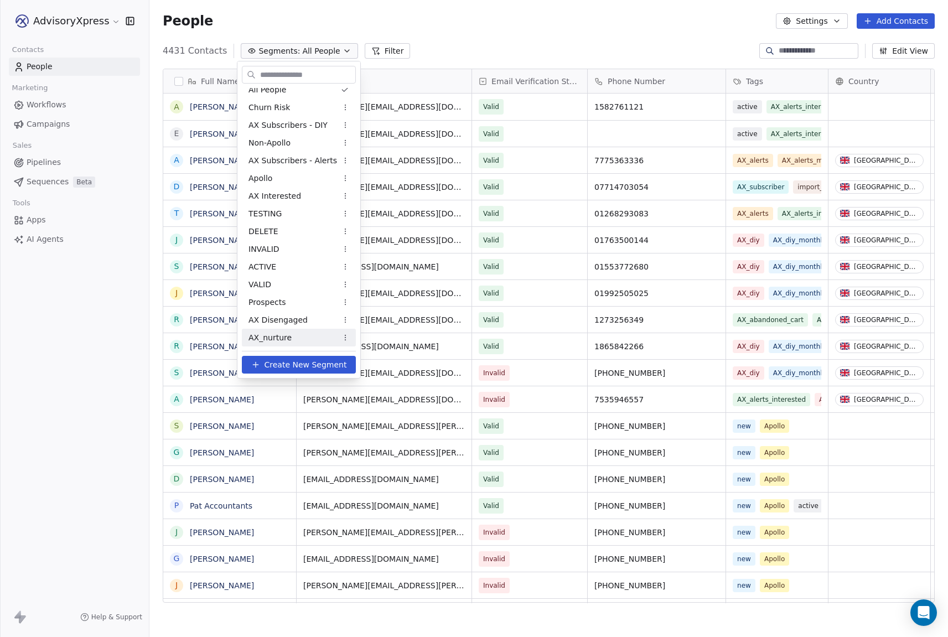
click at [279, 334] on span "AX_nurture" at bounding box center [269, 338] width 43 height 12
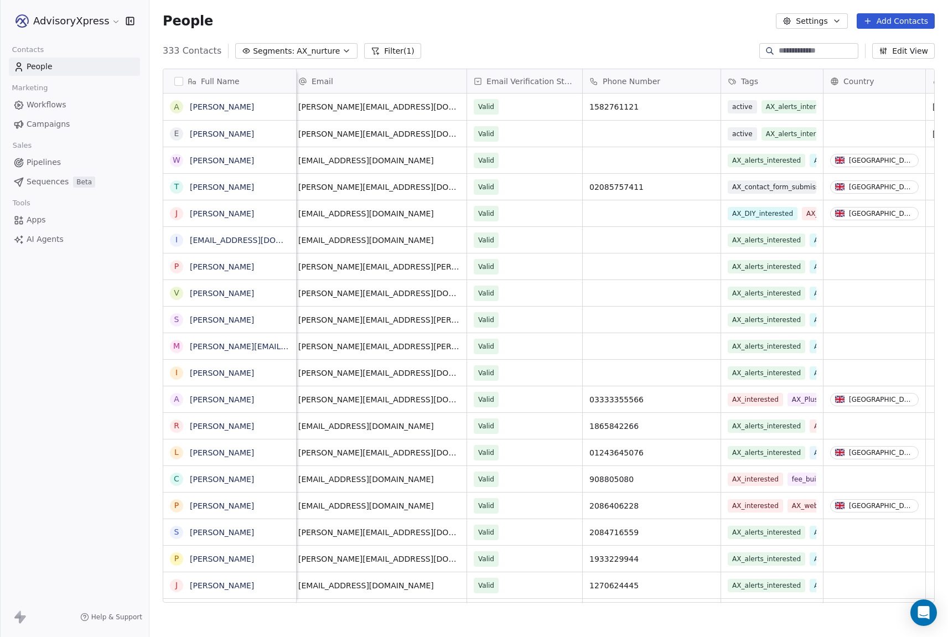
scroll to position [0, 3]
click at [52, 102] on span "Workflows" at bounding box center [47, 105] width 40 height 12
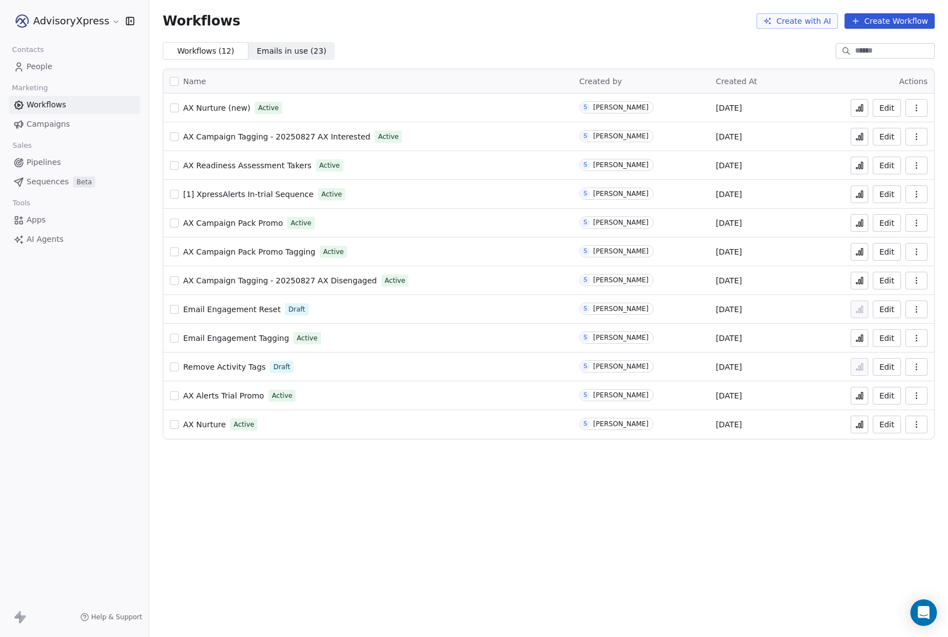
click at [205, 105] on span "AX Nurture (new)" at bounding box center [216, 107] width 67 height 9
click at [42, 62] on span "People" at bounding box center [40, 67] width 26 height 12
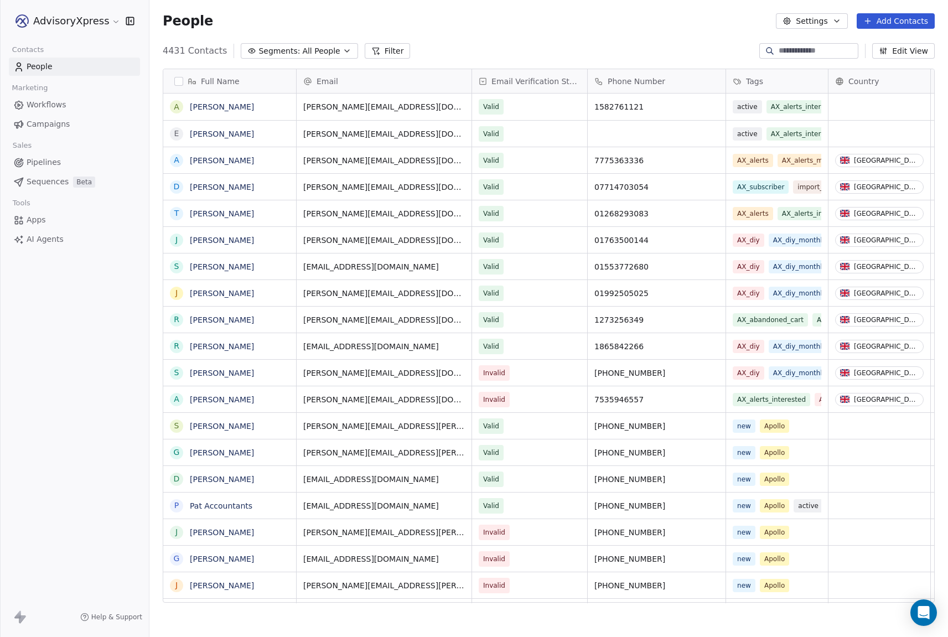
scroll to position [561, 799]
click at [270, 49] on span "Segments:" at bounding box center [279, 51] width 42 height 12
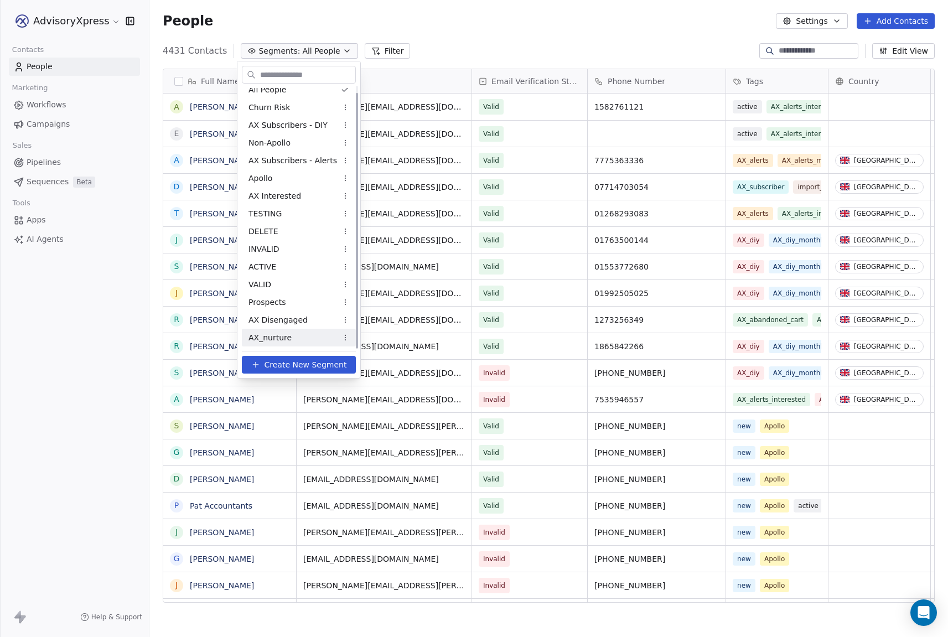
scroll to position [7, 0]
click at [281, 339] on span "AX_nurture" at bounding box center [269, 338] width 43 height 12
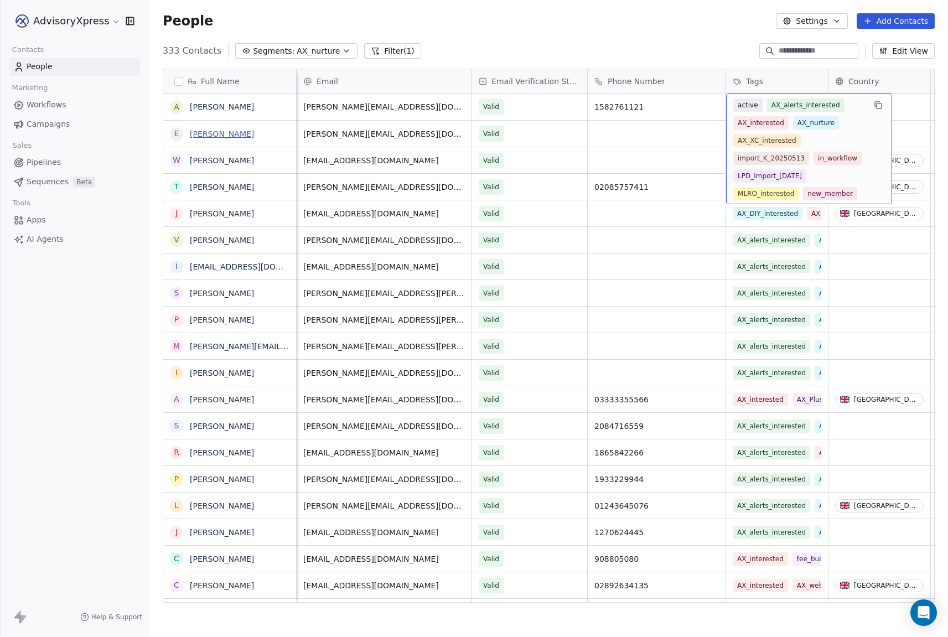
scroll to position [0, 0]
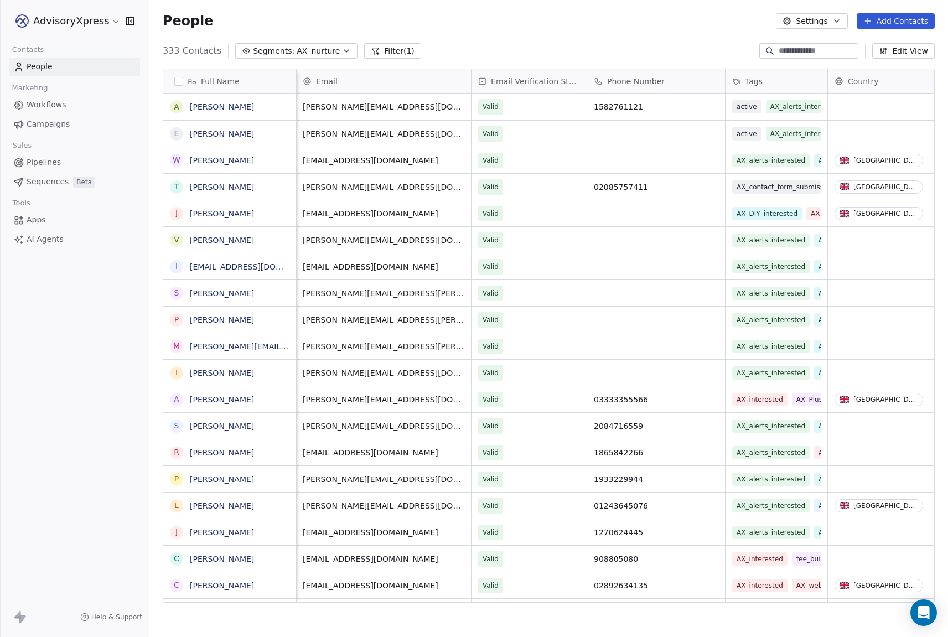
click at [180, 80] on button "button" at bounding box center [178, 81] width 9 height 9
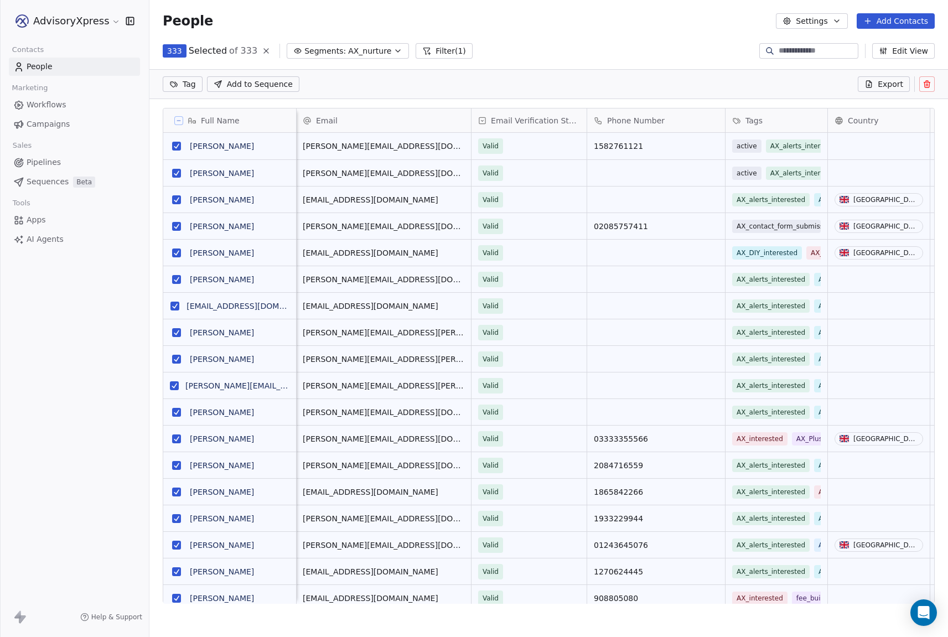
click at [182, 82] on html "AdvisoryXpress Contacts People Marketing Workflows Campaigns Sales Pipelines Se…" at bounding box center [474, 318] width 948 height 637
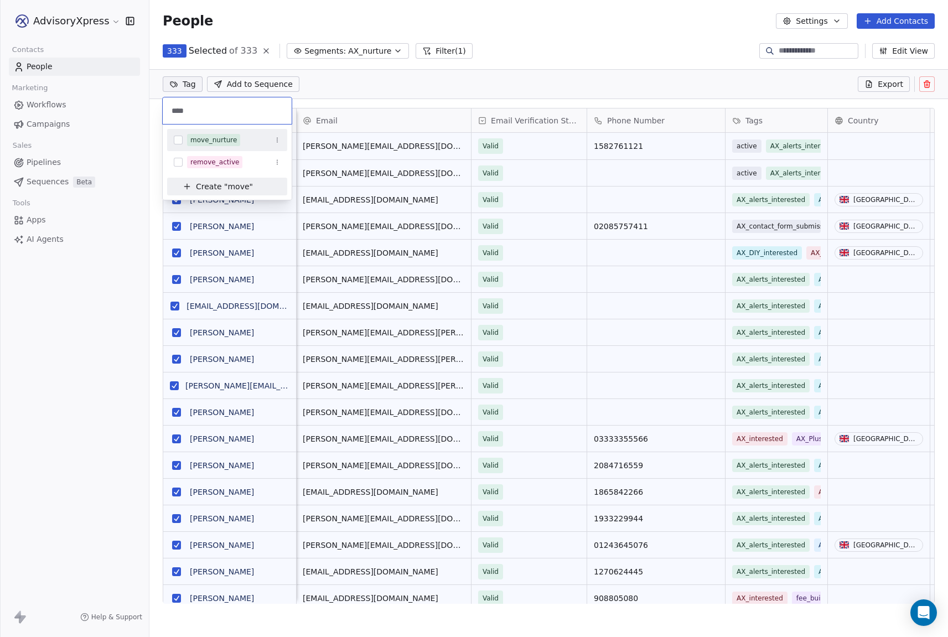
type input "****"
click at [177, 137] on button "Suggestions" at bounding box center [178, 140] width 9 height 9
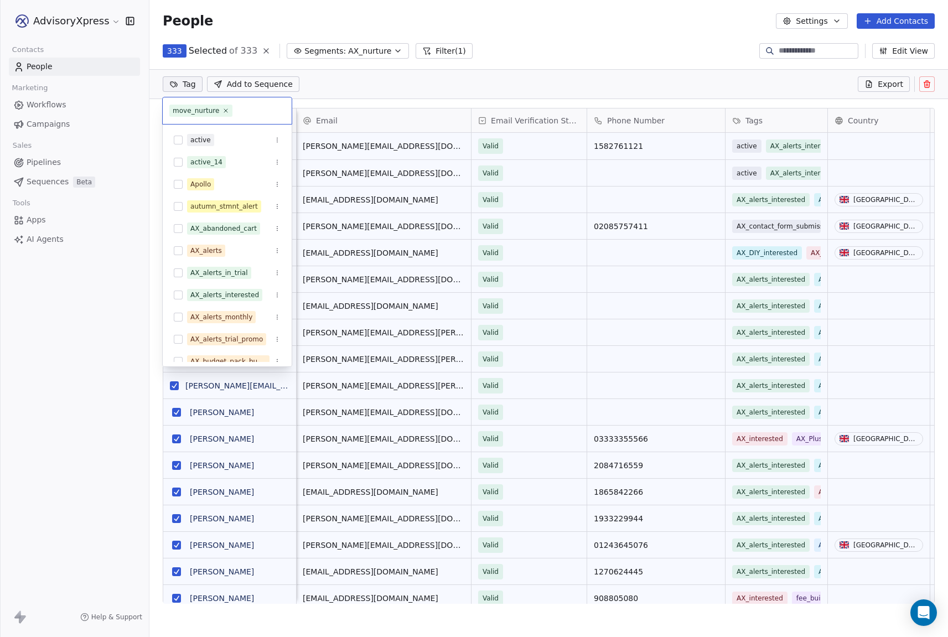
click at [353, 79] on html "AdvisoryXpress Contacts People Marketing Workflows Campaigns Sales Pipelines Se…" at bounding box center [474, 318] width 948 height 637
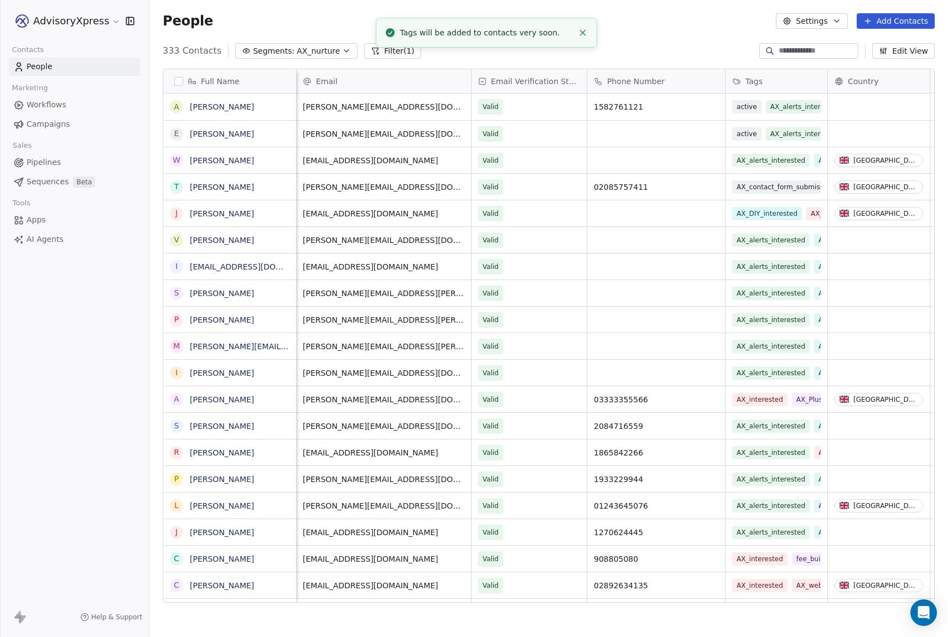
scroll to position [15, 0]
click at [60, 102] on span "Workflows" at bounding box center [47, 105] width 40 height 12
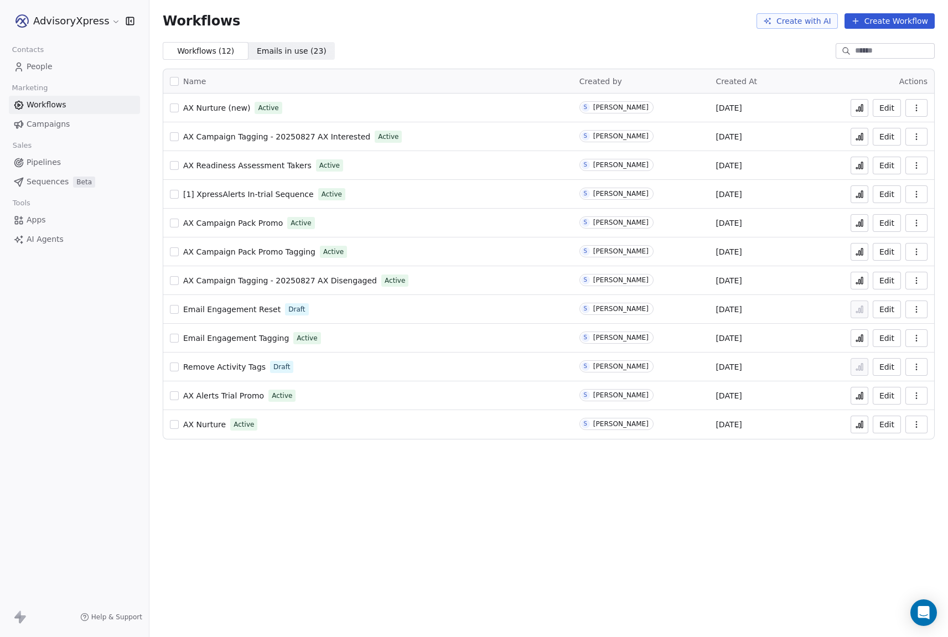
click at [203, 107] on span "AX Nurture (new)" at bounding box center [216, 107] width 67 height 9
click at [860, 104] on icon at bounding box center [859, 107] width 9 height 9
click at [916, 422] on icon "button" at bounding box center [916, 422] width 1 height 1
drag, startPoint x: 335, startPoint y: 424, endPoint x: 283, endPoint y: 420, distance: 51.6
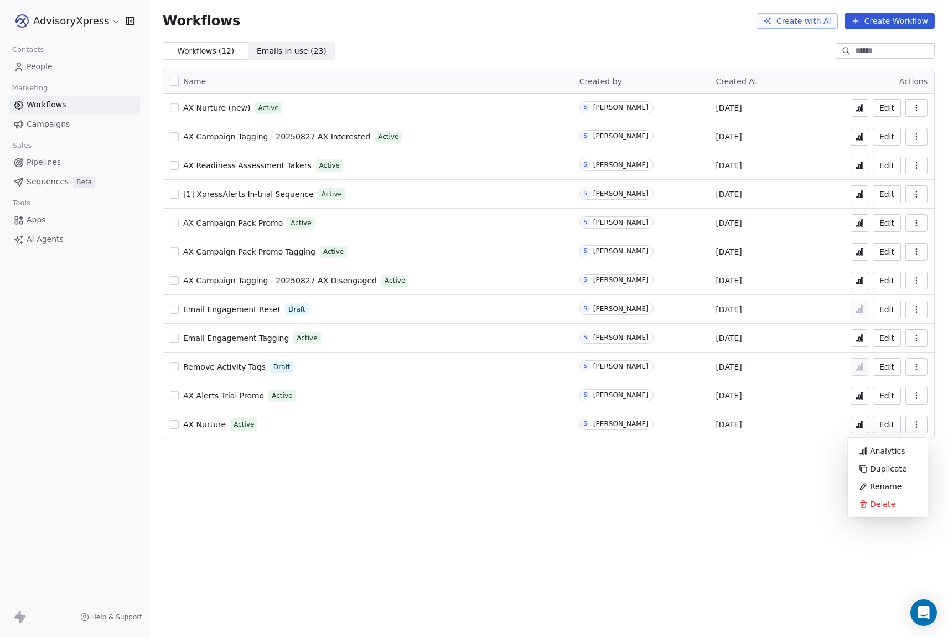
click at [335, 424] on div "AX Nurture Active" at bounding box center [368, 424] width 396 height 15
click at [187, 422] on span "AX Nurture" at bounding box center [204, 424] width 43 height 9
click at [214, 108] on span "AX Nurture (new)" at bounding box center [216, 107] width 67 height 9
click at [44, 121] on span "Campaigns" at bounding box center [48, 124] width 43 height 12
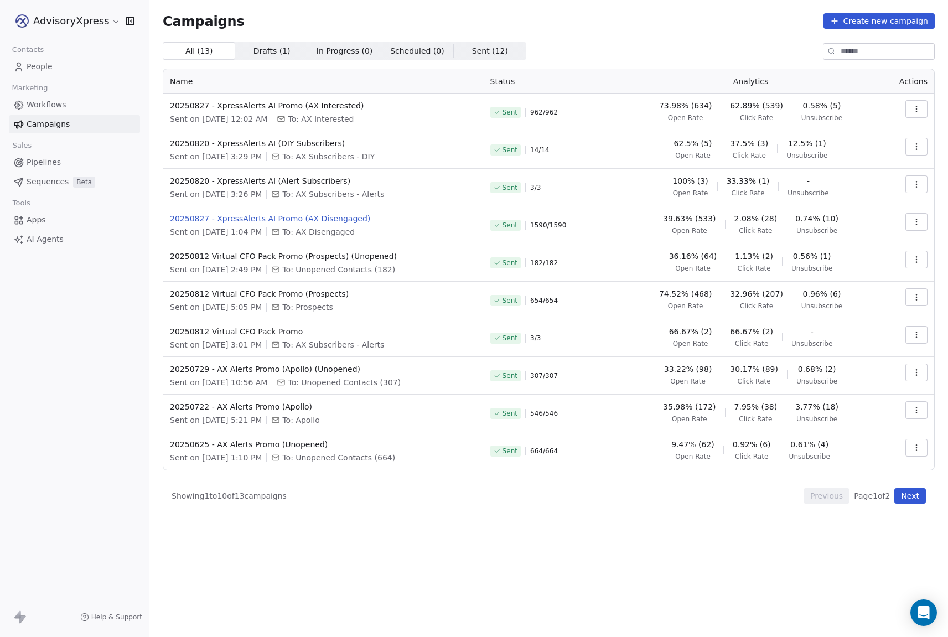
click at [333, 221] on span "20250827 - XpressAlerts AI Promo (AX Disengaged)" at bounding box center [323, 218] width 307 height 11
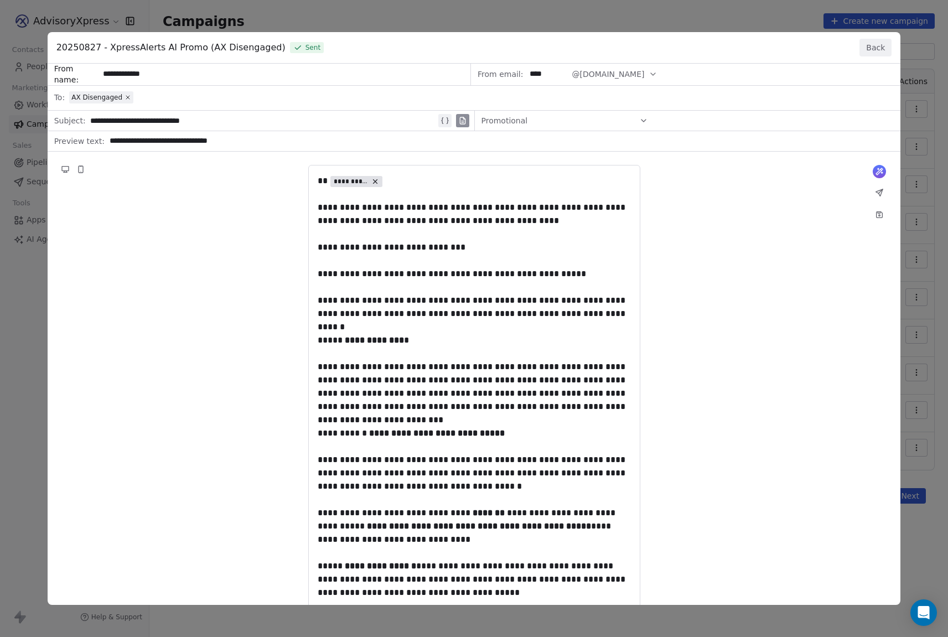
click at [879, 46] on button "Back" at bounding box center [875, 48] width 32 height 18
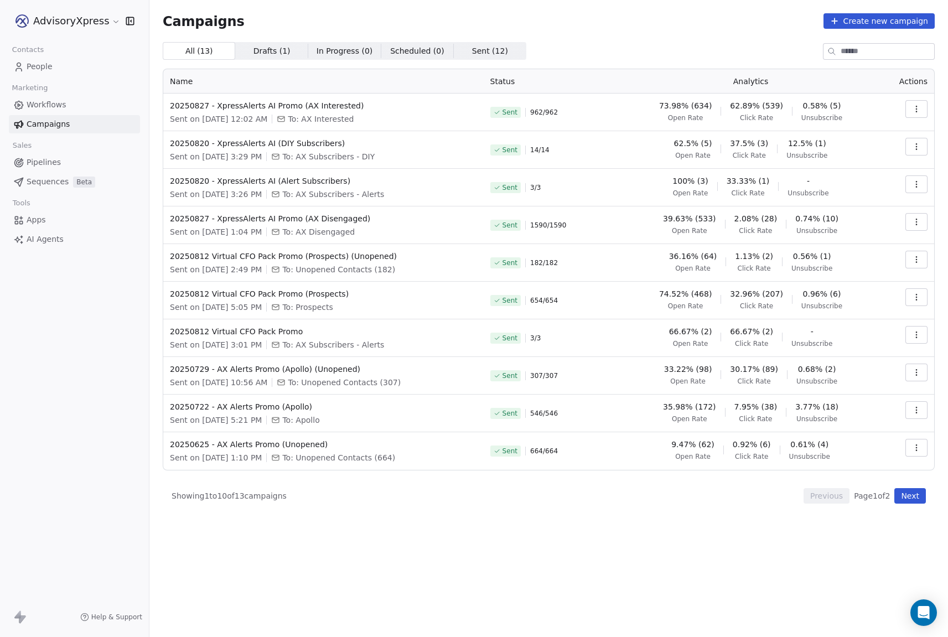
click at [915, 219] on icon "button" at bounding box center [916, 221] width 9 height 9
click at [855, 265] on span "View Analytics" at bounding box center [860, 264] width 64 height 13
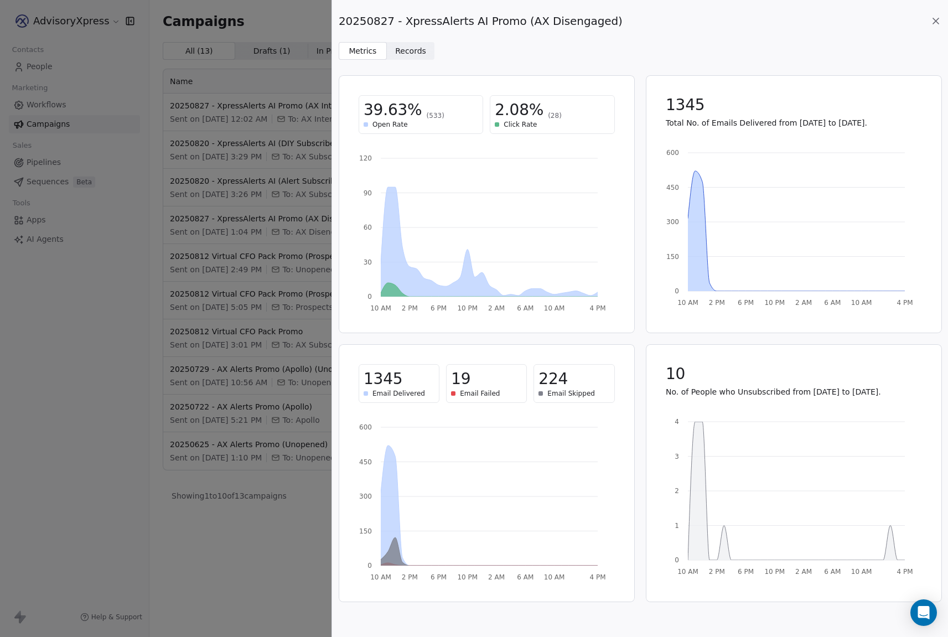
click at [413, 49] on span "Records" at bounding box center [410, 51] width 31 height 12
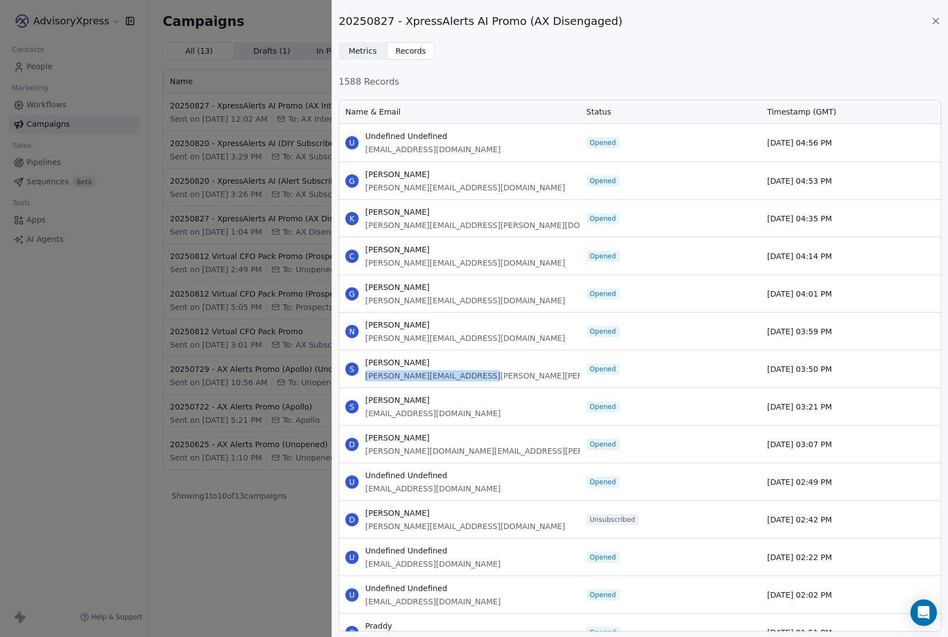
drag, startPoint x: 449, startPoint y: 377, endPoint x: 362, endPoint y: 379, distance: 86.9
click at [362, 379] on div "S Steve Cox steve.cox@hayvenhursts.co.uk" at bounding box center [459, 368] width 241 height 37
copy span "steve.cox@hayvenhursts.co.uk"
click at [281, 112] on div "20250827 - XpressAlerts AI Promo (AX Disengaged) Metrics Metrics Records Record…" at bounding box center [474, 318] width 948 height 637
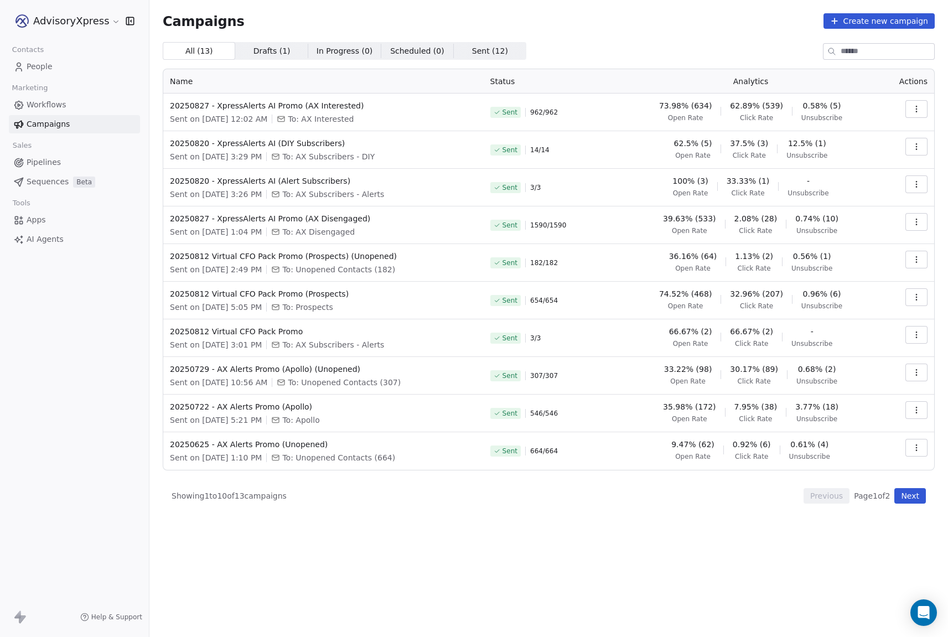
click at [44, 70] on span "People" at bounding box center [40, 67] width 26 height 12
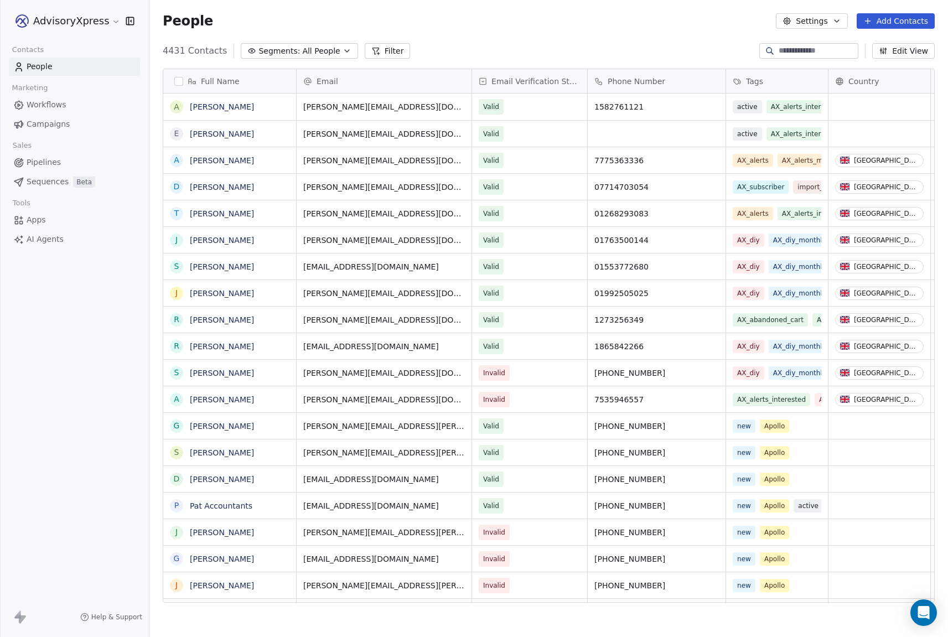
scroll to position [561, 799]
click at [791, 52] on input at bounding box center [817, 50] width 77 height 11
paste input "**********"
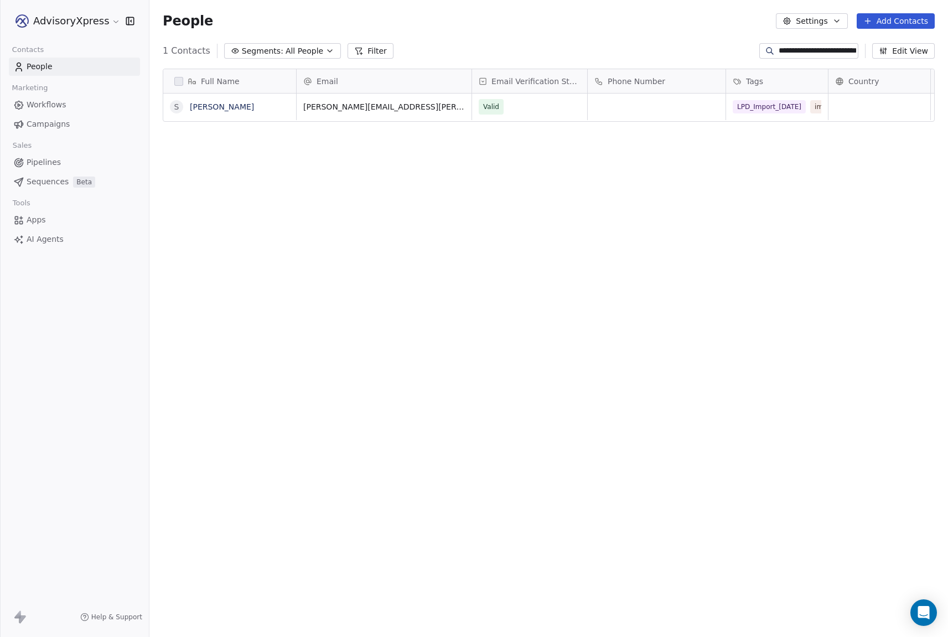
scroll to position [0, 0]
type input "**********"
click at [214, 108] on link "Steve Cox" at bounding box center [222, 106] width 64 height 9
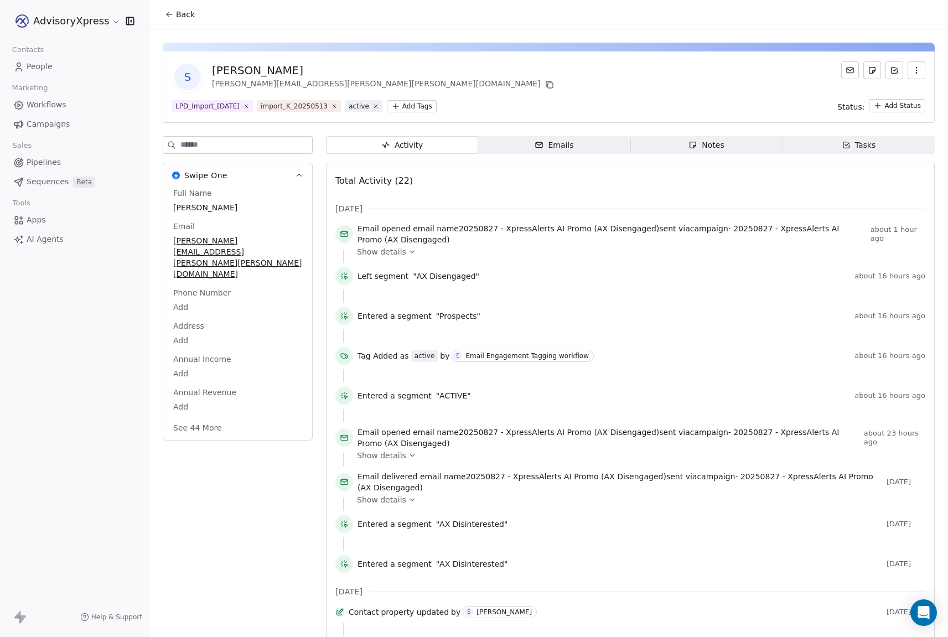
click at [396, 252] on span "Show details" at bounding box center [381, 251] width 49 height 11
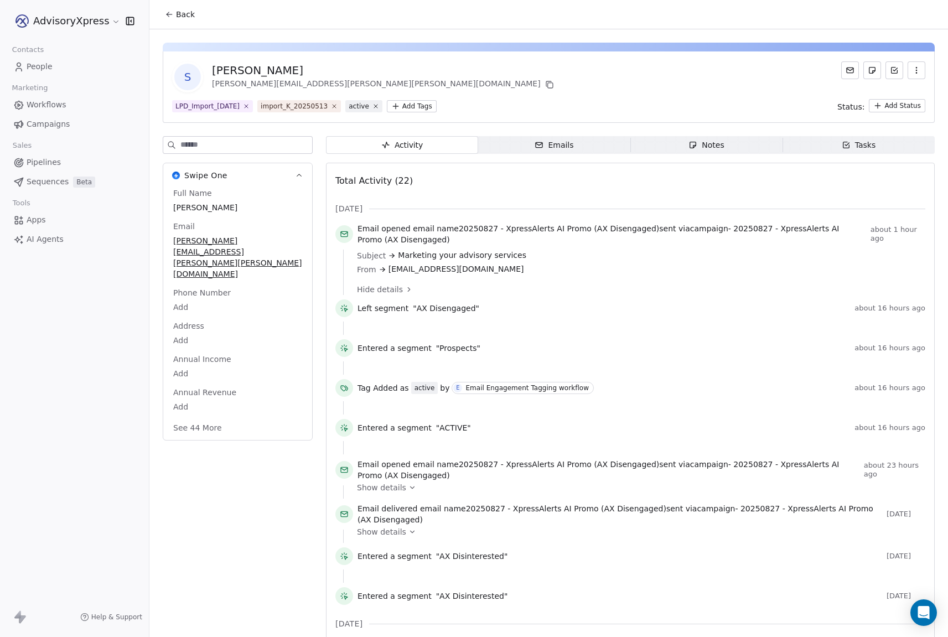
click at [397, 288] on span "Hide details" at bounding box center [380, 289] width 46 height 11
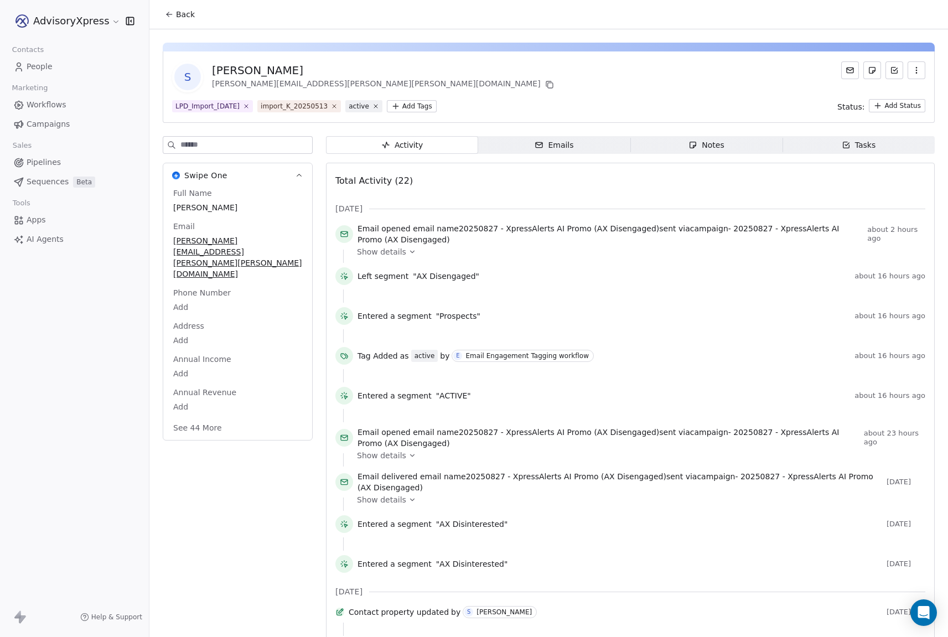
click at [48, 100] on span "Workflows" at bounding box center [47, 105] width 40 height 12
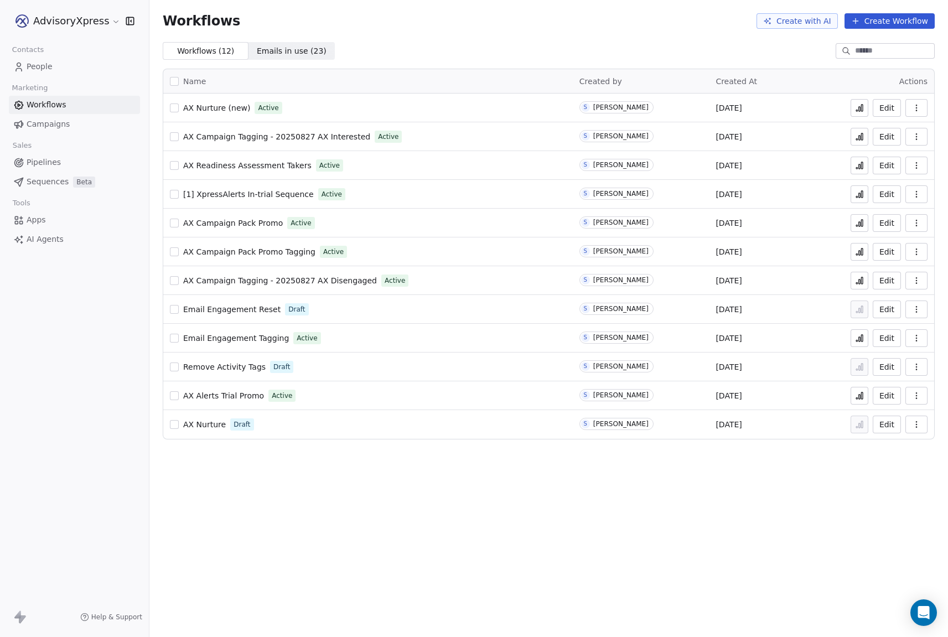
click at [262, 279] on span "AX Campaign Tagging - 20250827 AX Disengaged" at bounding box center [280, 280] width 194 height 9
click at [860, 278] on icon at bounding box center [859, 280] width 9 height 9
click at [889, 279] on button "Edit" at bounding box center [887, 281] width 28 height 18
click at [214, 396] on span "AX Alerts Trial Promo" at bounding box center [223, 395] width 81 height 9
click at [860, 280] on icon at bounding box center [859, 280] width 9 height 9
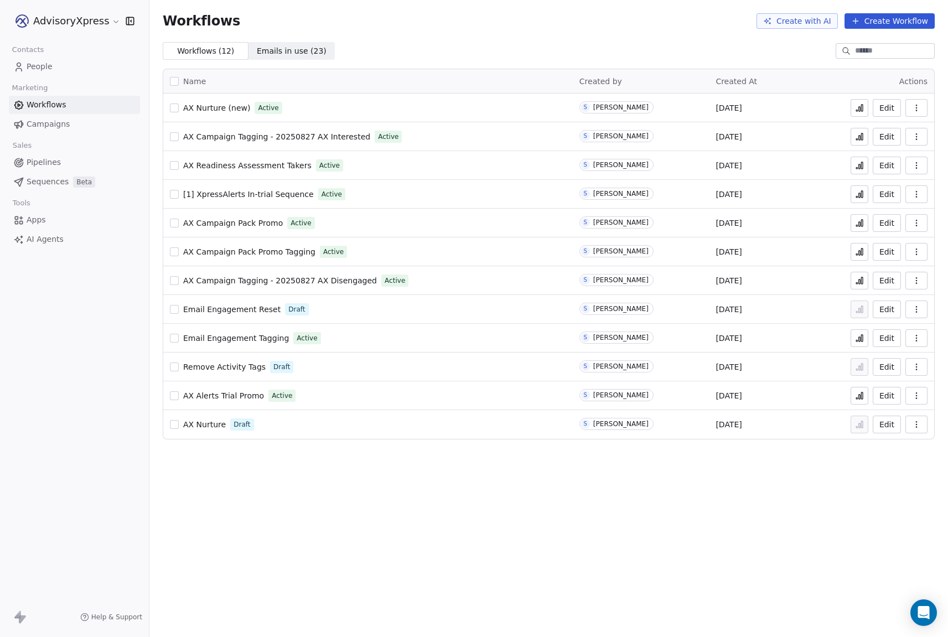
click at [227, 279] on span "AX Campaign Tagging - 20250827 AX Disengaged" at bounding box center [280, 280] width 194 height 9
click at [857, 279] on icon at bounding box center [859, 280] width 9 height 9
click at [28, 65] on span "People" at bounding box center [40, 67] width 26 height 12
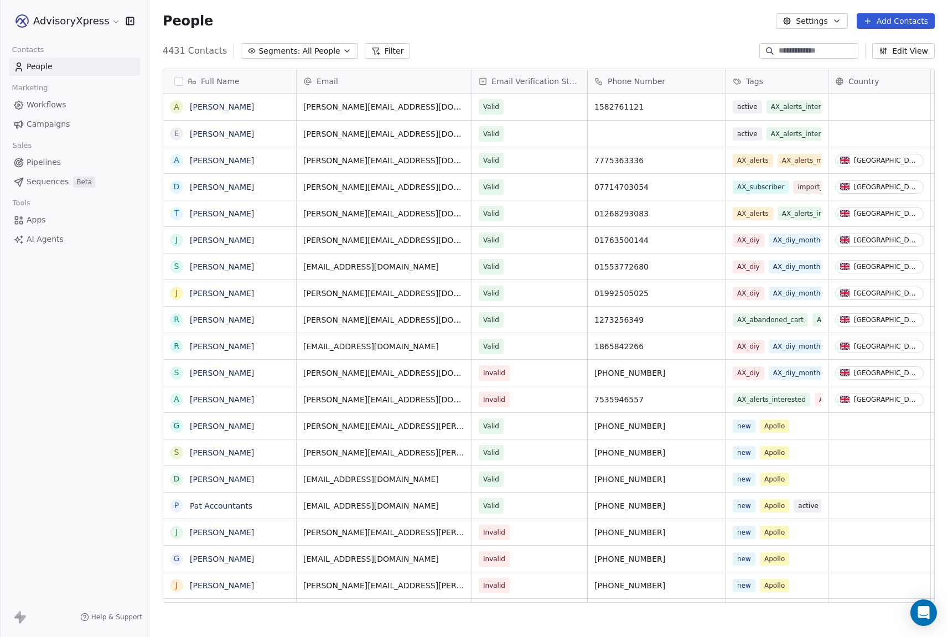
scroll to position [561, 799]
click at [281, 54] on span "Segments:" at bounding box center [279, 51] width 42 height 12
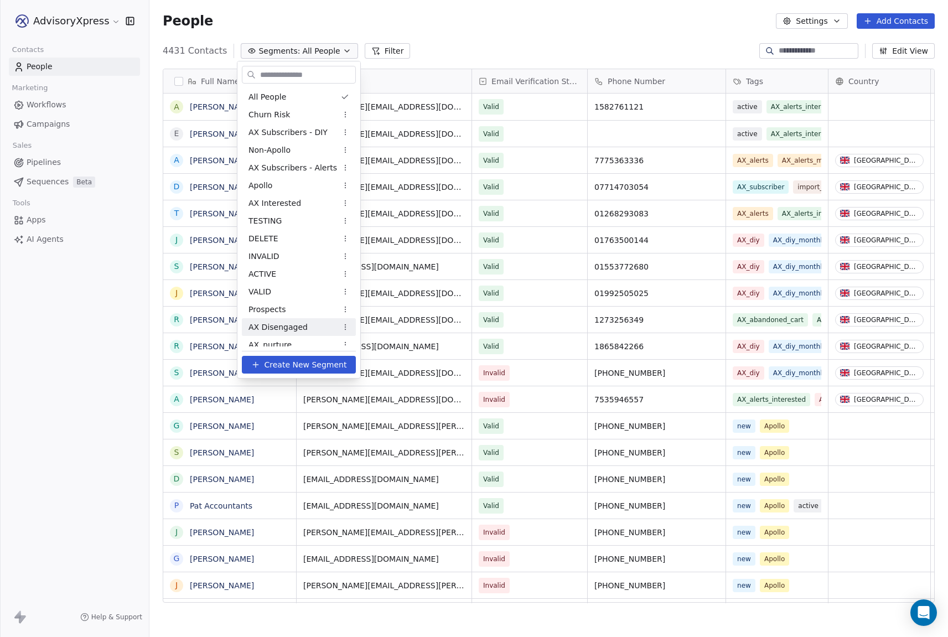
click at [274, 323] on span "AX Disengaged" at bounding box center [277, 328] width 59 height 12
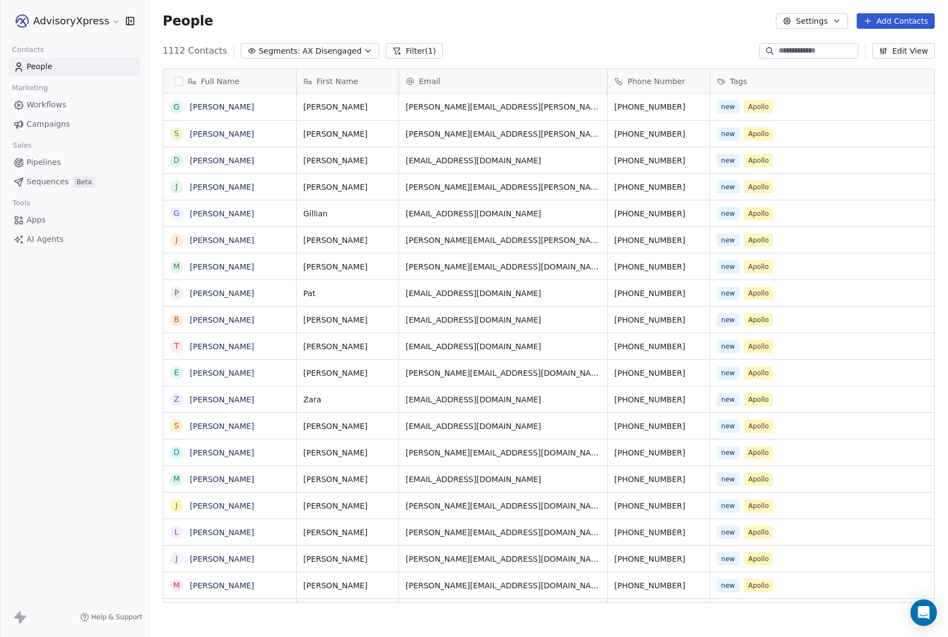
click at [364, 46] on icon "button" at bounding box center [368, 50] width 9 height 9
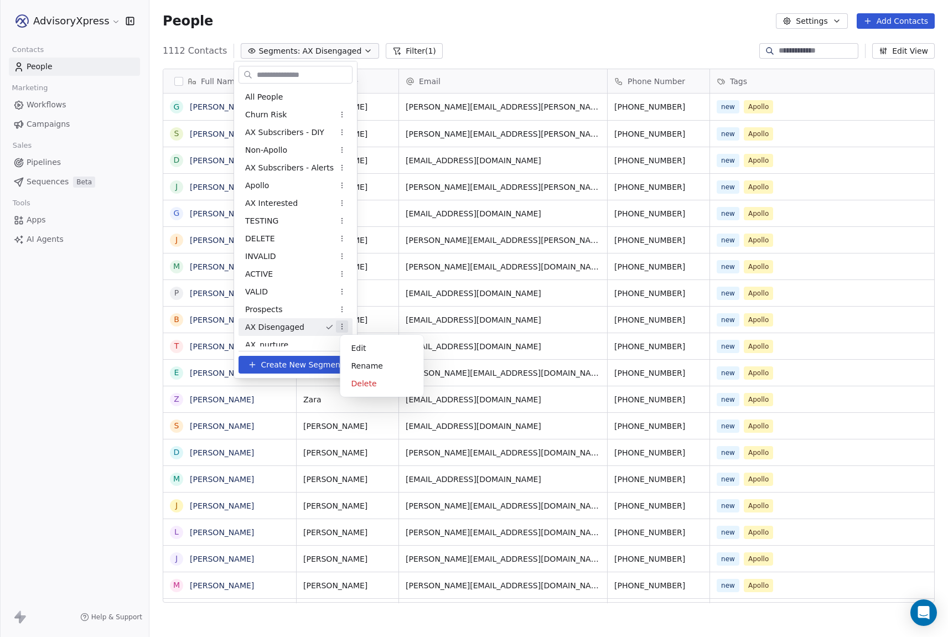
click at [346, 328] on html "AdvisoryXpress Contacts People Marketing Workflows Campaigns Sales Pipelines Se…" at bounding box center [474, 318] width 948 height 637
click at [355, 345] on div "Edit" at bounding box center [382, 348] width 75 height 18
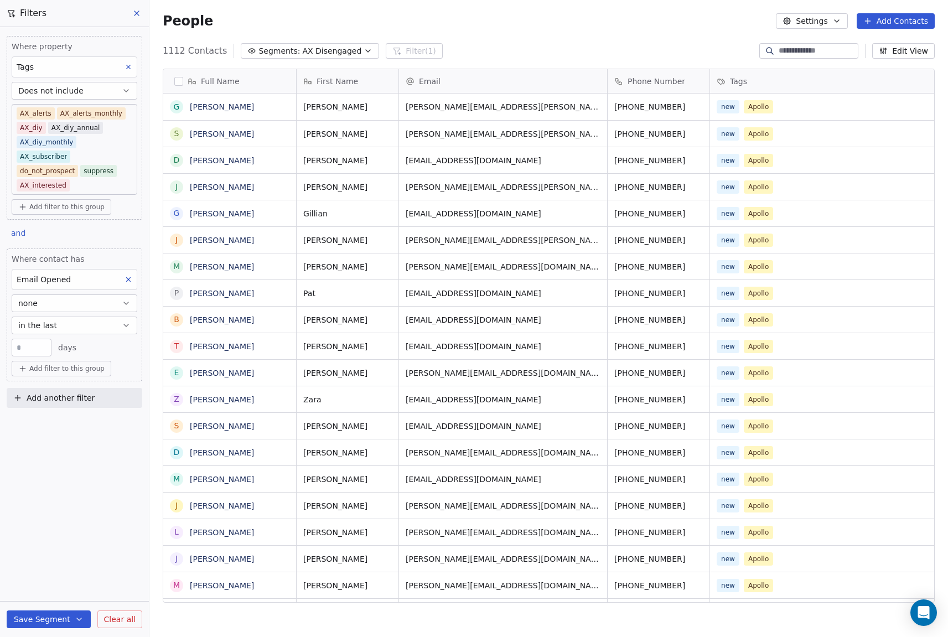
click at [267, 52] on span "Segments:" at bounding box center [279, 51] width 42 height 12
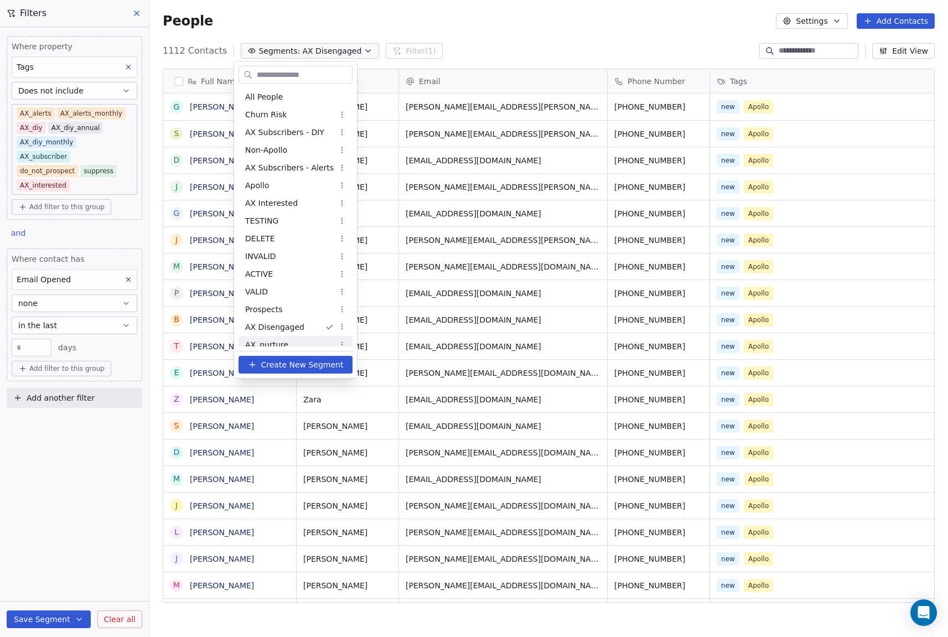
click at [285, 367] on span "Create New Segment" at bounding box center [302, 365] width 82 height 12
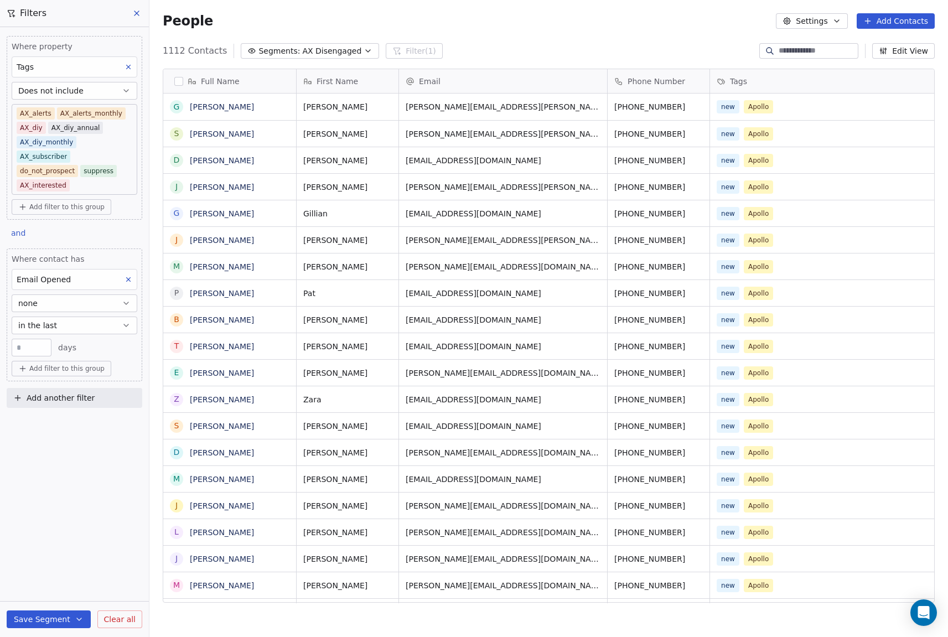
click at [125, 64] on icon at bounding box center [129, 67] width 8 height 8
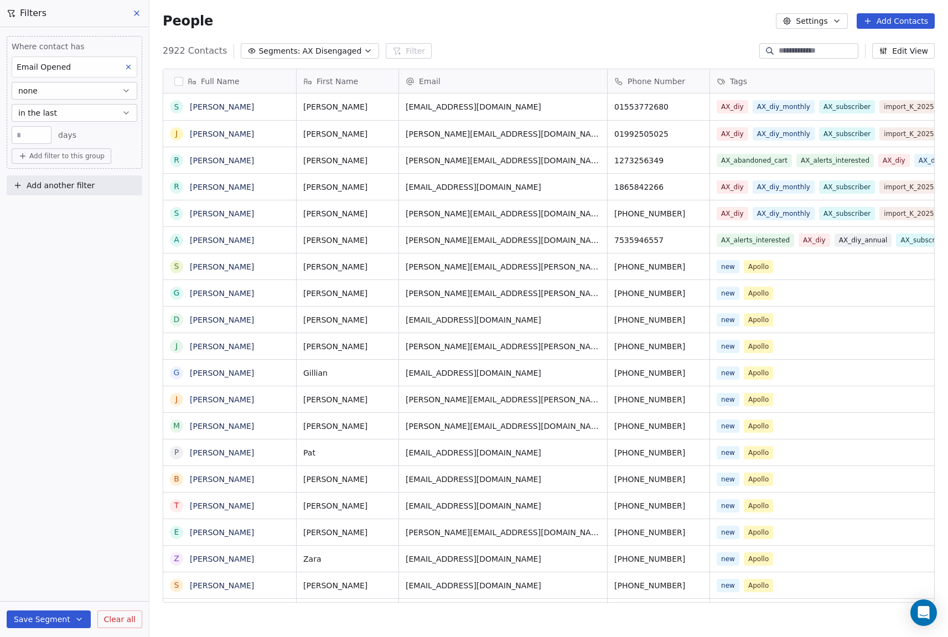
click at [126, 64] on icon at bounding box center [129, 67] width 8 height 8
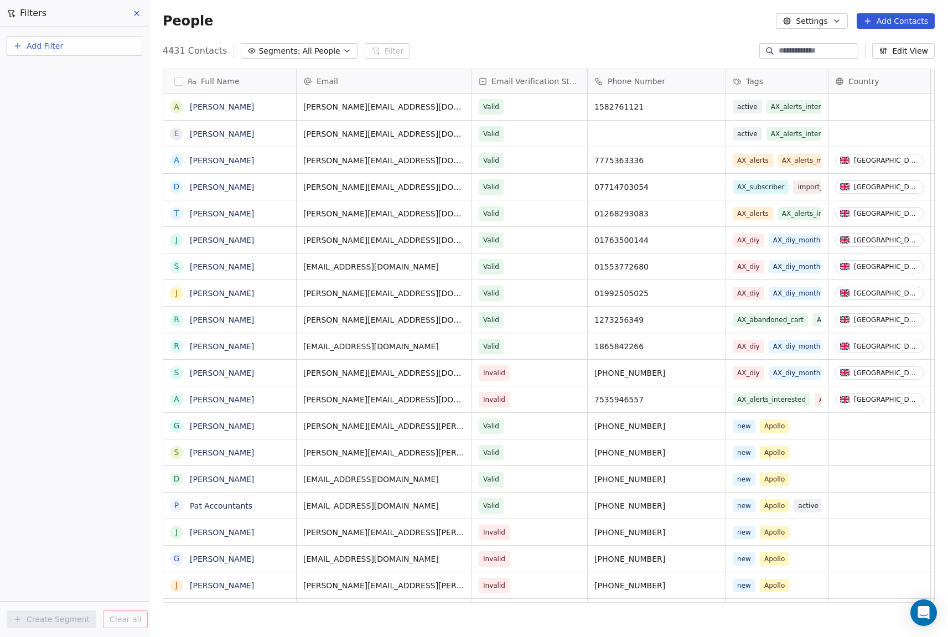
click at [50, 46] on span "Add Filter" at bounding box center [45, 46] width 37 height 12
click at [39, 87] on span "Contact activity" at bounding box center [48, 90] width 61 height 12
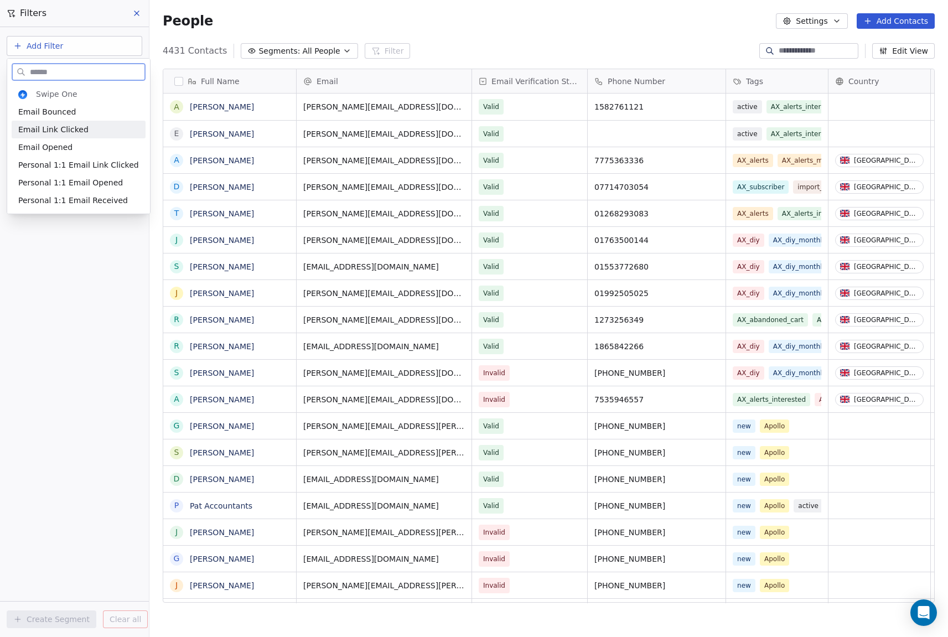
click at [37, 129] on span "Email Link Clicked" at bounding box center [53, 129] width 70 height 11
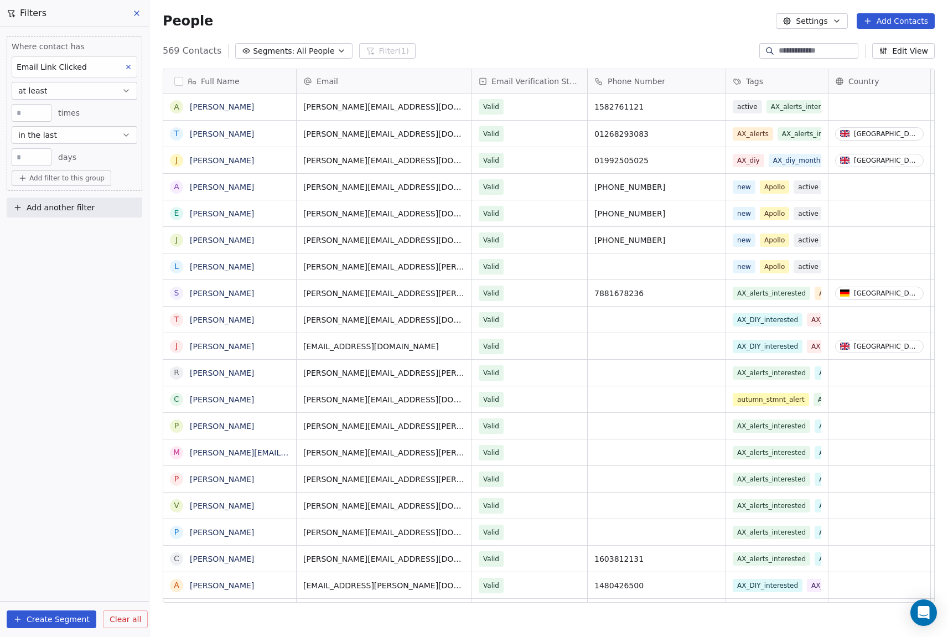
click at [43, 206] on span "Add another filter" at bounding box center [61, 208] width 68 height 12
click at [135, 13] on html "AdvisoryXpress Contacts People Marketing Workflows Campaigns Sales Pipelines Se…" at bounding box center [474, 318] width 948 height 637
click at [136, 13] on icon at bounding box center [136, 13] width 9 height 9
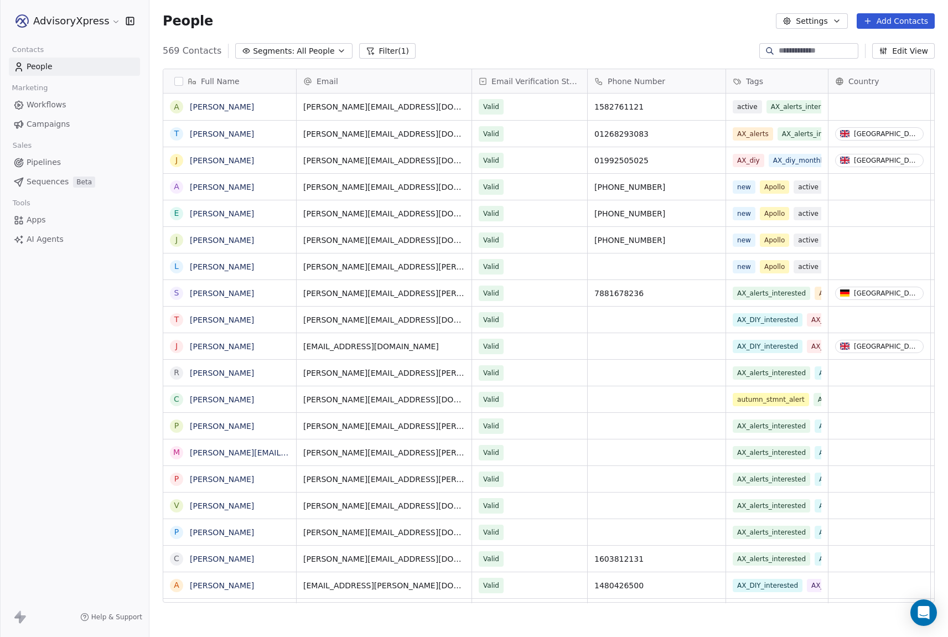
click at [54, 105] on span "Workflows" at bounding box center [47, 105] width 40 height 12
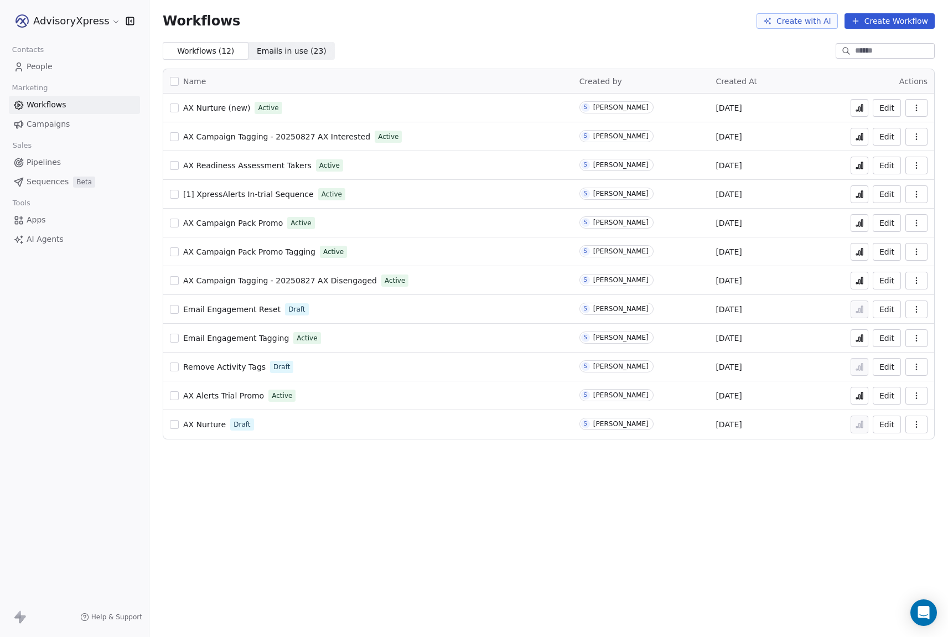
click at [268, 283] on span "AX Campaign Tagging - 20250827 AX Disengaged" at bounding box center [280, 280] width 194 height 9
click at [913, 278] on icon "button" at bounding box center [916, 280] width 9 height 9
click at [894, 320] on span "Duplicate" at bounding box center [888, 324] width 37 height 11
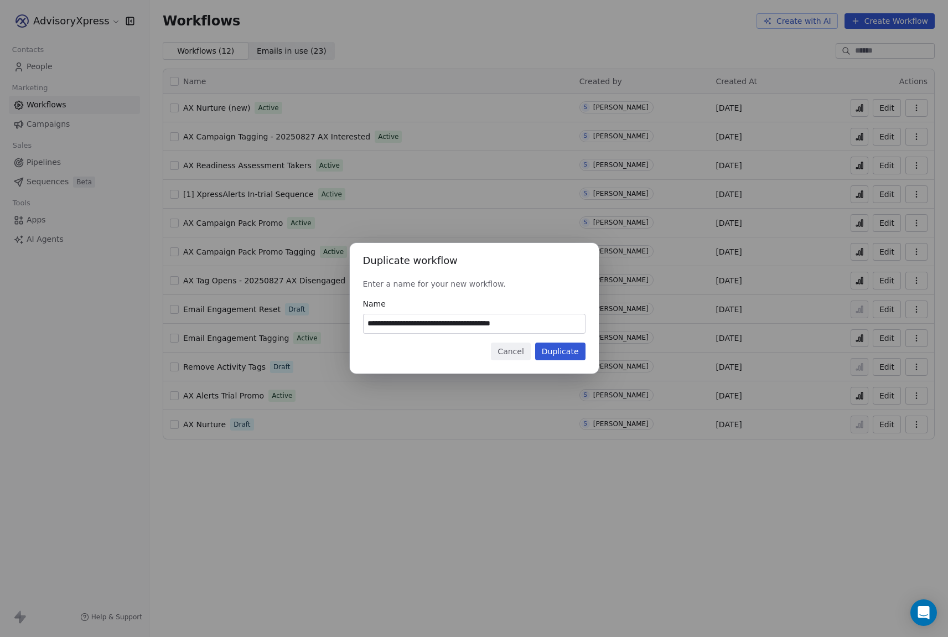
click at [402, 324] on input "**********" at bounding box center [474, 323] width 221 height 19
drag, startPoint x: 520, startPoint y: 325, endPoint x: 597, endPoint y: 329, distance: 76.5
click at [597, 329] on div "**********" at bounding box center [474, 308] width 249 height 131
type input "**********"
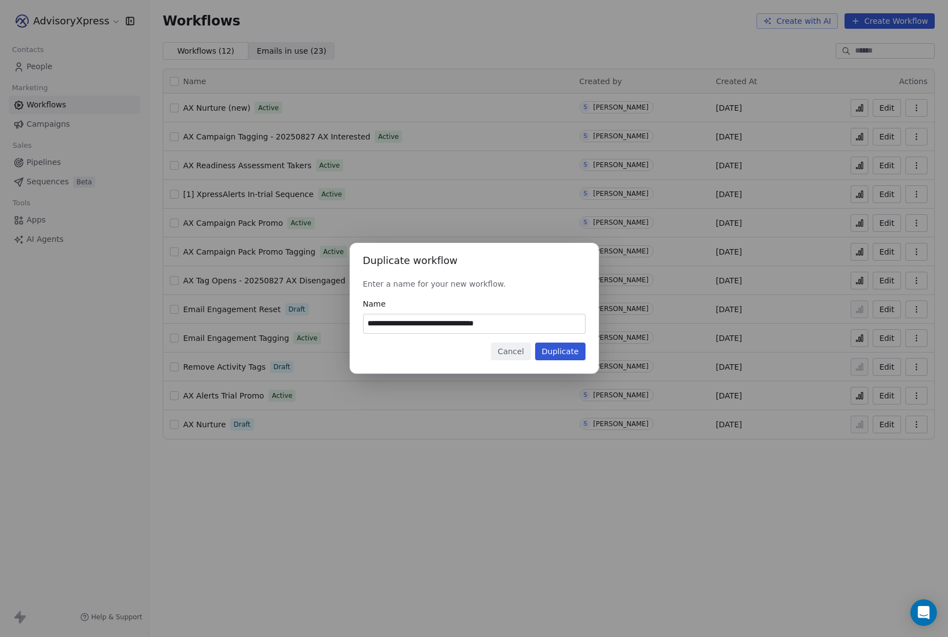
click at [565, 351] on button "Duplicate" at bounding box center [560, 352] width 50 height 18
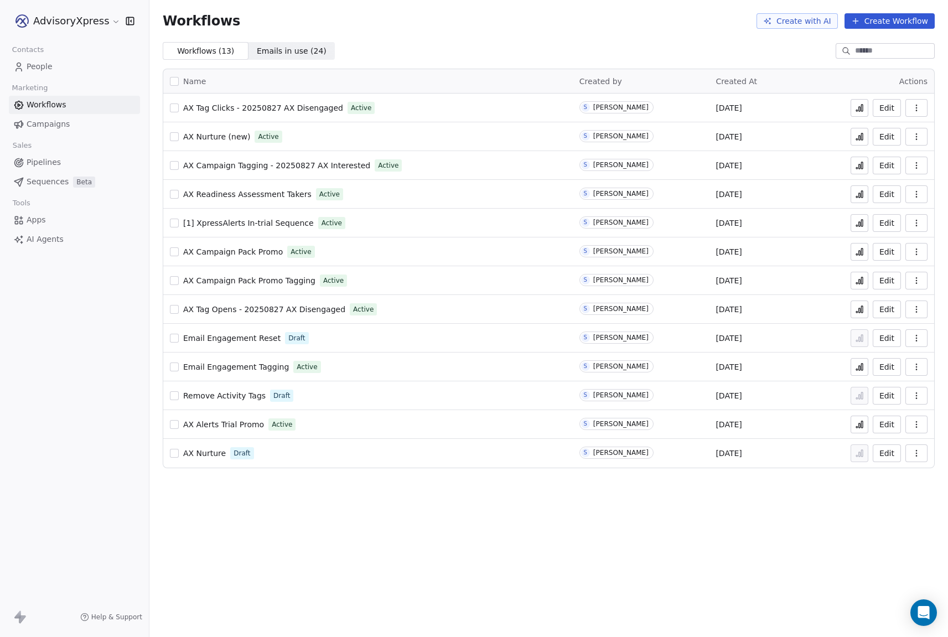
click at [188, 80] on span "Name" at bounding box center [194, 82] width 23 height 12
click at [33, 64] on span "People" at bounding box center [40, 67] width 26 height 12
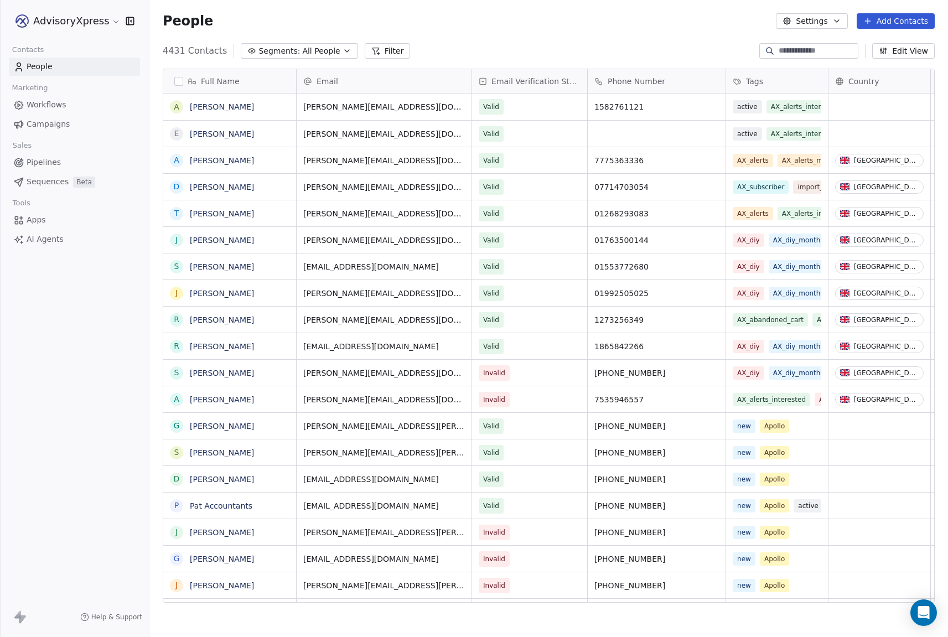
scroll to position [561, 799]
click at [279, 48] on span "Segments:" at bounding box center [279, 51] width 42 height 12
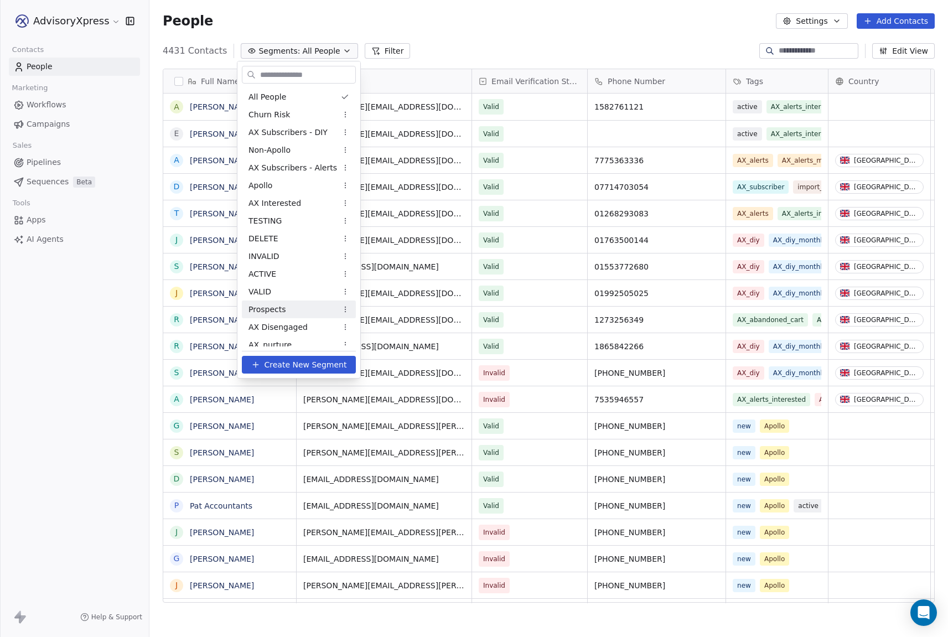
click at [276, 305] on span "Prospects" at bounding box center [266, 310] width 37 height 12
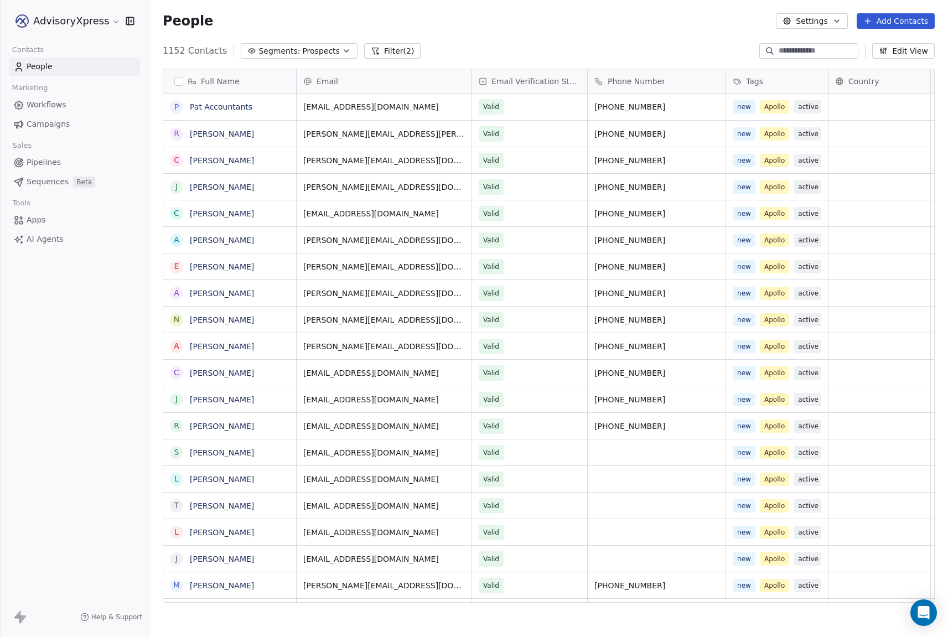
click at [342, 48] on icon "button" at bounding box center [346, 50] width 9 height 9
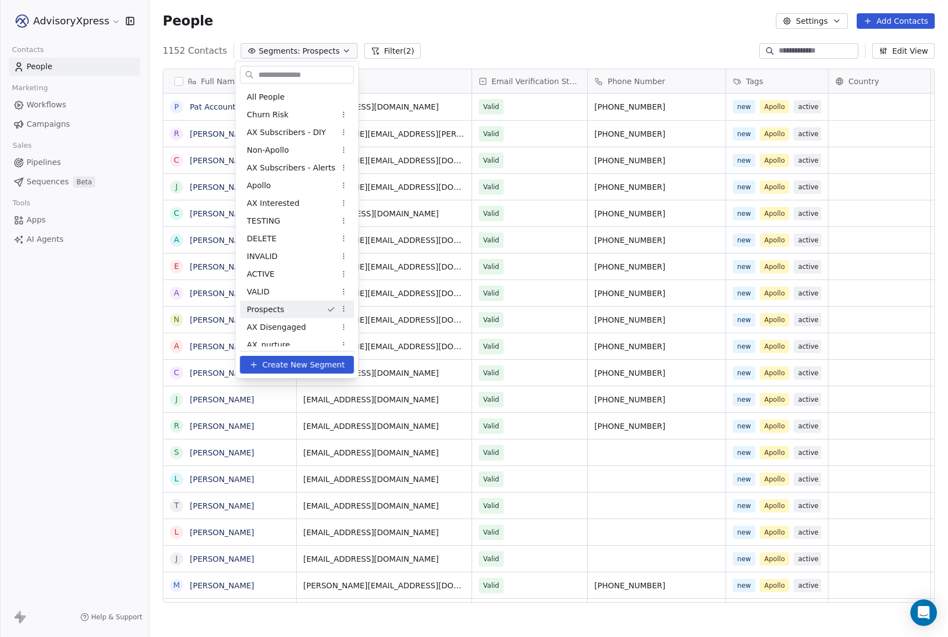
click at [347, 306] on html "AdvisoryXpress Contacts People Marketing Workflows Campaigns Sales Pipelines Se…" at bounding box center [474, 318] width 948 height 637
click at [362, 329] on div "Edit" at bounding box center [383, 331] width 75 height 18
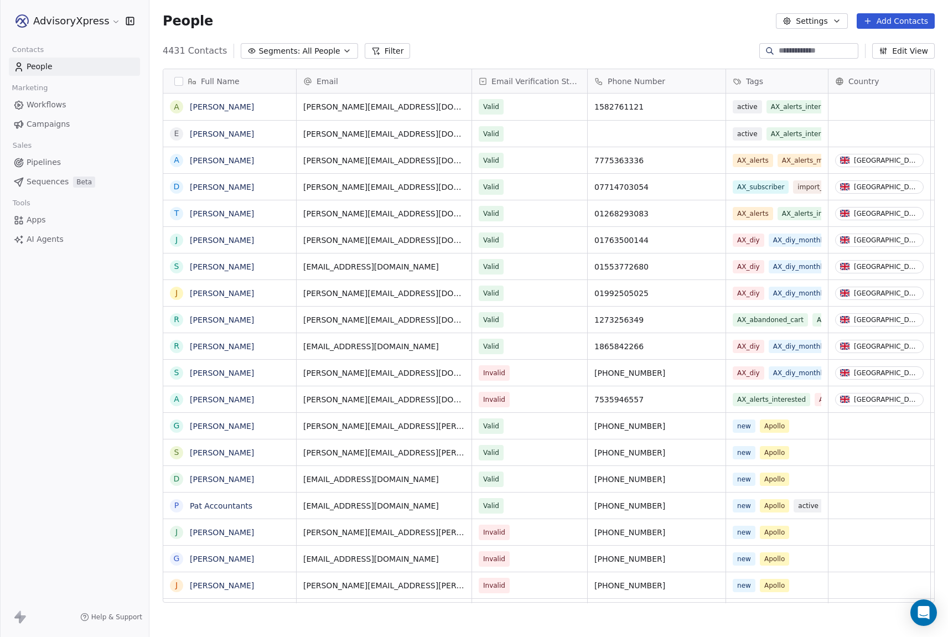
scroll to position [561, 799]
click at [283, 48] on span "Segments:" at bounding box center [279, 51] width 42 height 12
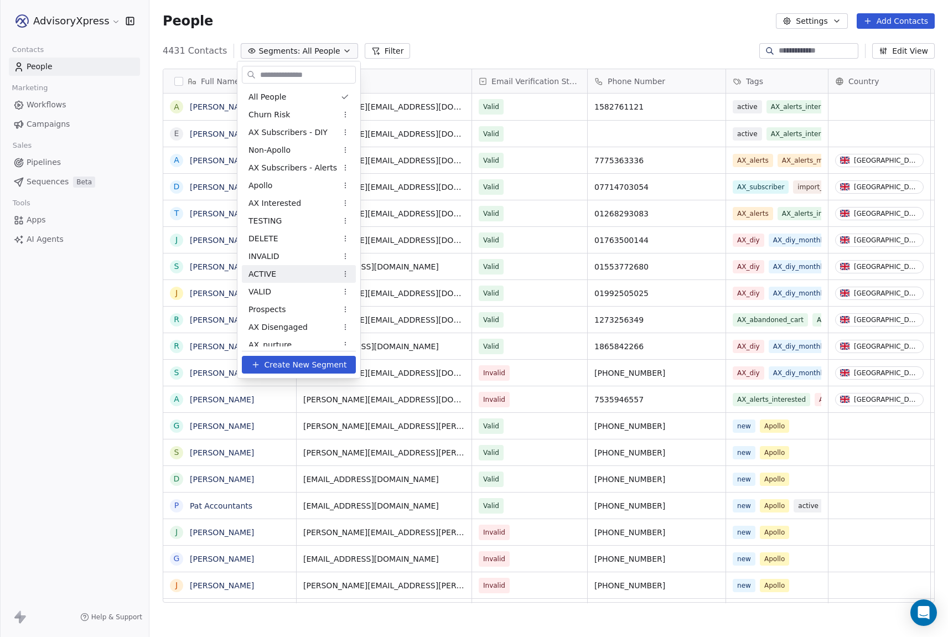
click at [267, 272] on span "ACTIVE" at bounding box center [262, 274] width 28 height 12
